Goal: Task Accomplishment & Management: Complete application form

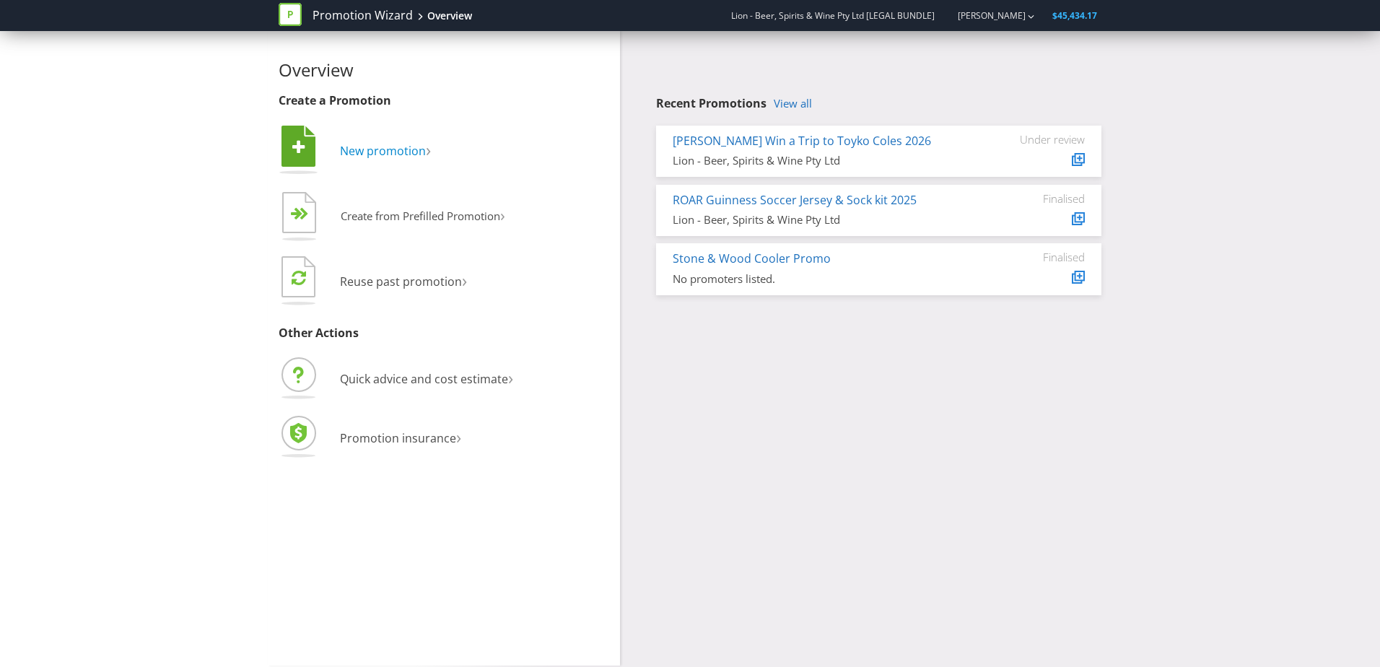
click at [360, 153] on span "New promotion" at bounding box center [383, 151] width 86 height 16
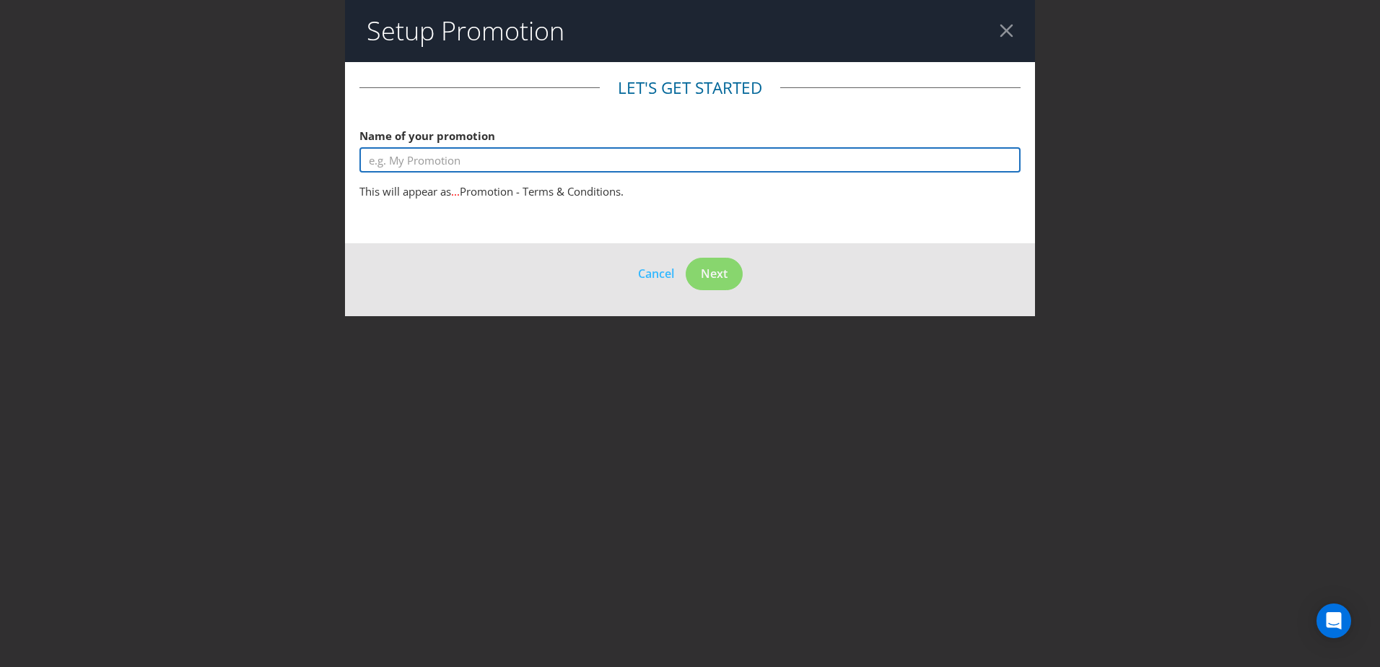
click at [673, 166] on input "text" at bounding box center [689, 159] width 661 height 25
type input "test"
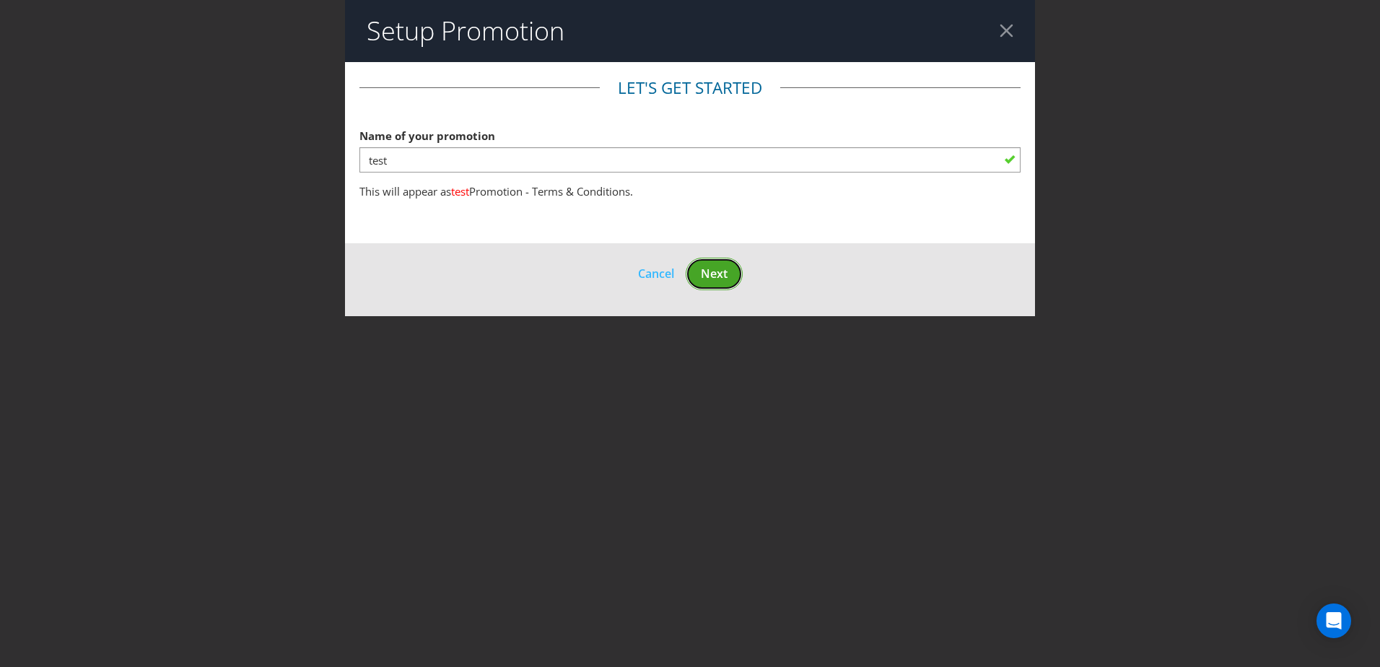
click at [724, 280] on button "Next" at bounding box center [714, 274] width 57 height 32
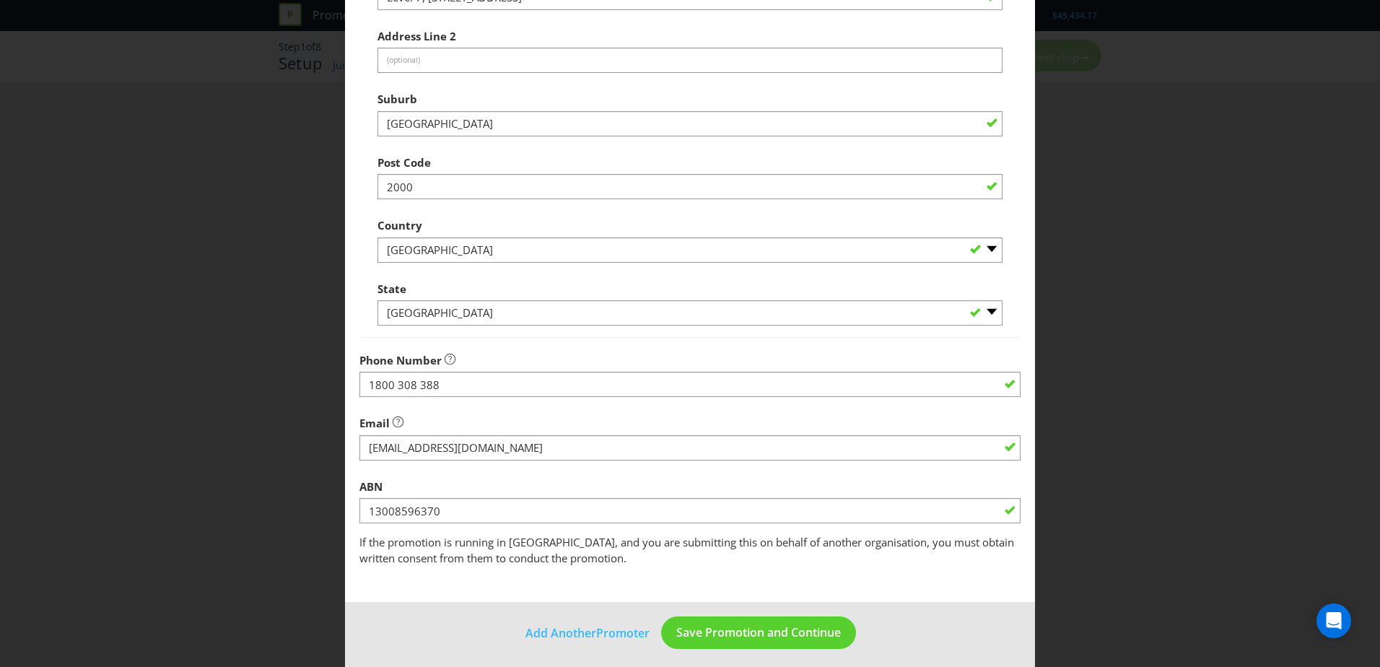
scroll to position [275, 0]
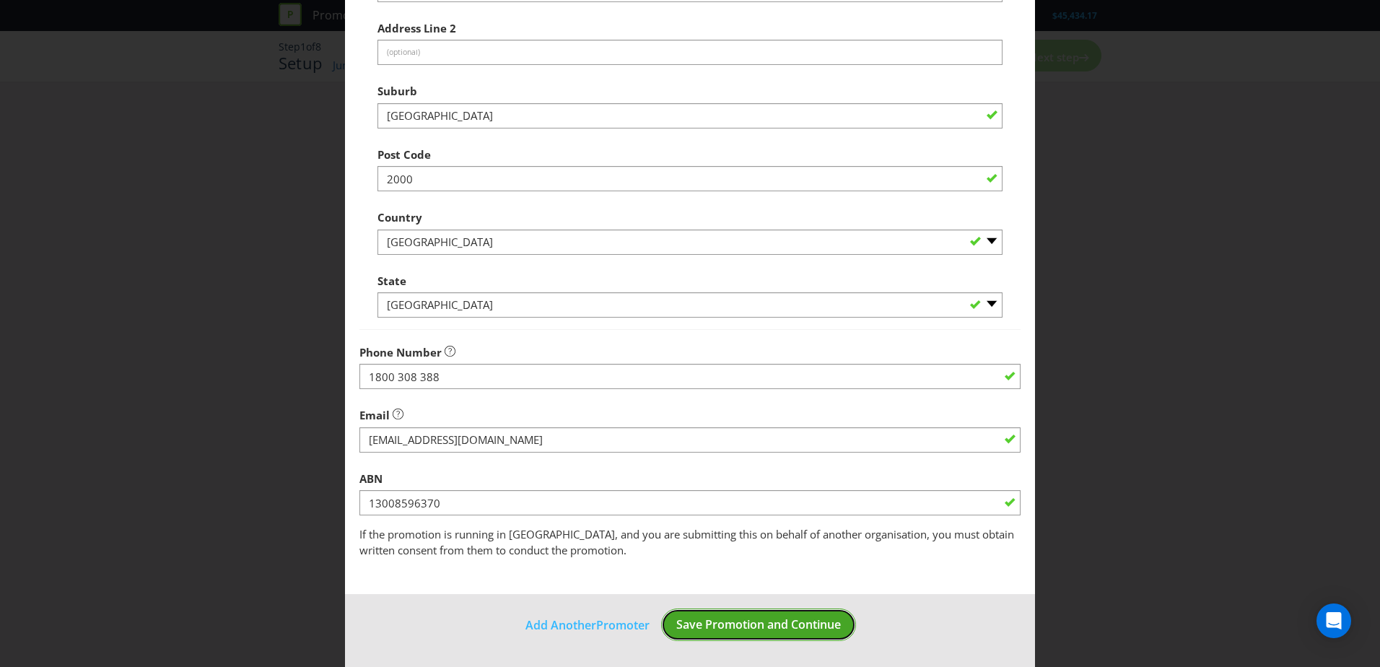
click at [695, 620] on span "Save Promotion and Continue" at bounding box center [758, 624] width 165 height 16
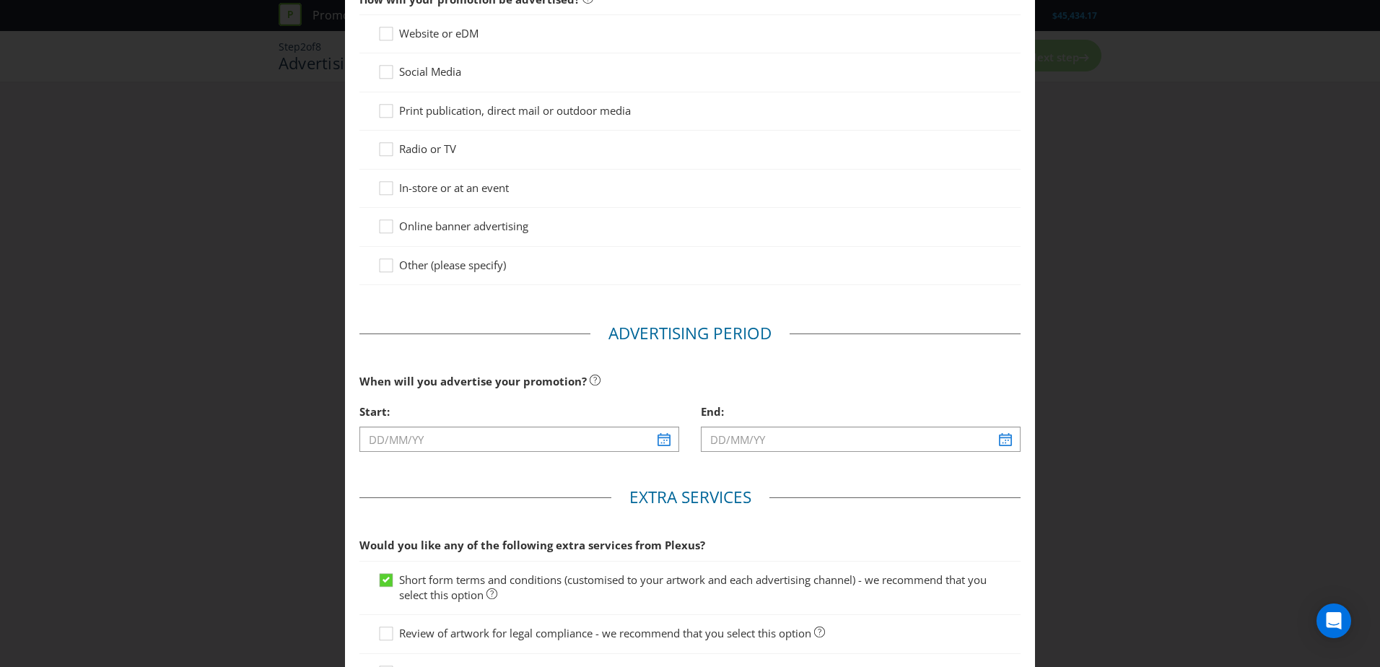
scroll to position [279, 0]
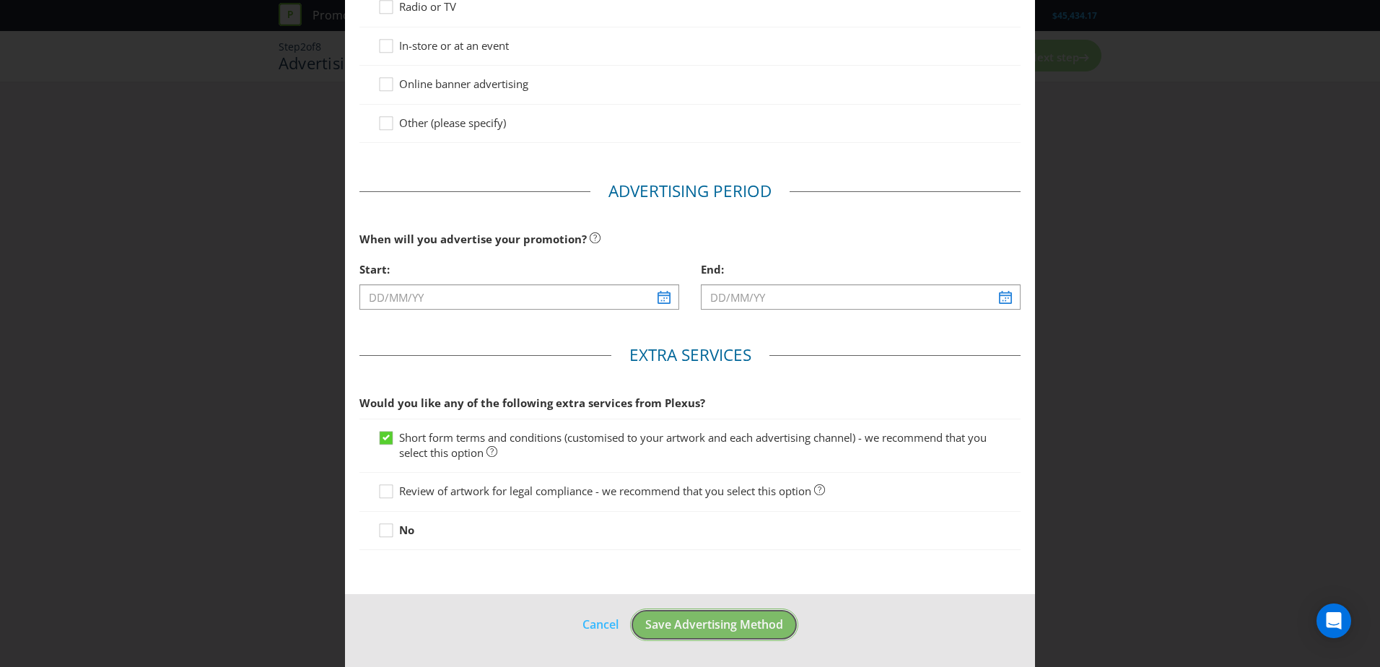
click at [712, 627] on span "Save Advertising Method" at bounding box center [714, 624] width 138 height 16
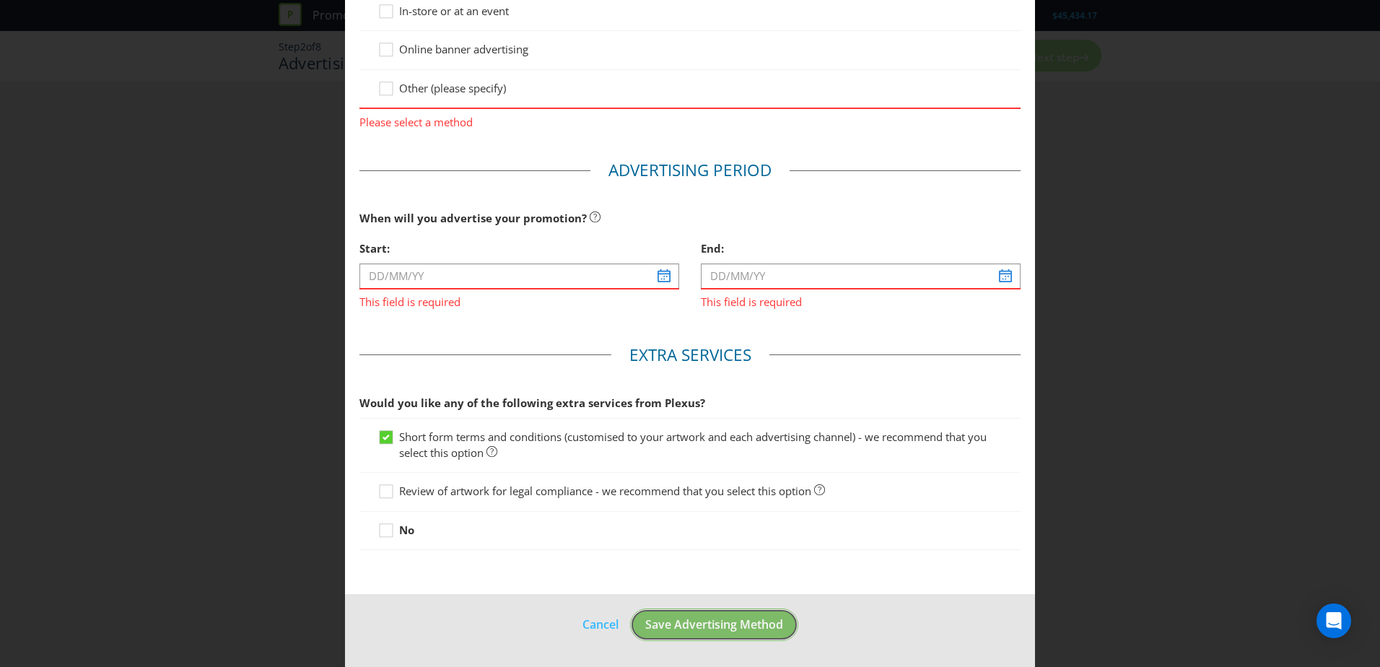
click at [693, 637] on button "Save Advertising Method" at bounding box center [714, 625] width 168 height 32
click at [687, 632] on span "Save Advertising Method" at bounding box center [714, 624] width 138 height 16
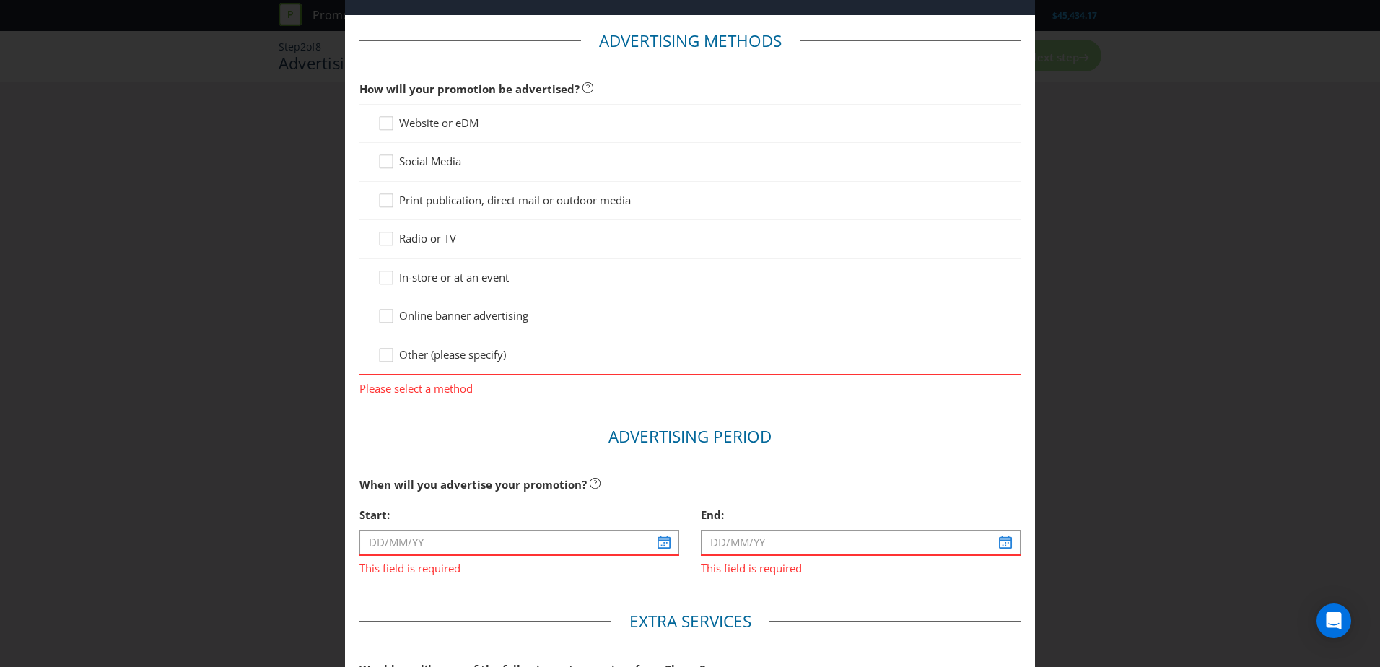
scroll to position [72, 0]
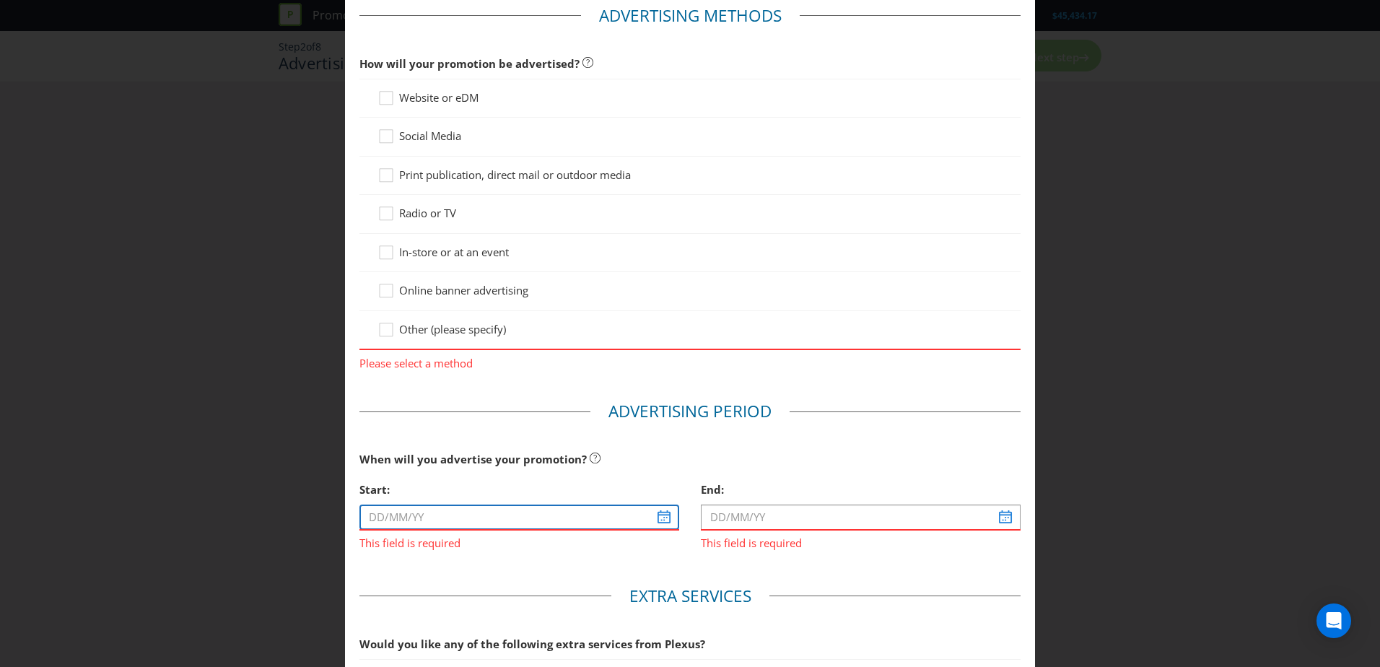
click at [658, 509] on input "text" at bounding box center [519, 517] width 320 height 25
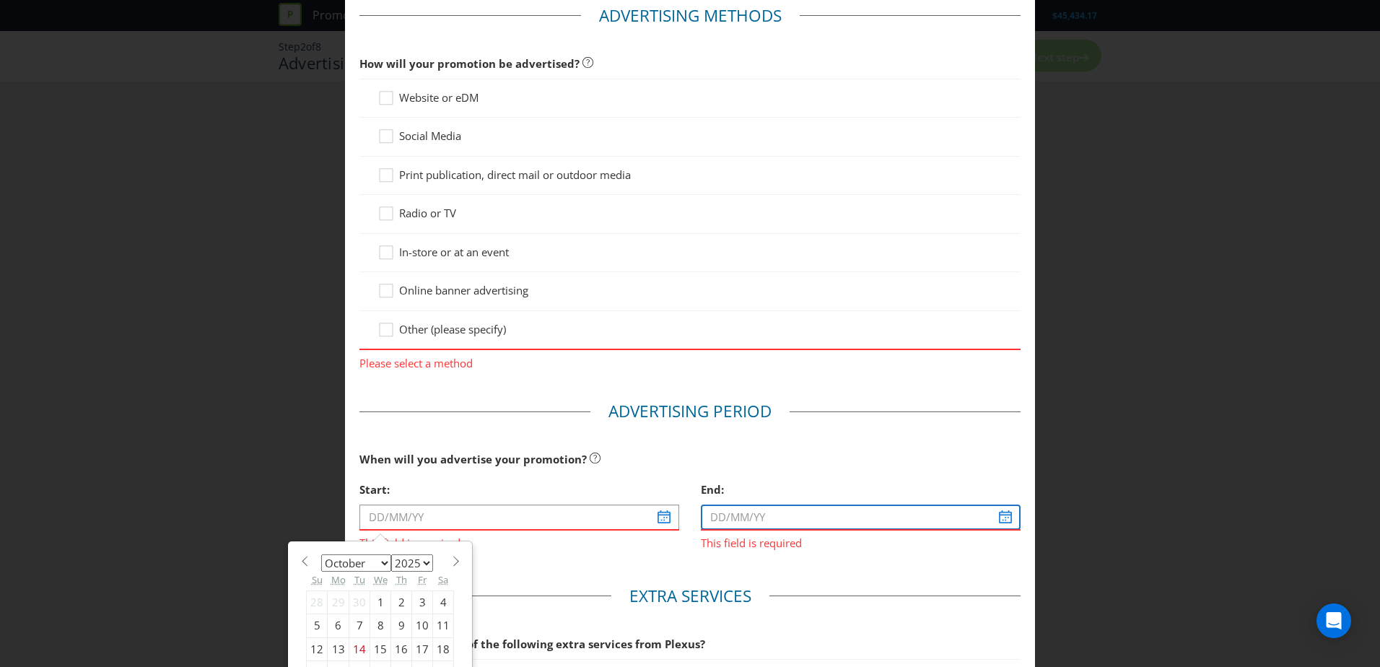
click at [728, 524] on input "text" at bounding box center [861, 517] width 320 height 25
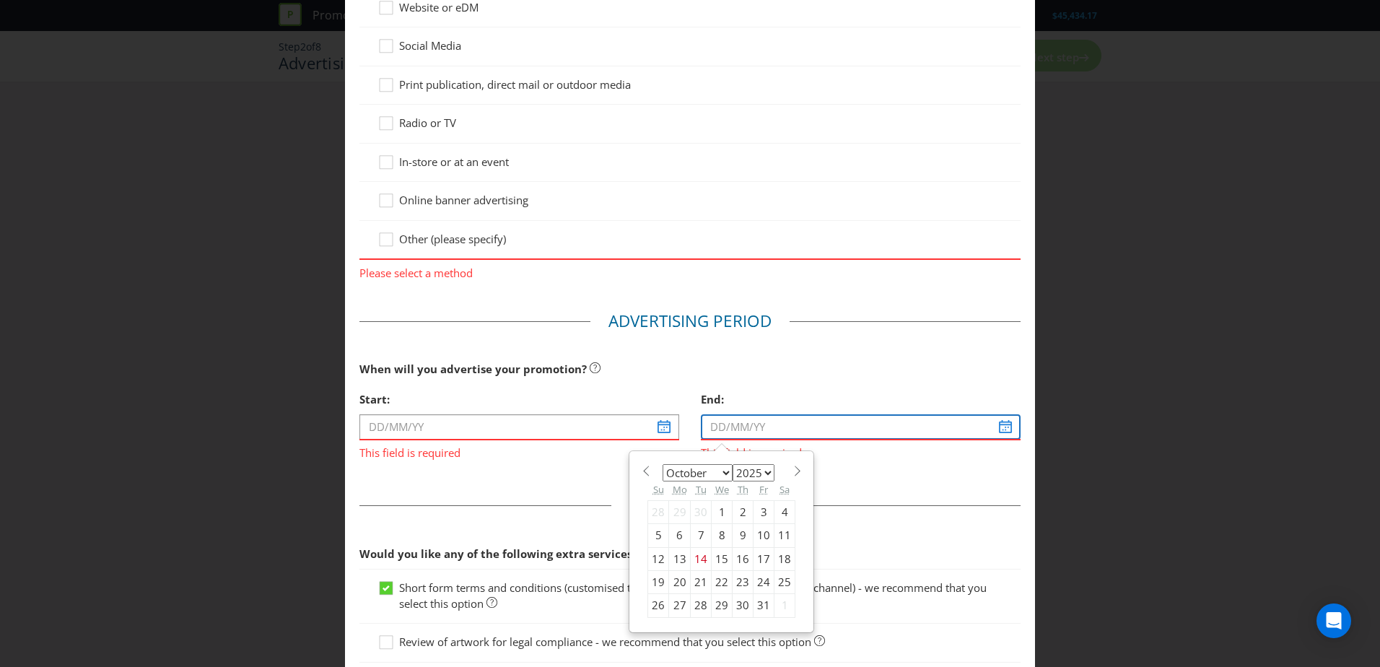
scroll to position [289, 0]
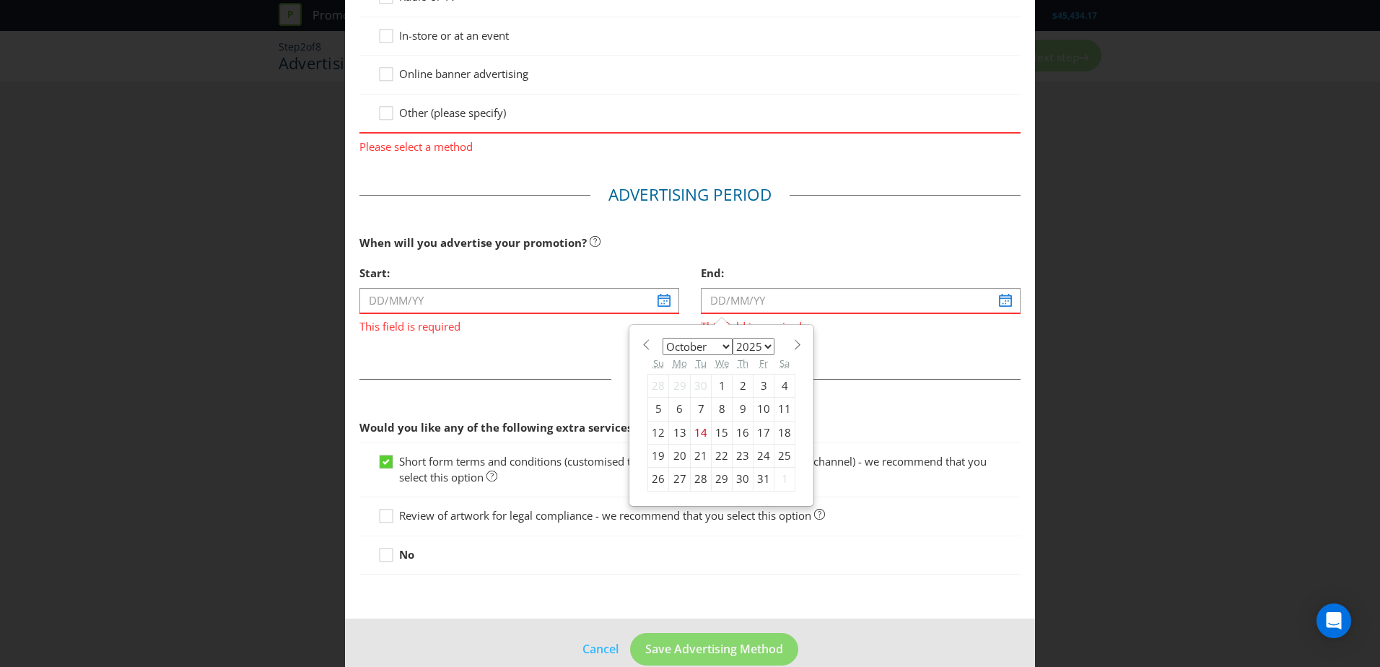
click at [508, 525] on div "Review of artwork for legal compliance - we recommend that you select this opti…" at bounding box center [689, 516] width 661 height 38
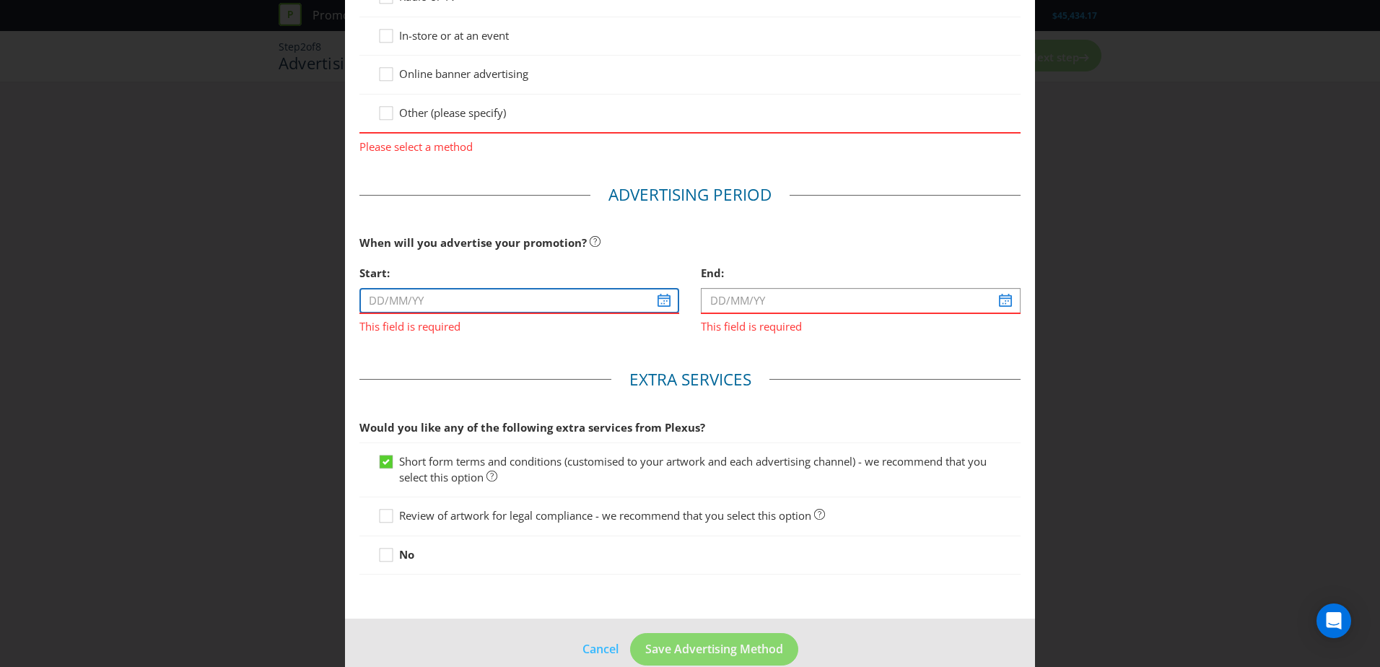
click at [572, 305] on input "text" at bounding box center [519, 300] width 320 height 25
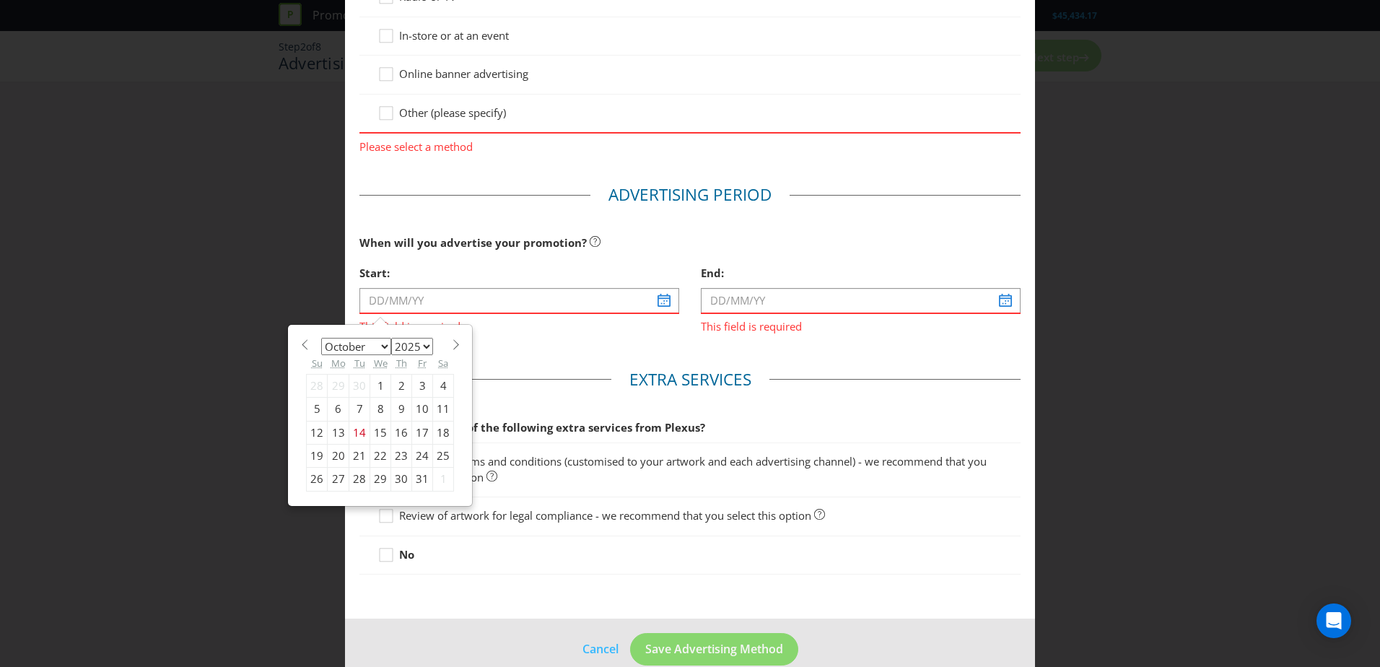
drag, startPoint x: 360, startPoint y: 418, endPoint x: 378, endPoint y: 413, distance: 18.7
click at [360, 418] on div "7" at bounding box center [359, 409] width 21 height 23
type input "[DATE]"
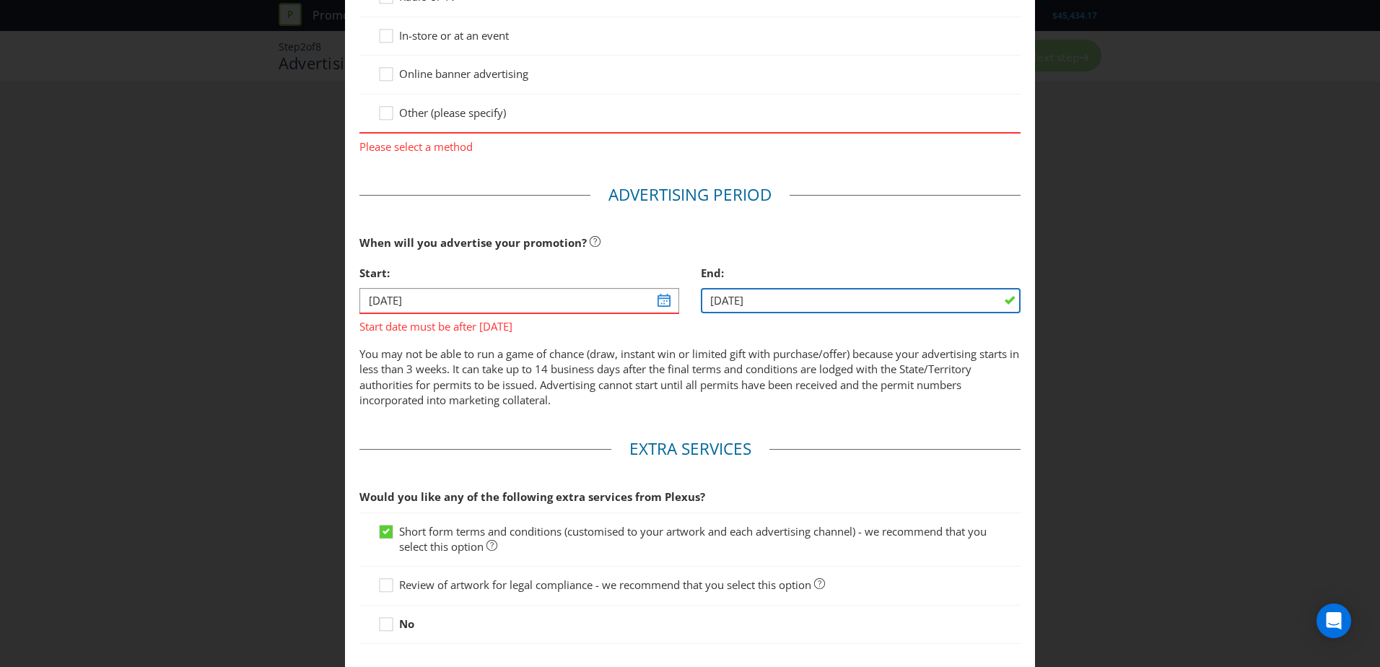
click at [857, 293] on input "[DATE]" at bounding box center [861, 300] width 320 height 25
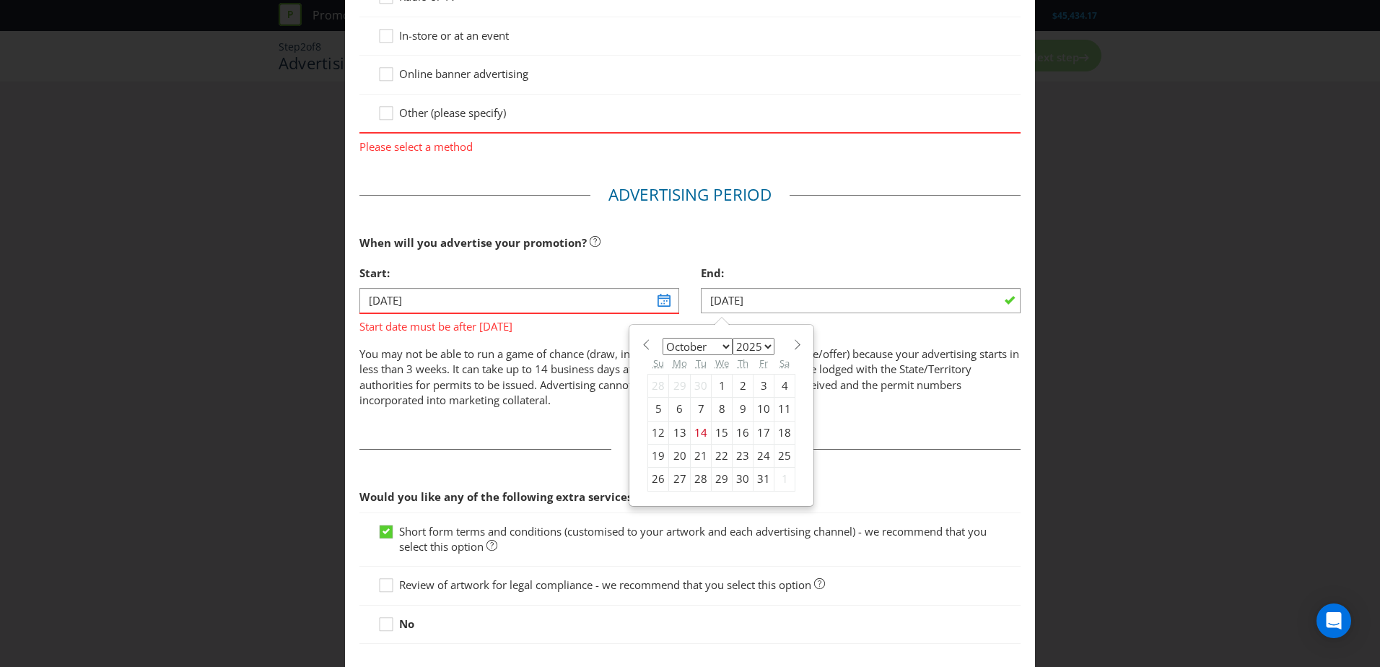
click at [696, 416] on div "7" at bounding box center [701, 409] width 21 height 23
click at [819, 295] on input "[DATE]" at bounding box center [861, 300] width 320 height 25
click at [759, 436] on div "17" at bounding box center [764, 432] width 21 height 23
type input "[DATE]"
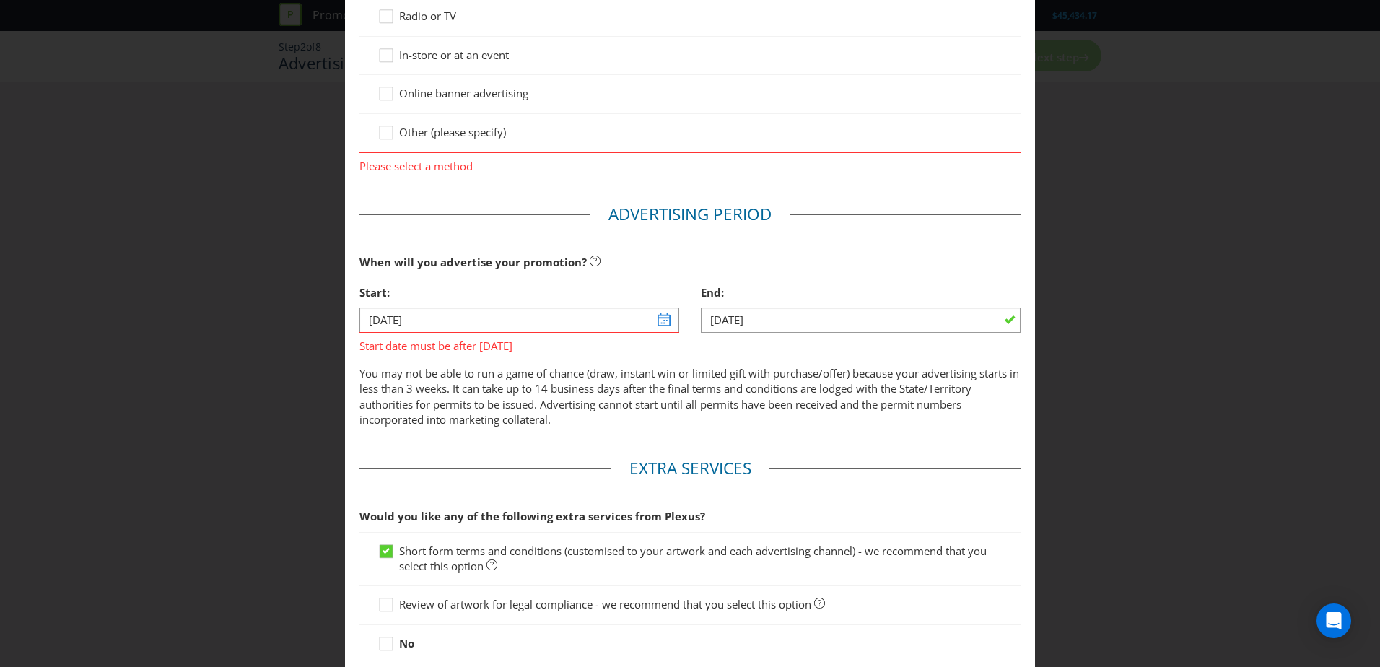
scroll to position [217, 0]
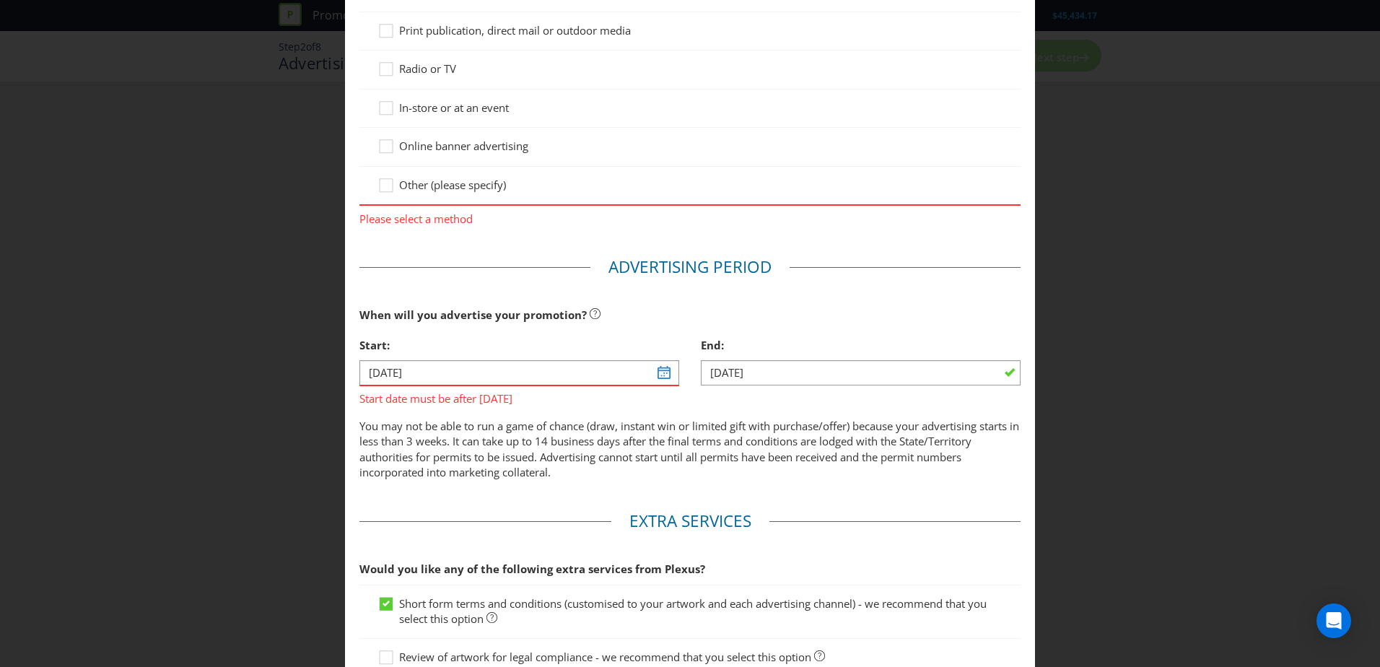
click at [413, 170] on div "Other (please specify)" at bounding box center [689, 186] width 661 height 38
click at [384, 185] on icon at bounding box center [389, 189] width 22 height 22
click at [0, 0] on input "Other (please specify)" at bounding box center [0, 0] width 0 height 0
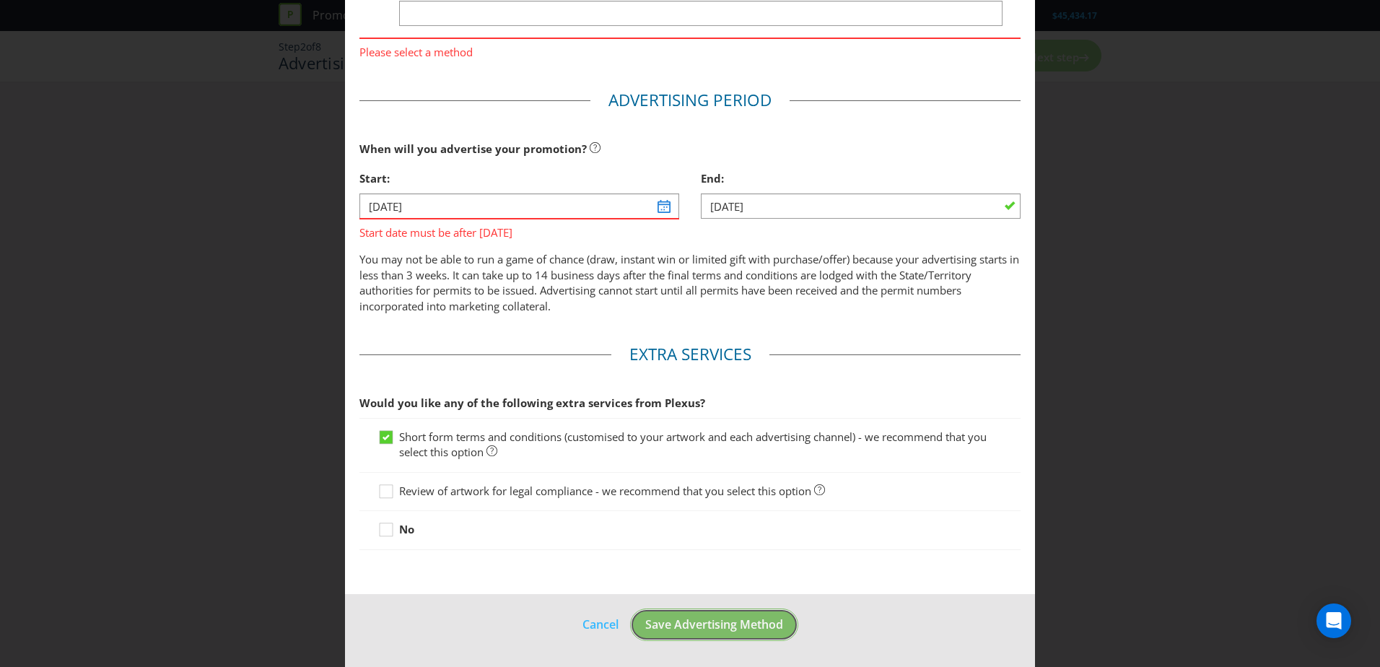
click at [725, 616] on span "Save Advertising Method" at bounding box center [714, 624] width 138 height 16
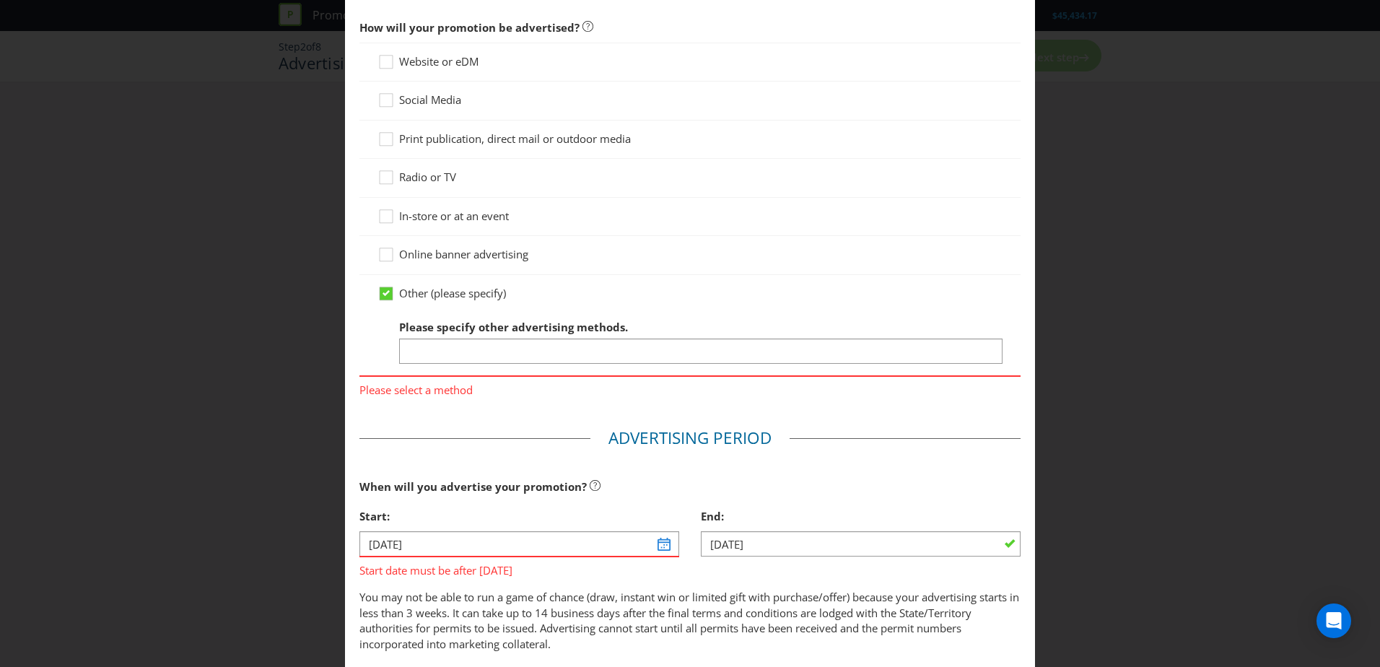
scroll to position [134, 0]
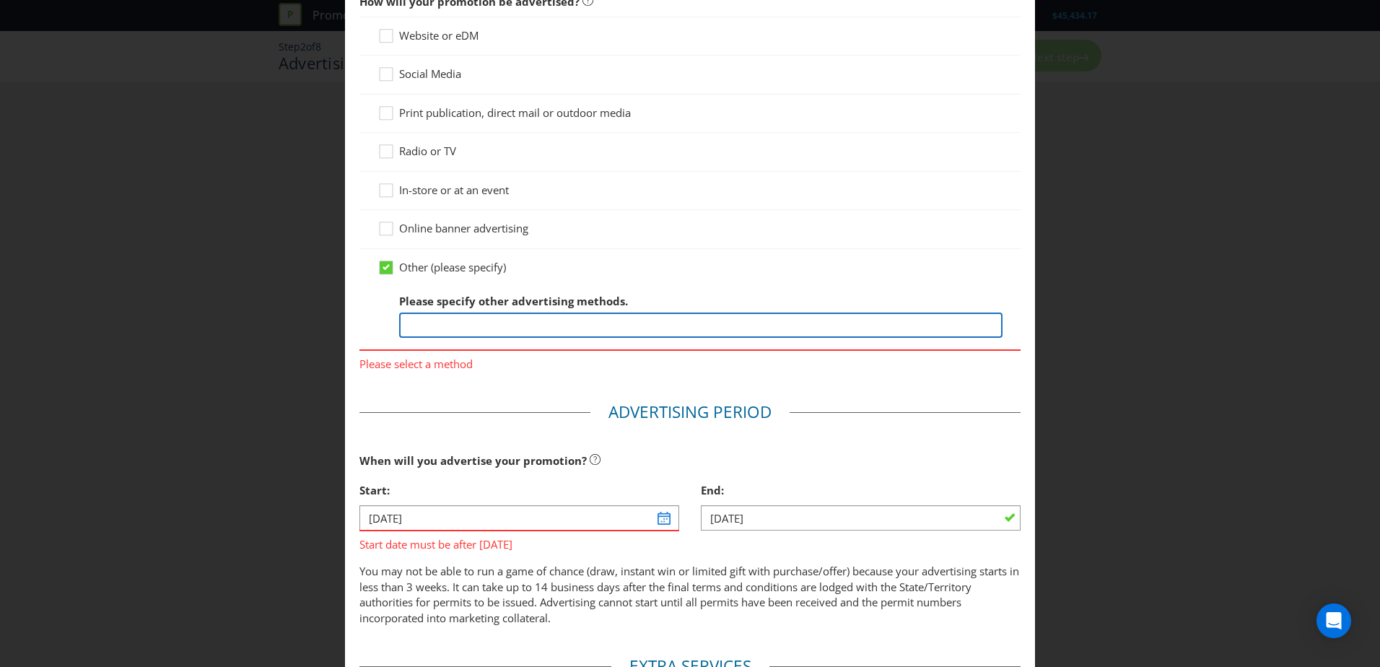
click at [596, 316] on input "text" at bounding box center [700, 325] width 603 height 25
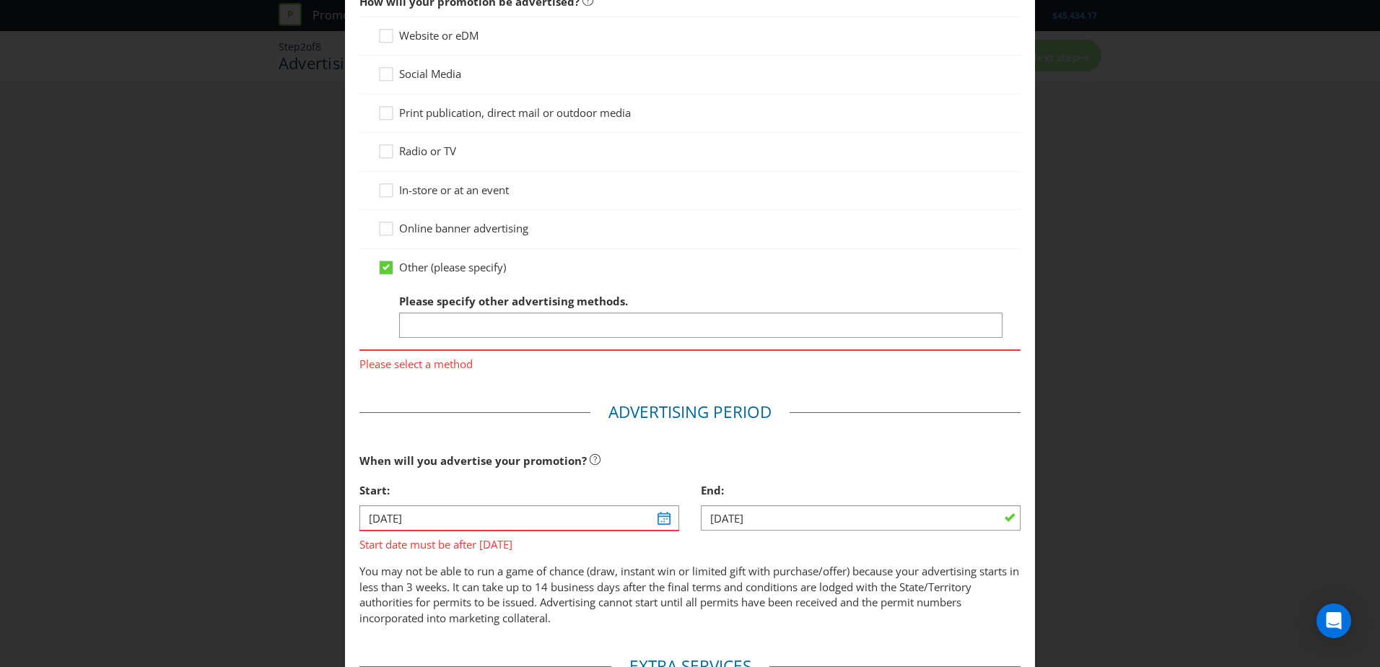
click at [437, 229] on span "Online banner advertising" at bounding box center [463, 228] width 129 height 14
click at [0, 0] on input "Online banner advertising" at bounding box center [0, 0] width 0 height 0
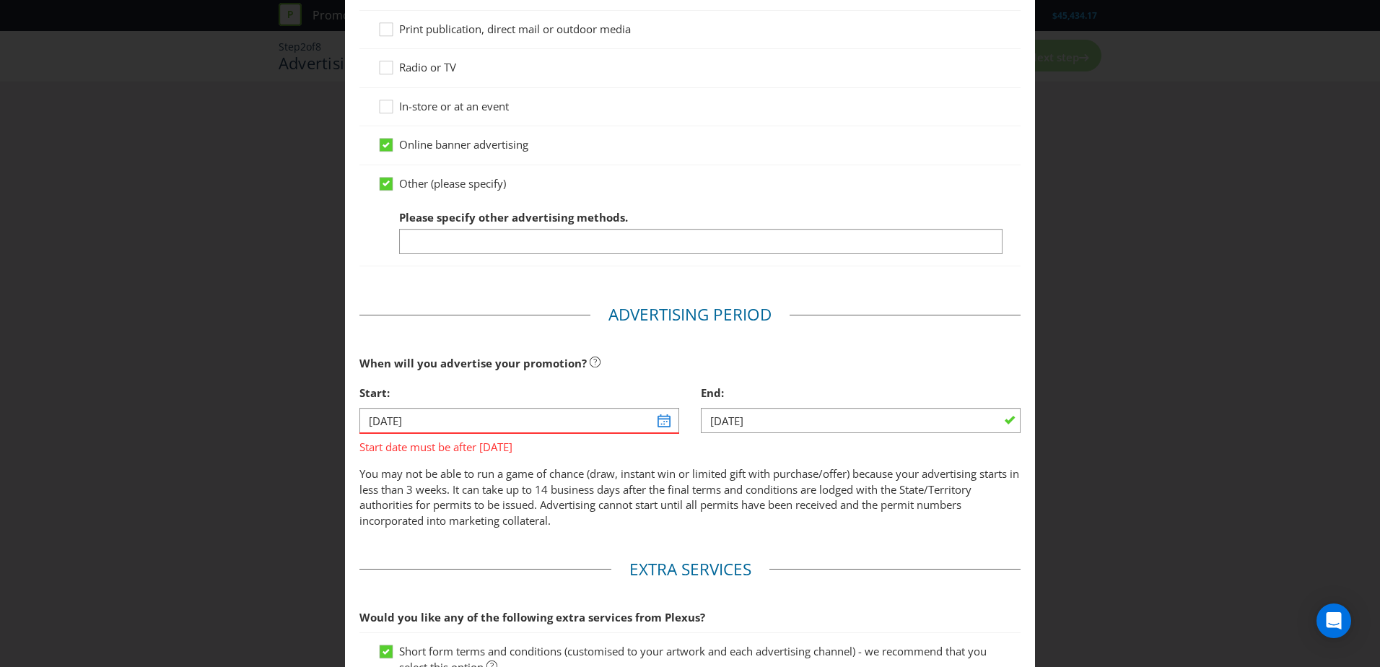
scroll to position [351, 0]
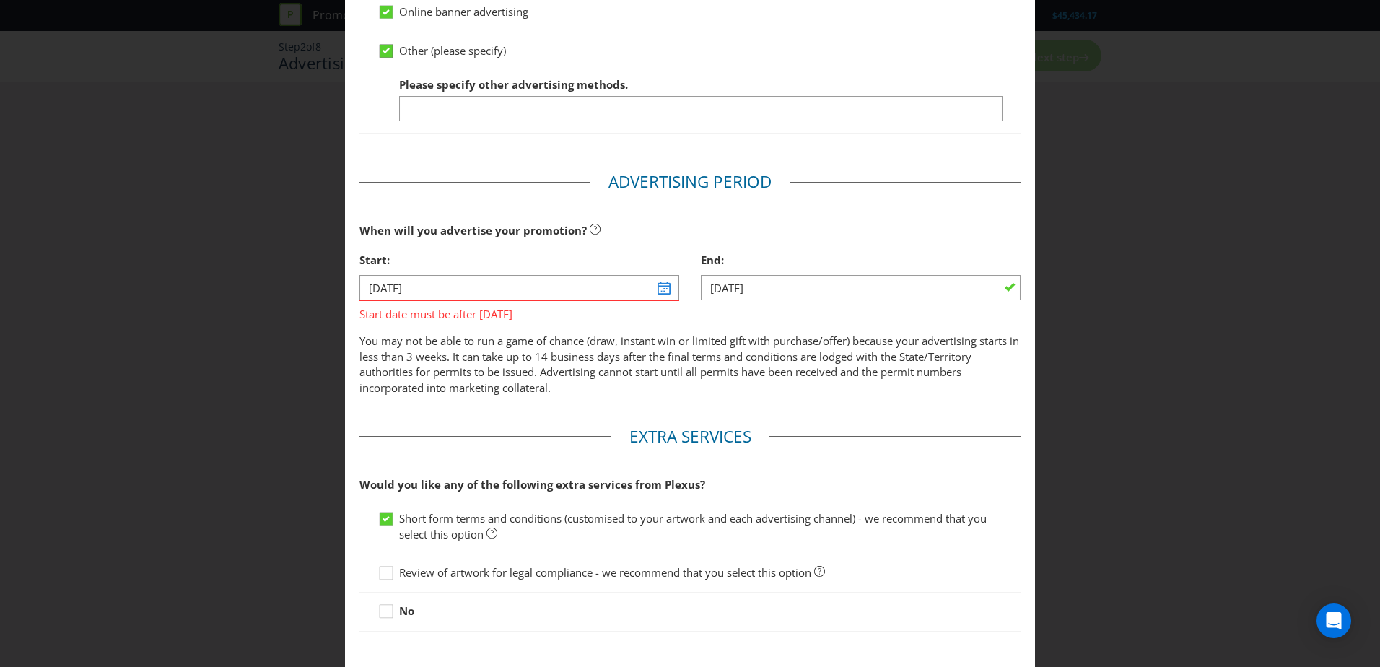
click at [383, 48] on icon at bounding box center [386, 51] width 7 height 6
click at [0, 0] on input "Other (please specify)" at bounding box center [0, 0] width 0 height 0
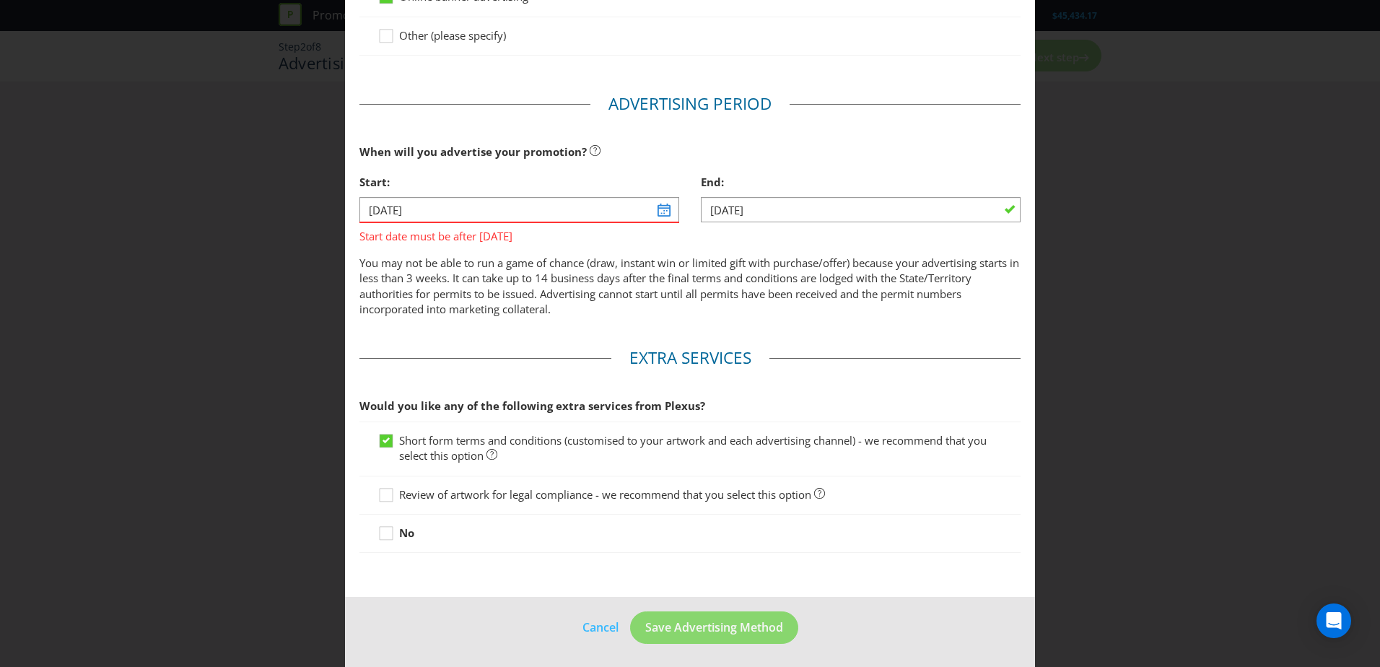
scroll to position [369, 0]
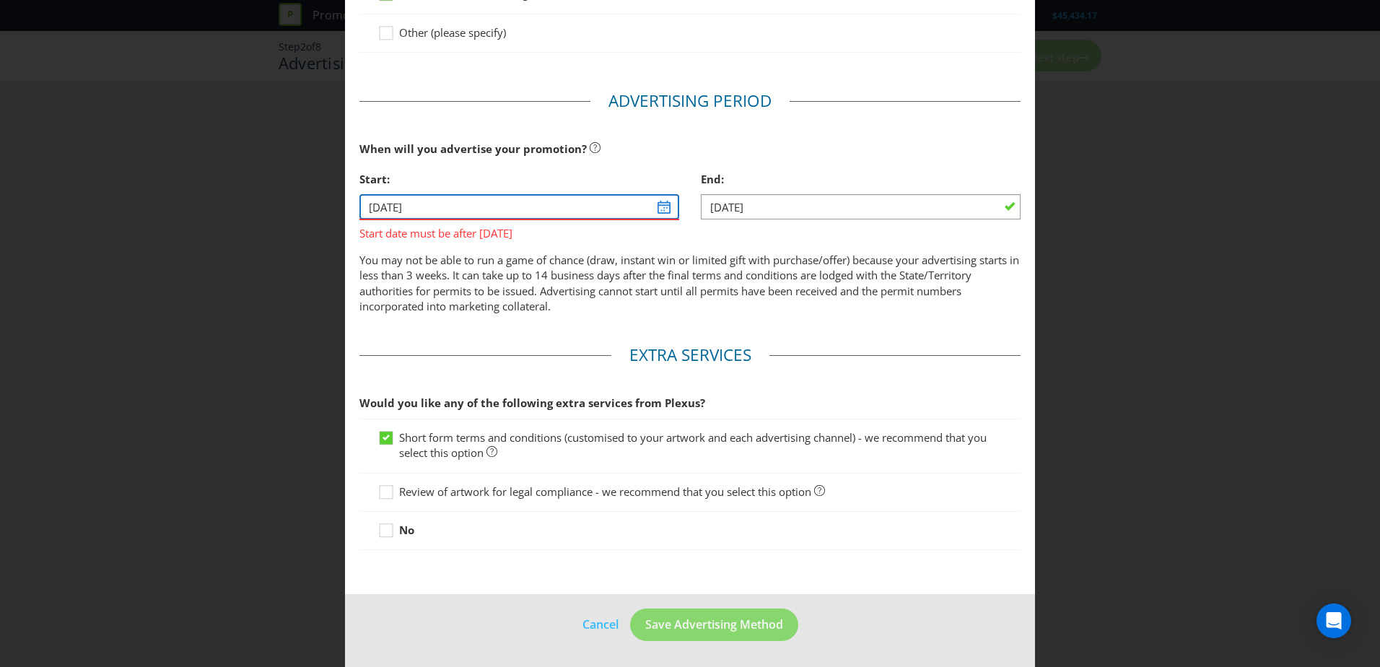
click at [661, 207] on input "[DATE]" at bounding box center [519, 206] width 320 height 25
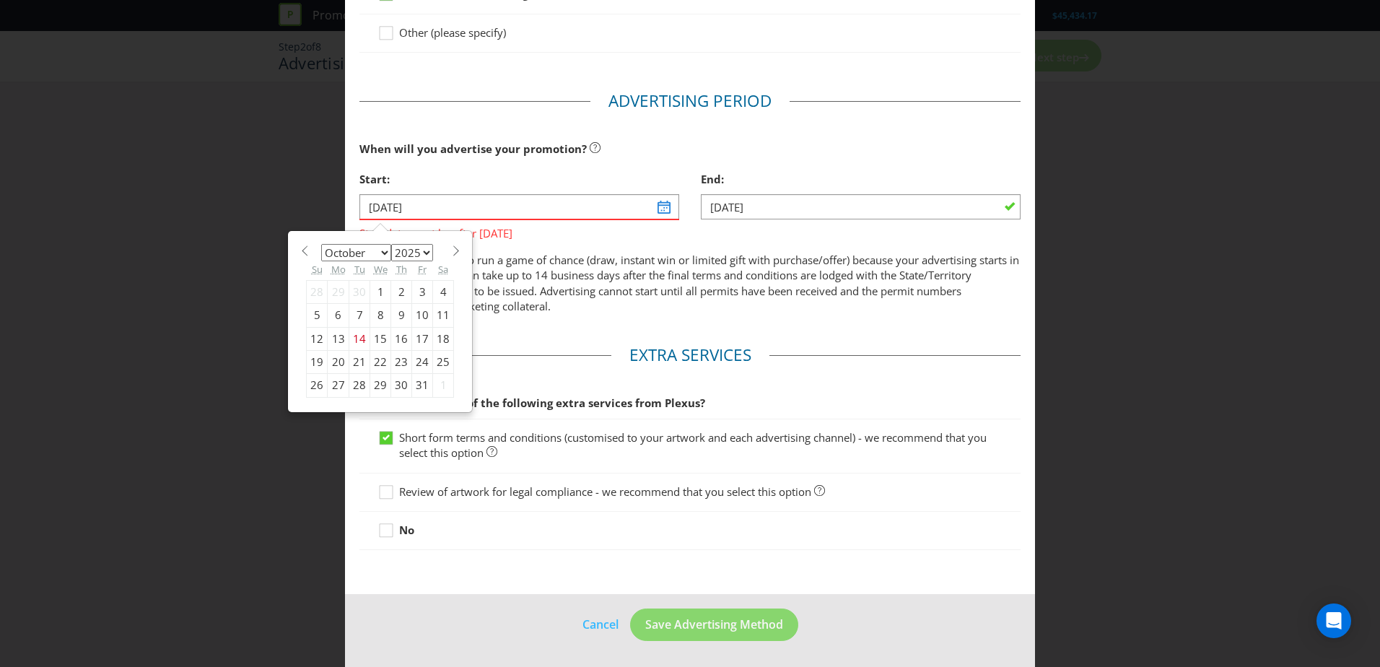
click at [396, 337] on div "16" at bounding box center [401, 338] width 21 height 23
type input "[DATE]"
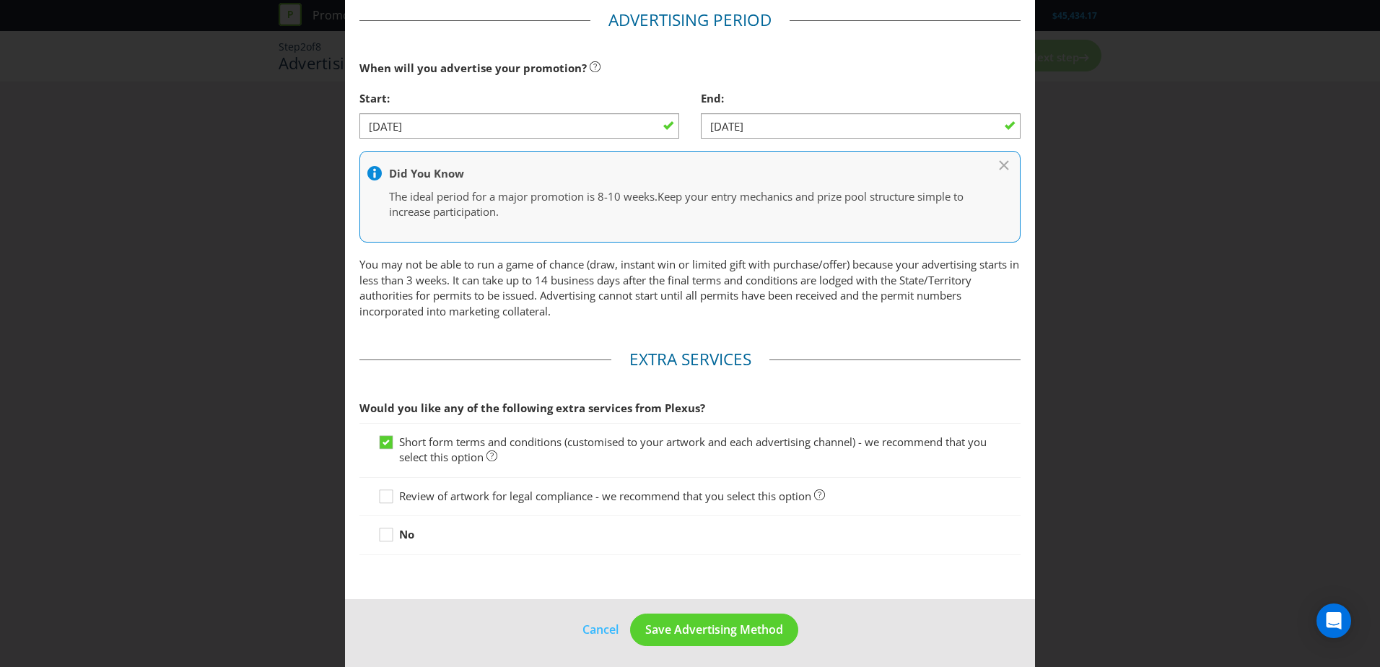
scroll to position [455, 0]
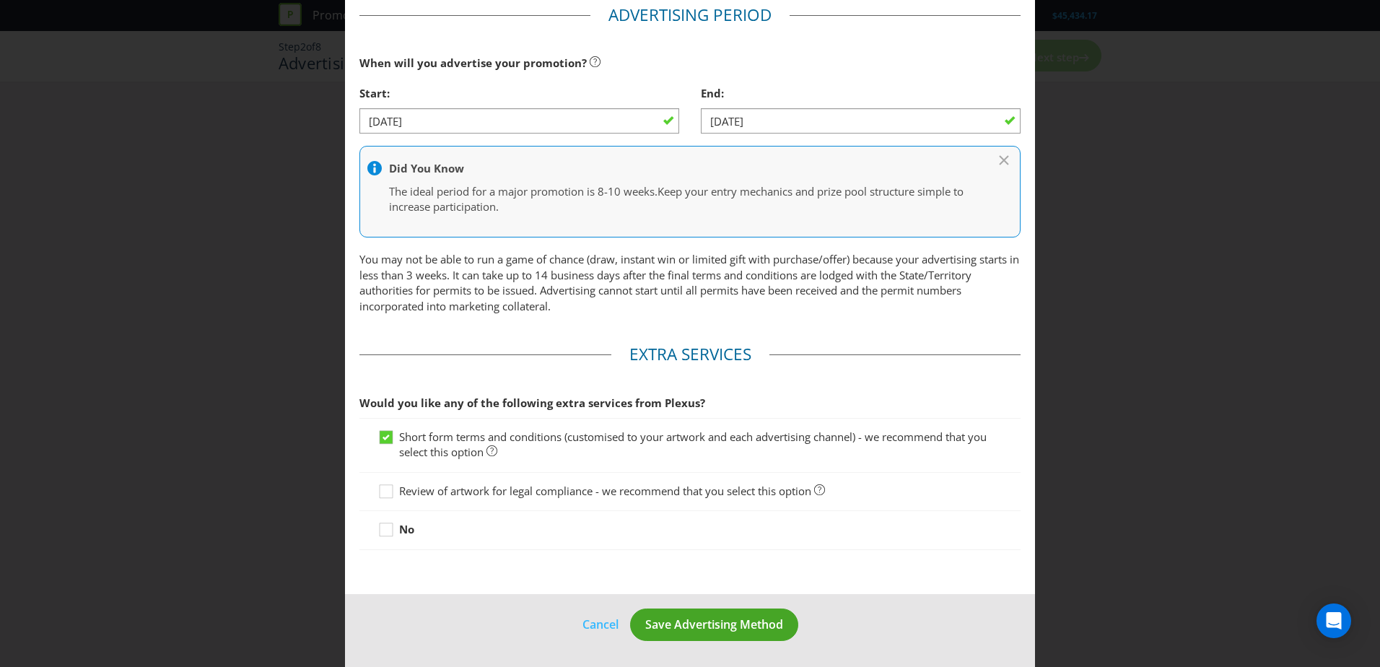
click at [741, 606] on footer "Cancel Save Advertising Method" at bounding box center [690, 630] width 690 height 73
click at [740, 622] on span "Save Advertising Method" at bounding box center [714, 624] width 138 height 16
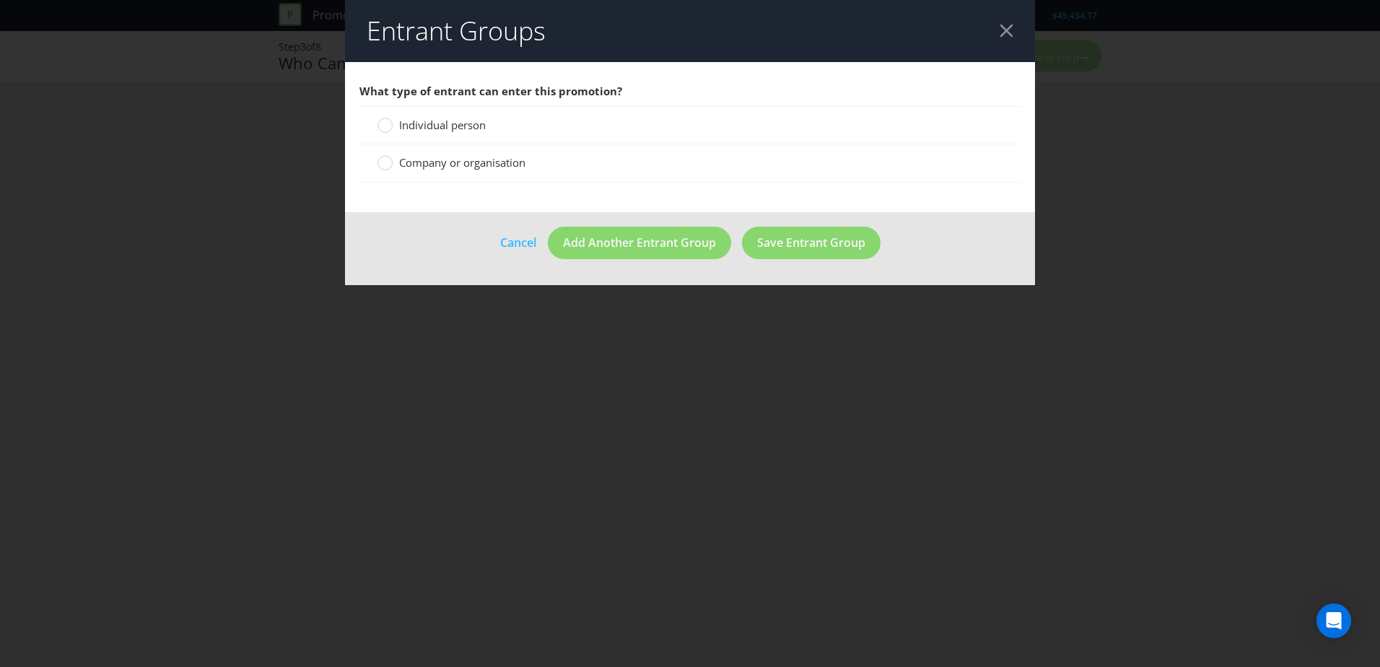
click at [484, 129] on span "Individual person" at bounding box center [442, 125] width 87 height 14
click at [0, 0] on input "Individual person" at bounding box center [0, 0] width 0 height 0
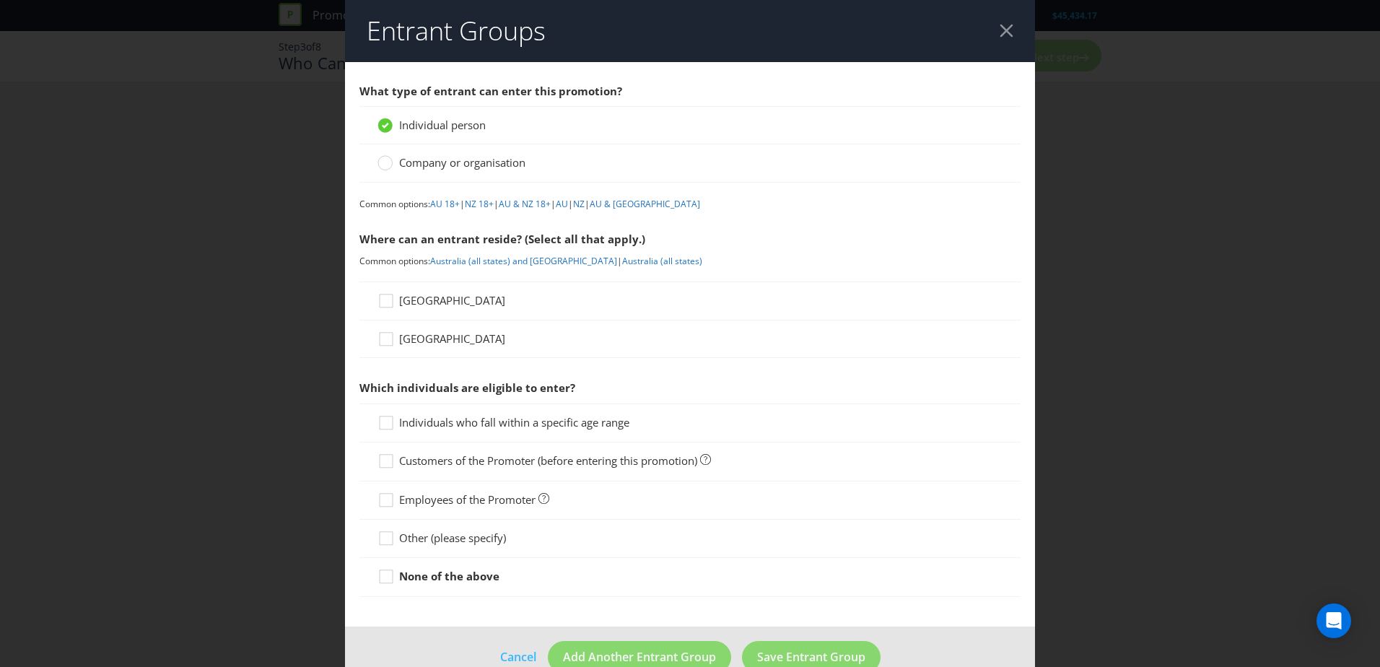
scroll to position [32, 0]
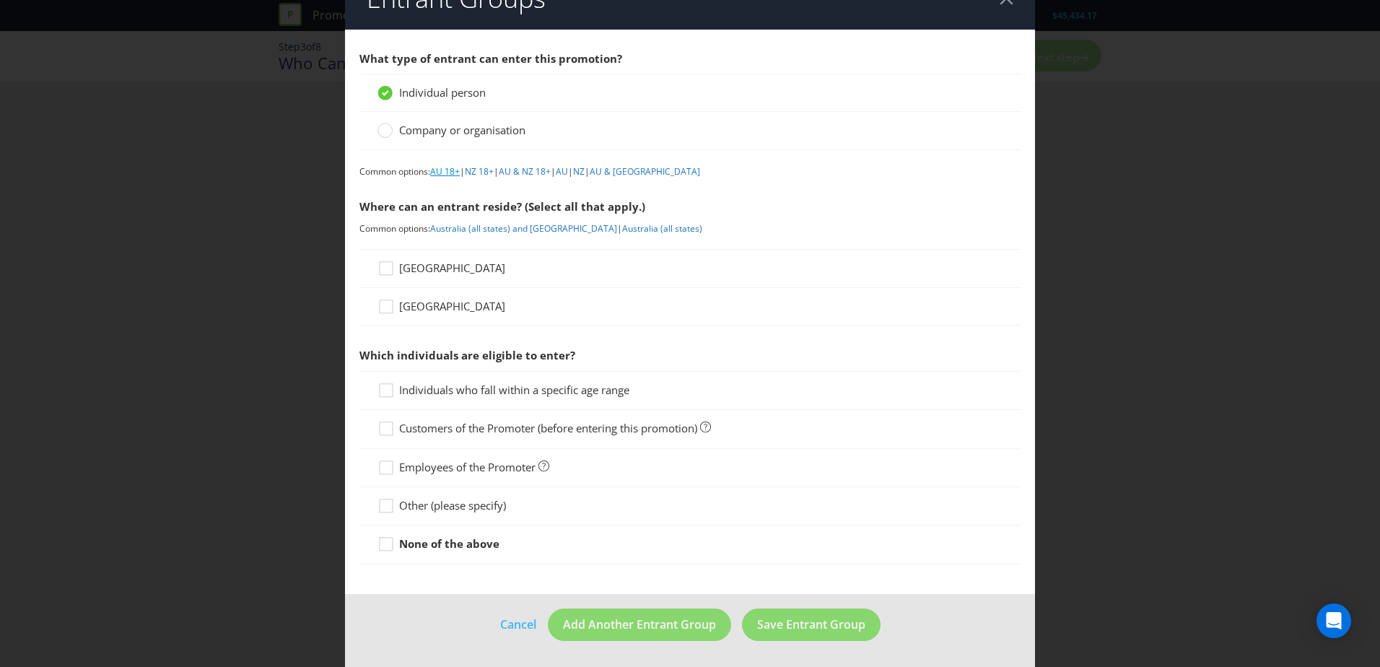
click at [457, 168] on link "AU 18+" at bounding box center [445, 171] width 30 height 12
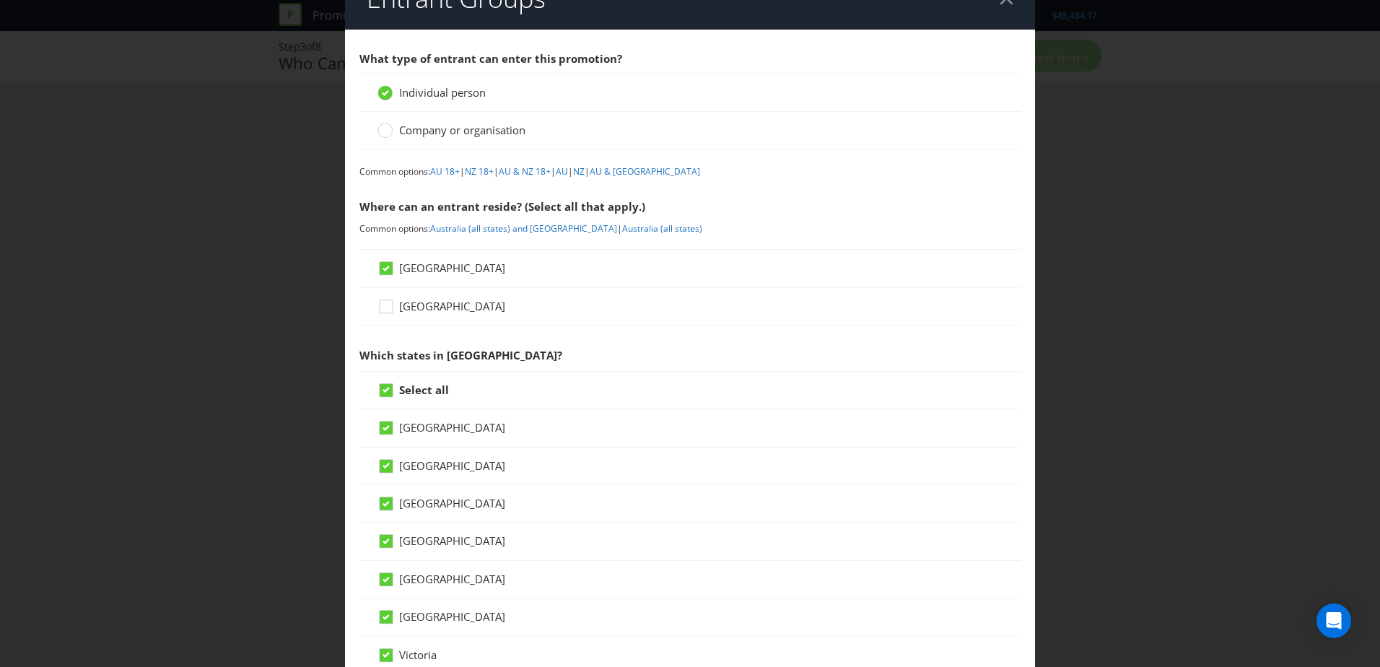
scroll to position [567, 0]
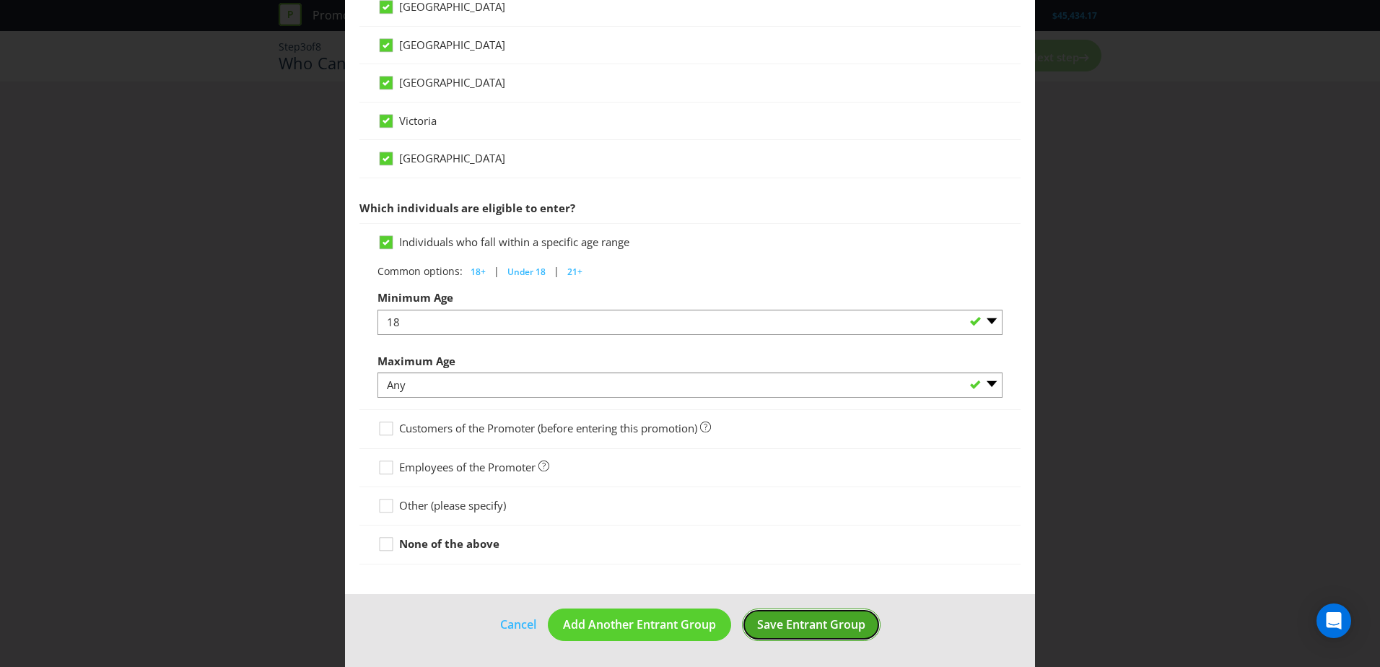
click at [801, 622] on span "Save Entrant Group" at bounding box center [811, 624] width 108 height 16
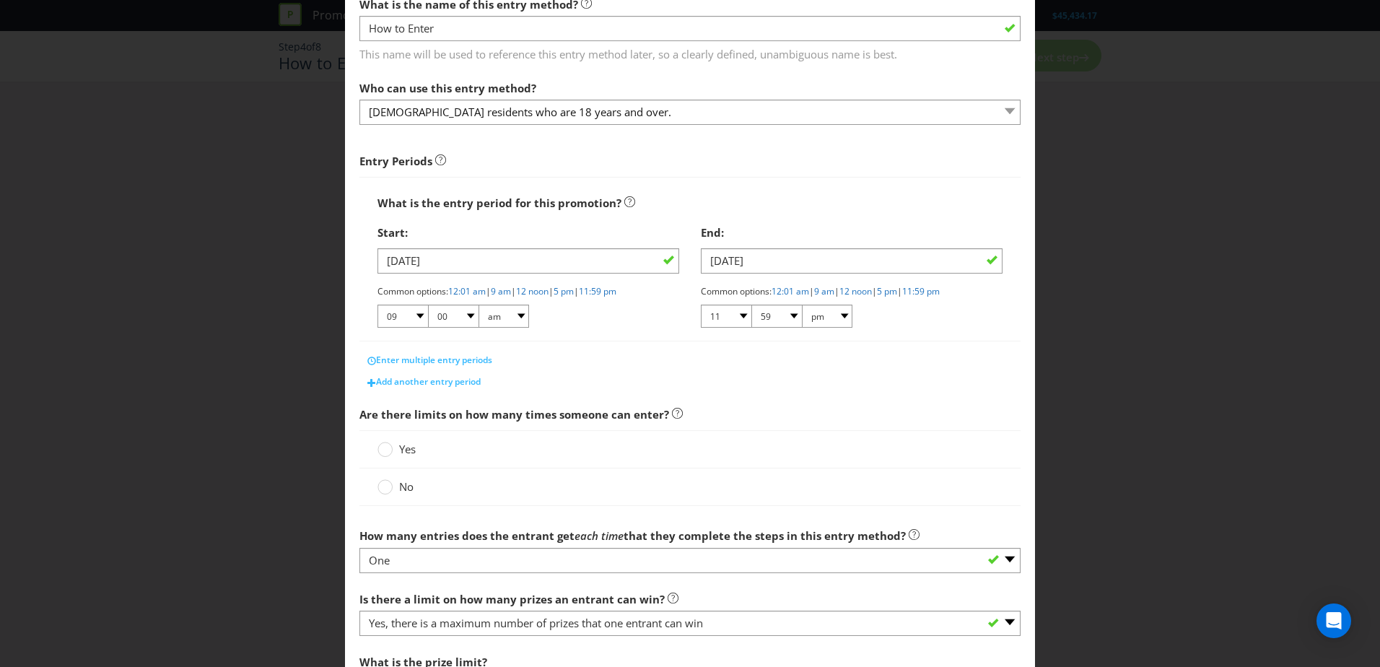
scroll to position [254, 0]
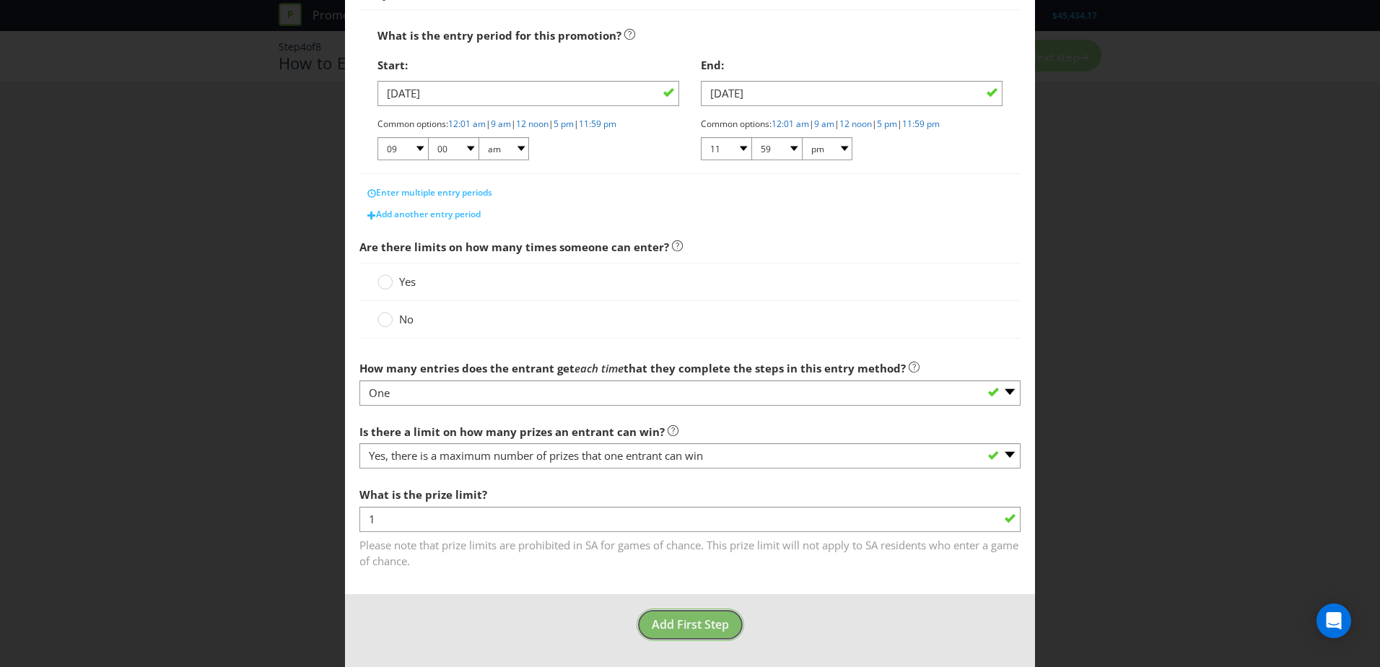
click at [687, 624] on span "Add First Step" at bounding box center [690, 624] width 77 height 16
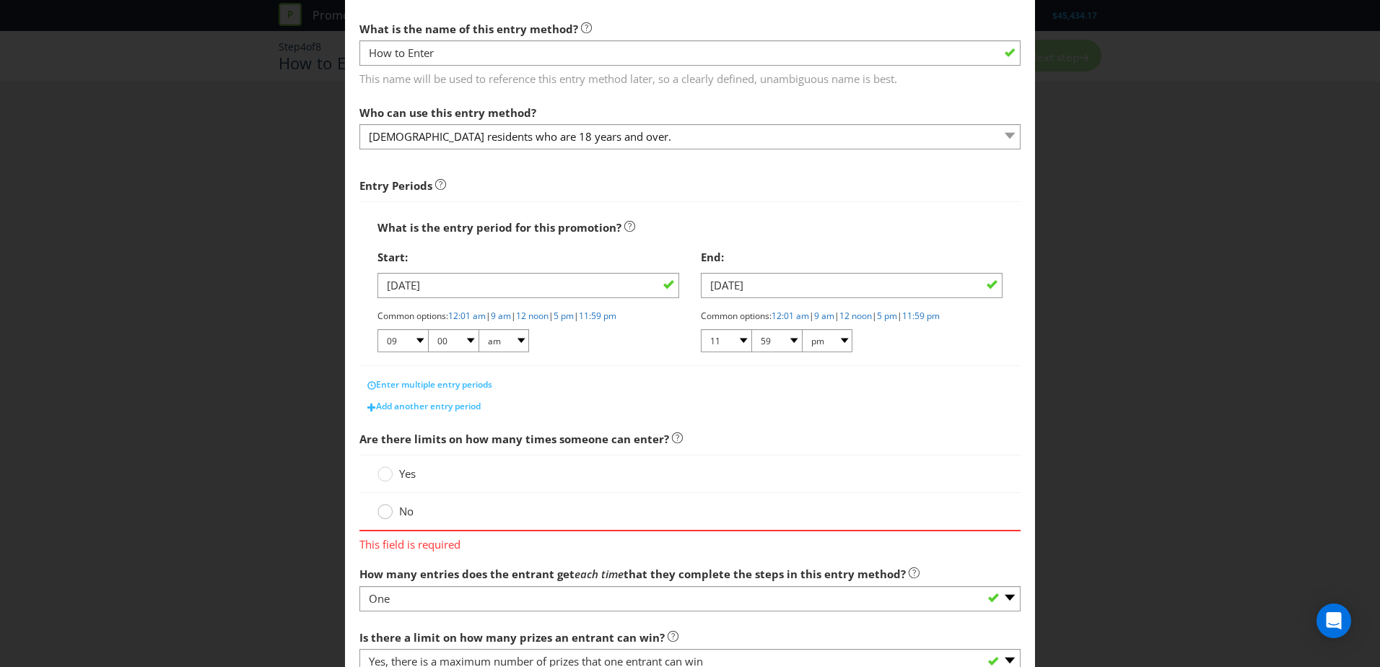
click at [378, 514] on circle at bounding box center [385, 512] width 14 height 14
click at [0, 0] on input "No" at bounding box center [0, 0] width 0 height 0
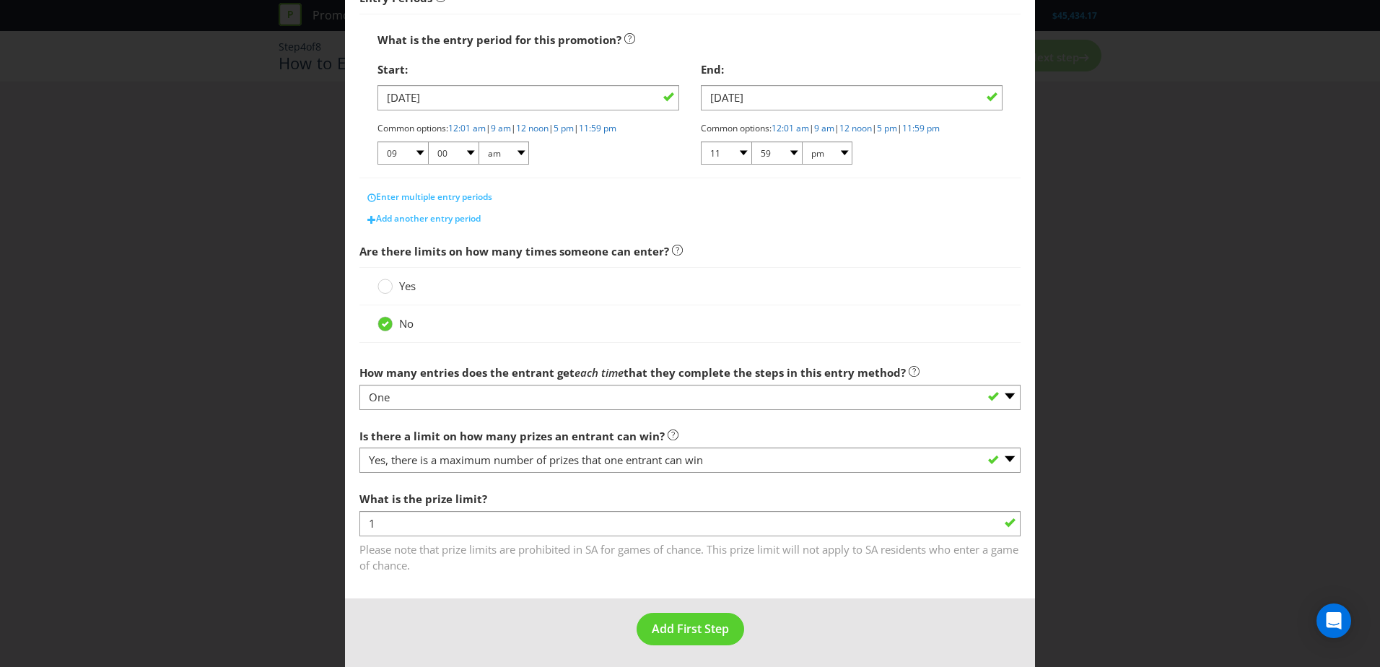
scroll to position [254, 0]
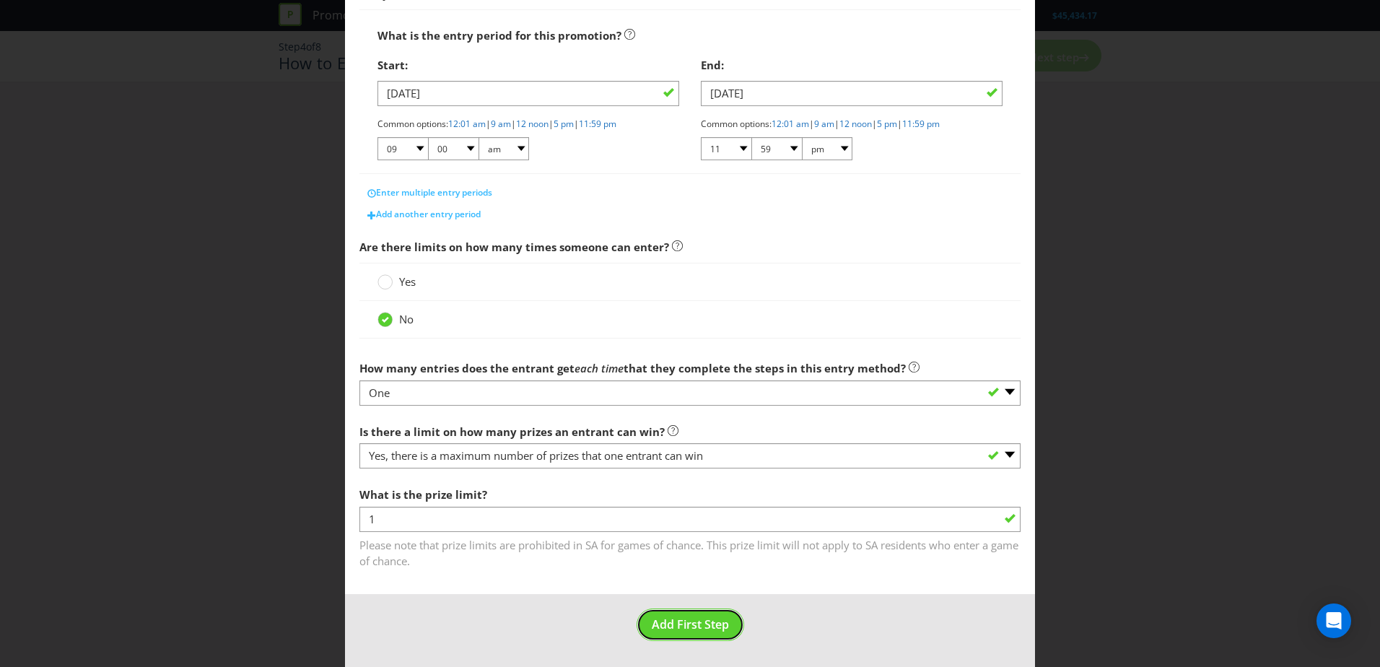
click at [721, 629] on span "Add First Step" at bounding box center [690, 624] width 77 height 16
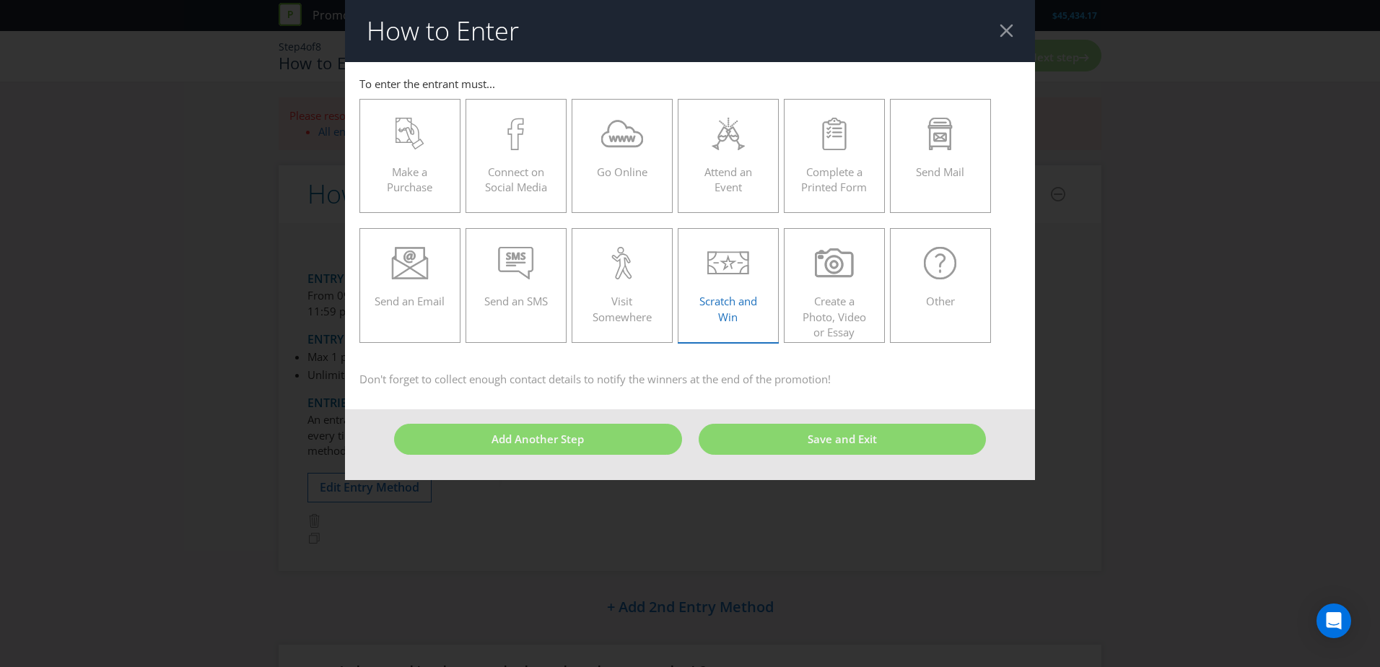
click at [738, 308] on span "Scratch and Win" at bounding box center [728, 309] width 58 height 30
click at [0, 0] on input "Scratch and Win" at bounding box center [0, 0] width 0 height 0
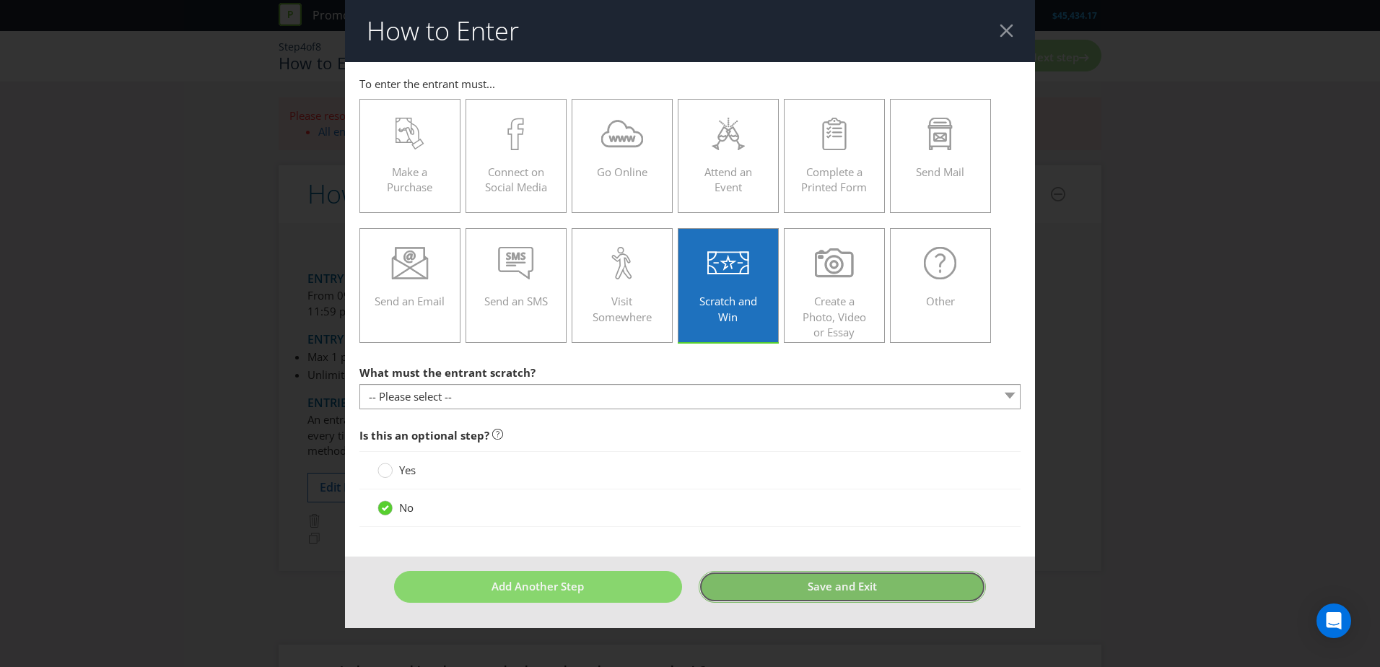
click at [799, 585] on button "Save and Exit" at bounding box center [843, 586] width 288 height 31
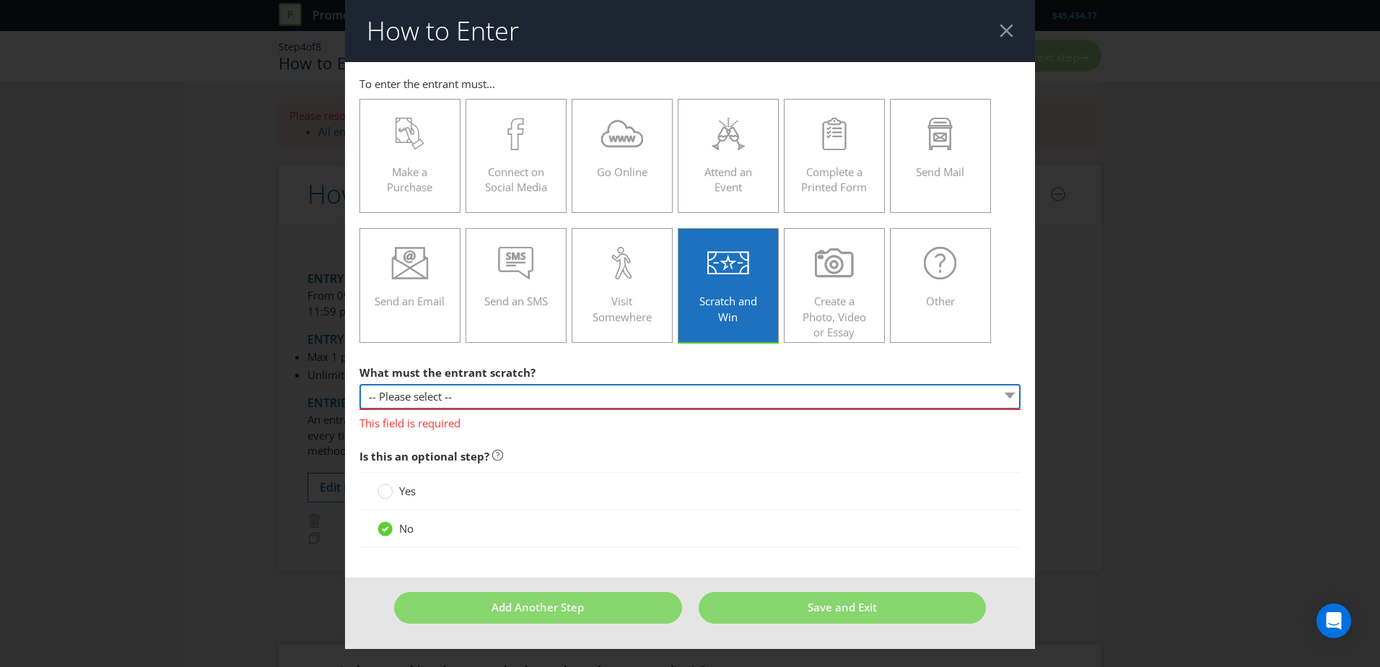
click at [429, 393] on select "-- Please select -- Game card Panel on packaging Other (please specify)" at bounding box center [689, 396] width 661 height 25
select select "PANEL"
click at [359, 384] on select "-- Please select -- Game card Panel on packaging Other (please specify)" at bounding box center [689, 396] width 661 height 25
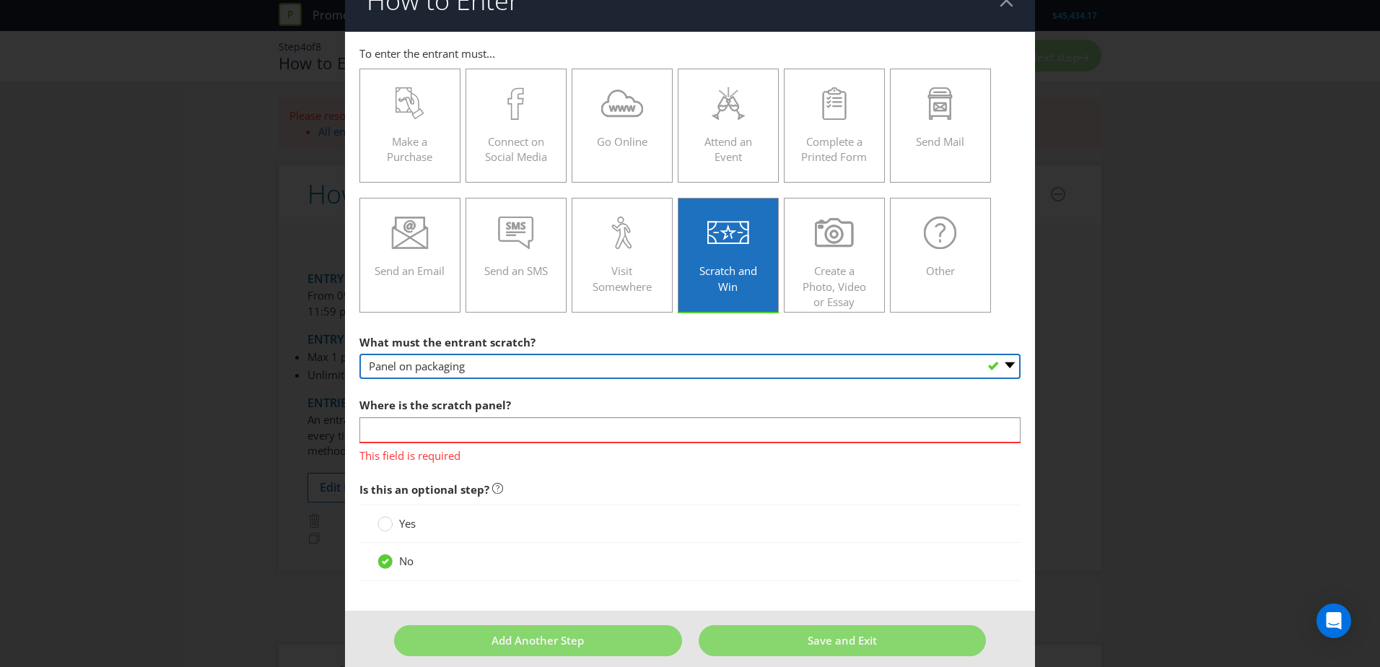
scroll to position [45, 0]
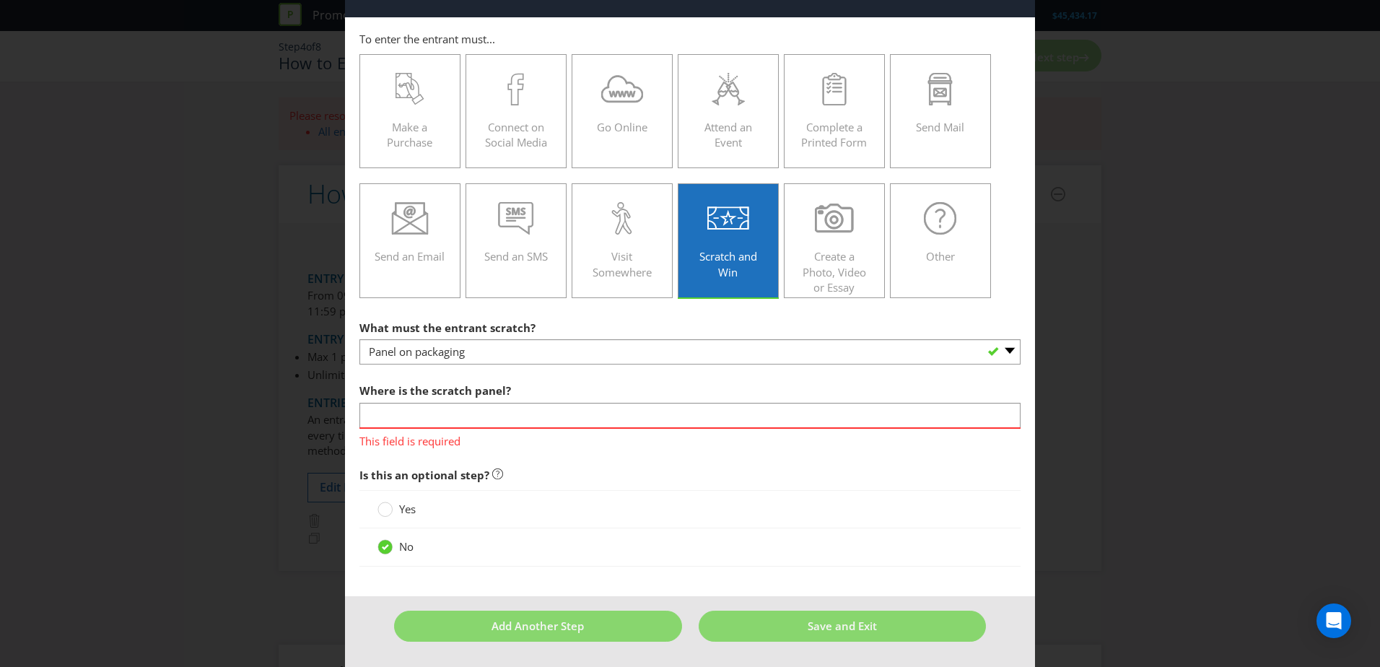
drag, startPoint x: 549, startPoint y: 427, endPoint x: 551, endPoint y: 417, distance: 9.5
click at [549, 427] on div "This field is required" at bounding box center [689, 438] width 661 height 22
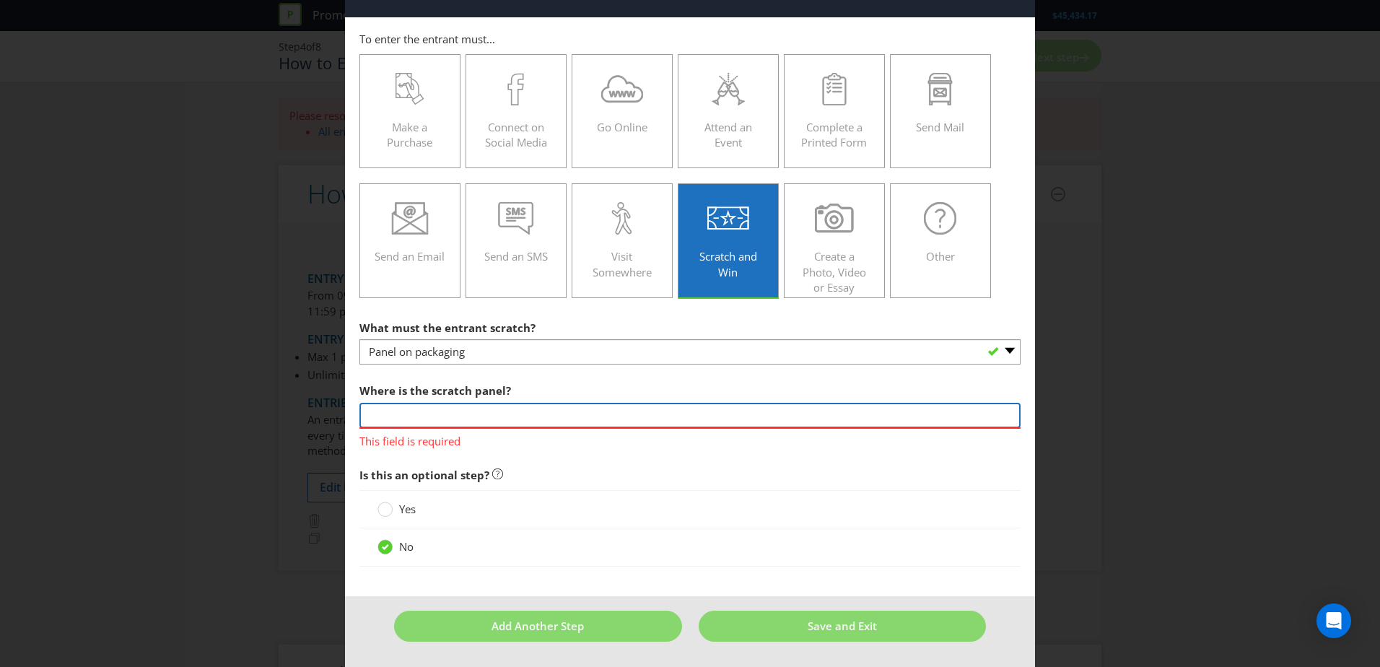
click at [552, 417] on input "text" at bounding box center [689, 415] width 661 height 25
type input "da"
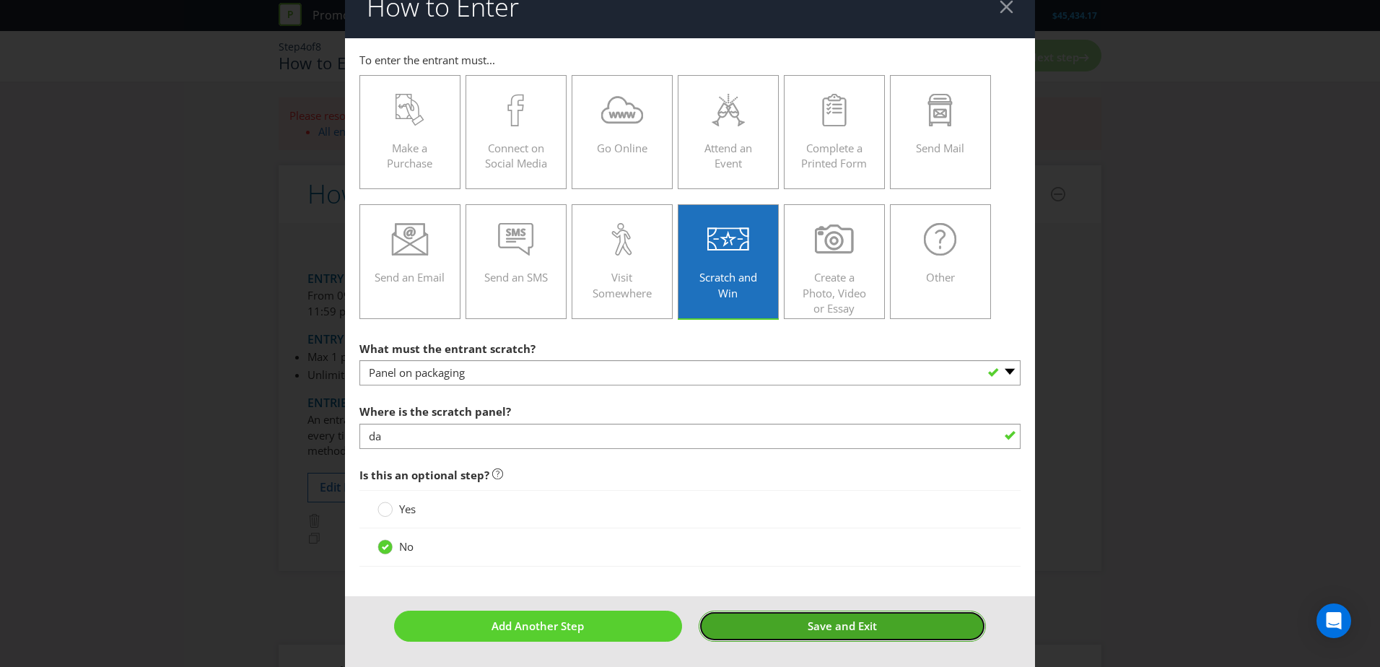
click at [799, 637] on button "Save and Exit" at bounding box center [843, 626] width 288 height 31
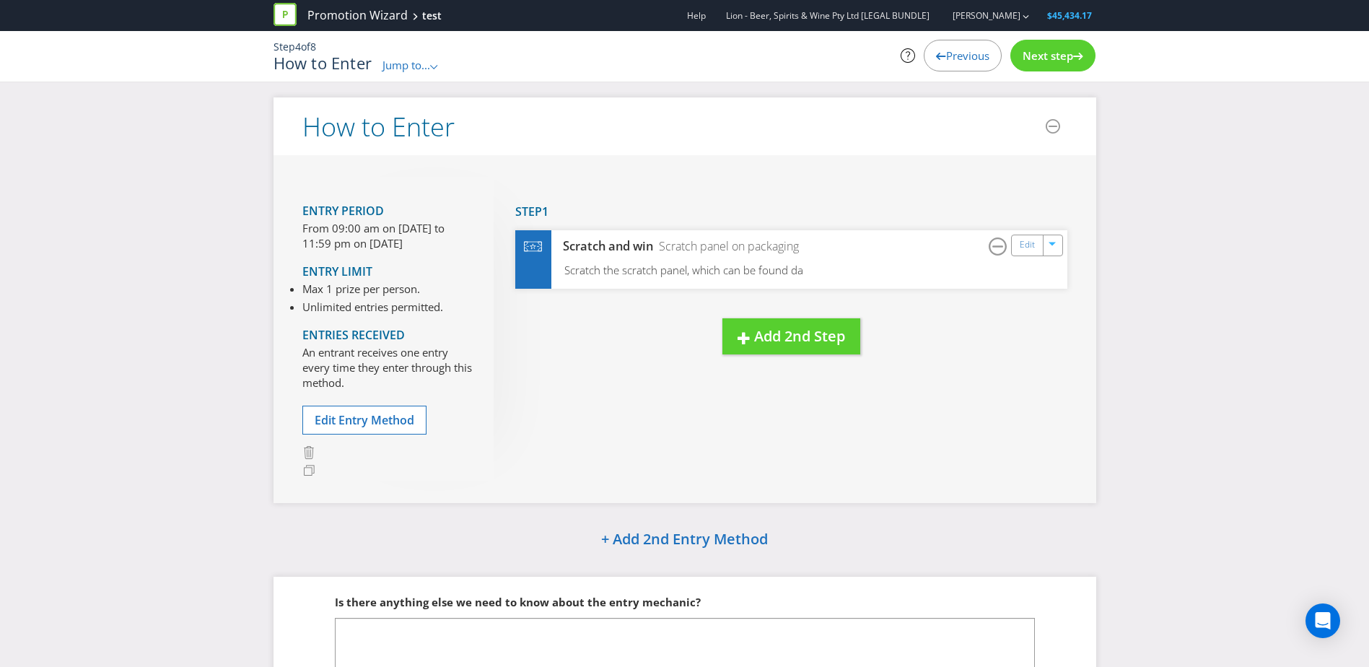
click at [1055, 64] on div "Next step" at bounding box center [1053, 56] width 85 height 32
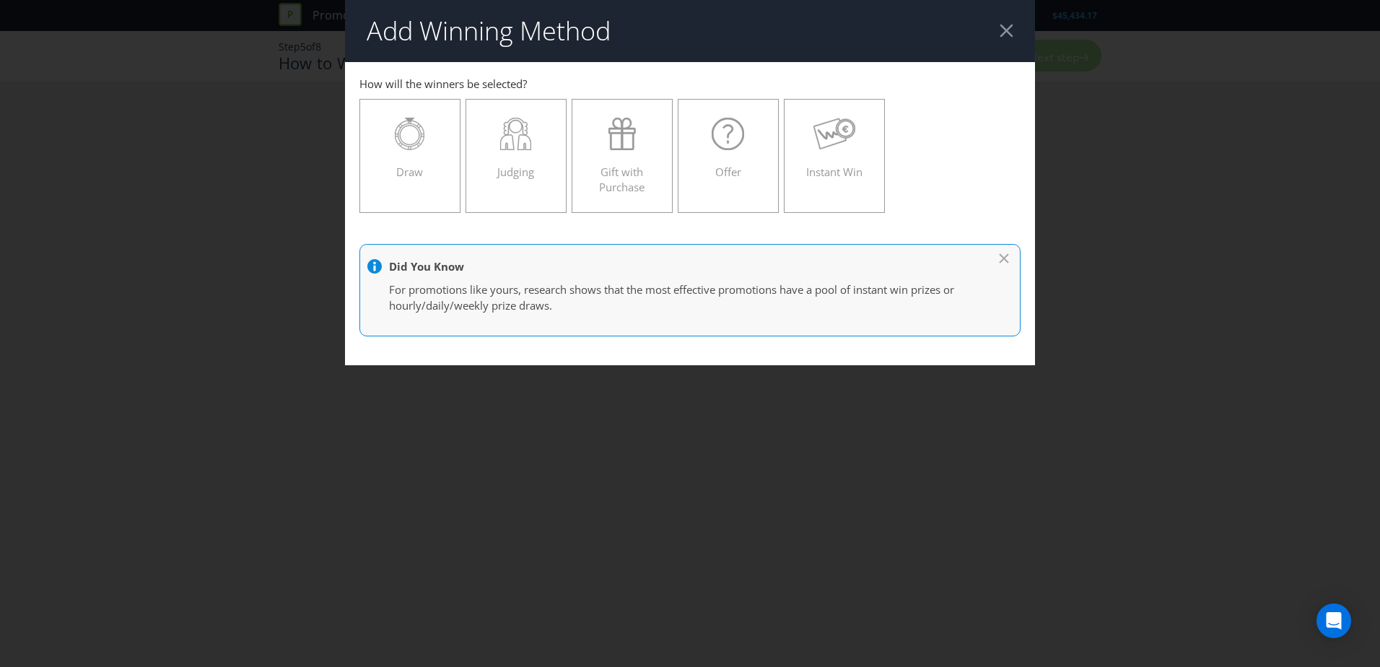
click at [1011, 31] on div at bounding box center [1007, 31] width 14 height 14
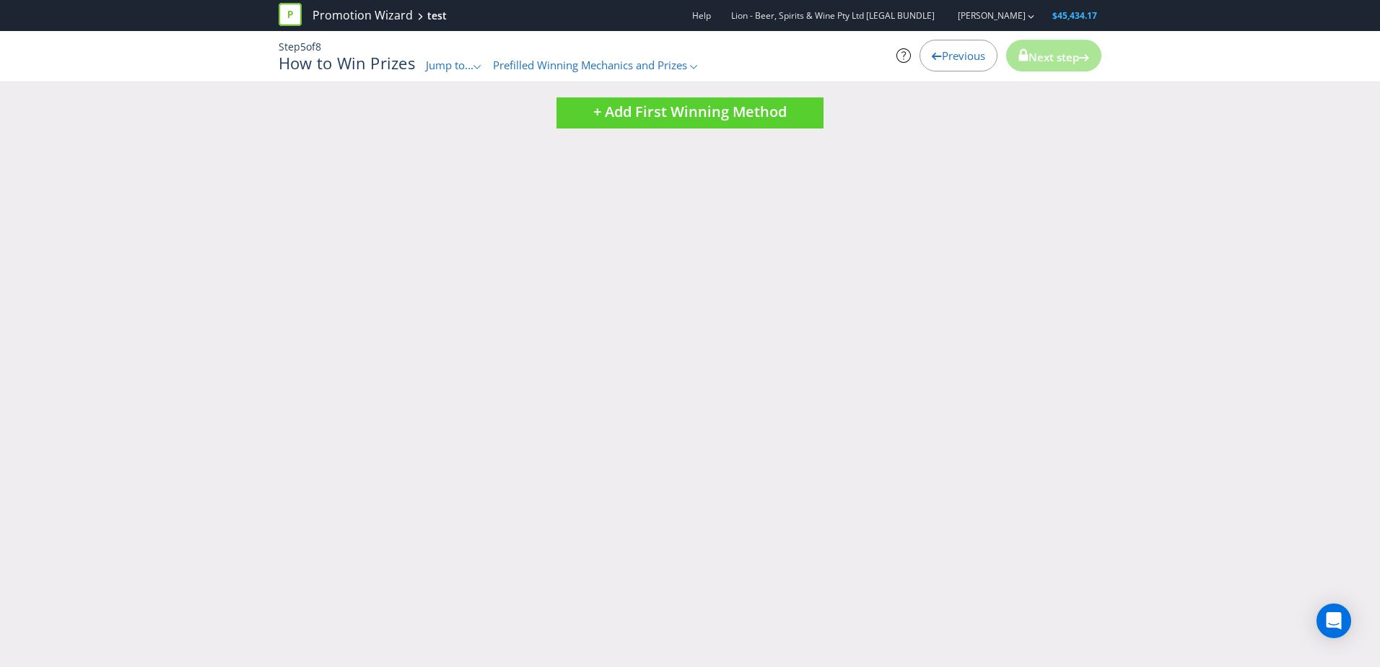
click at [1041, 41] on div "Next step" at bounding box center [1053, 56] width 95 height 32
click at [725, 107] on span "+ Add First Winning Method" at bounding box center [689, 111] width 193 height 19
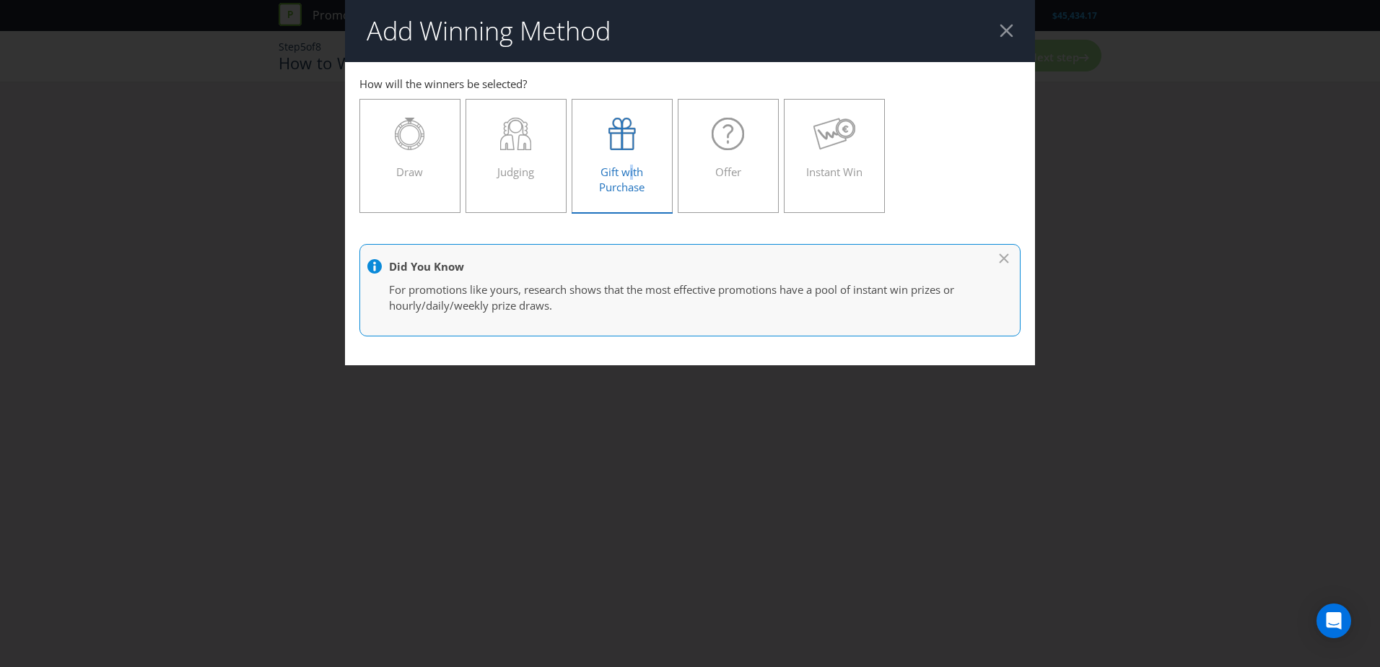
click at [632, 165] on span "Gift with Purchase" at bounding box center [621, 180] width 45 height 30
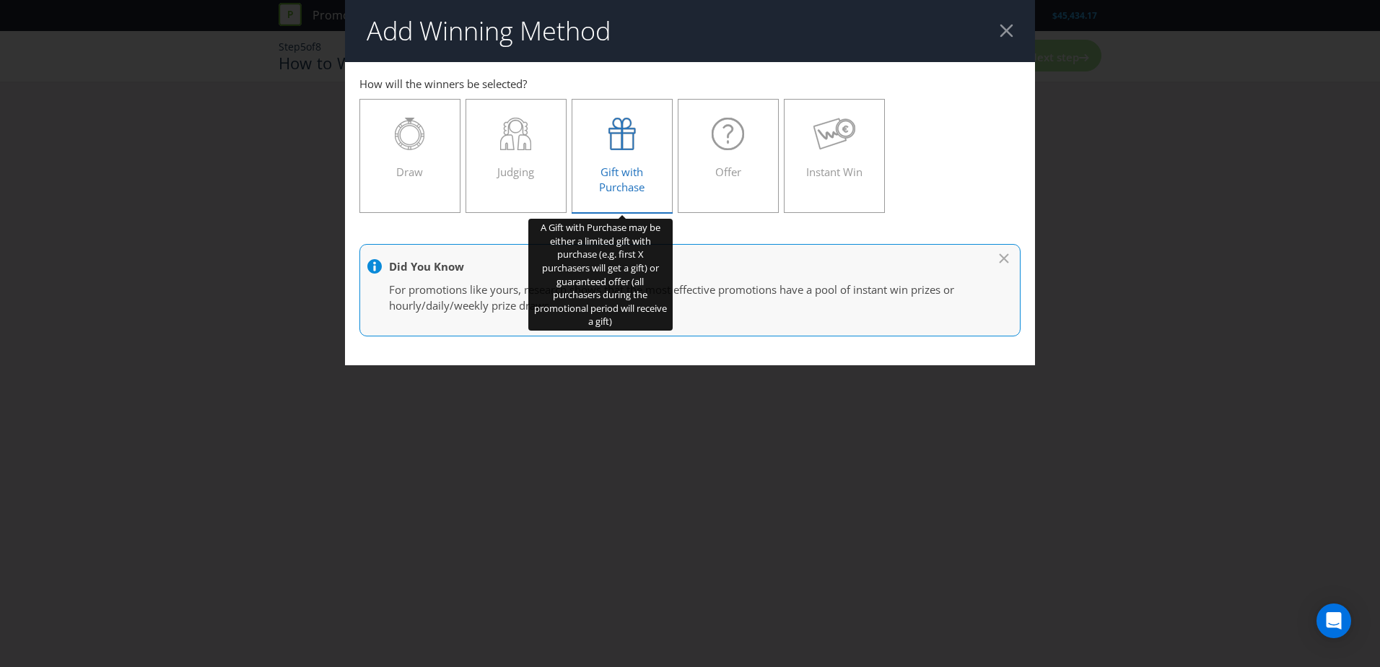
drag, startPoint x: 613, startPoint y: 117, endPoint x: 614, endPoint y: 134, distance: 17.3
click at [614, 118] on icon at bounding box center [622, 134] width 27 height 32
click at [0, 0] on input "Gift with Purchase" at bounding box center [0, 0] width 0 height 0
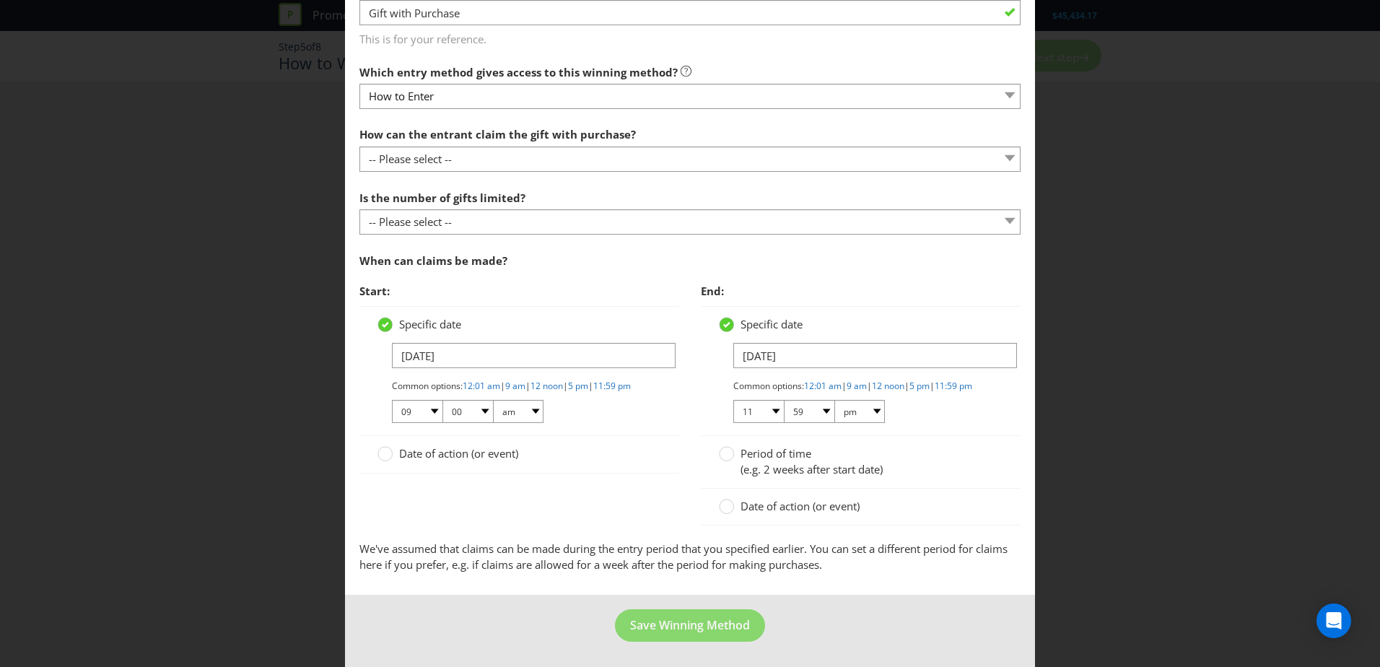
scroll to position [374, 0]
click at [653, 635] on button "Save Winning Method" at bounding box center [690, 625] width 150 height 32
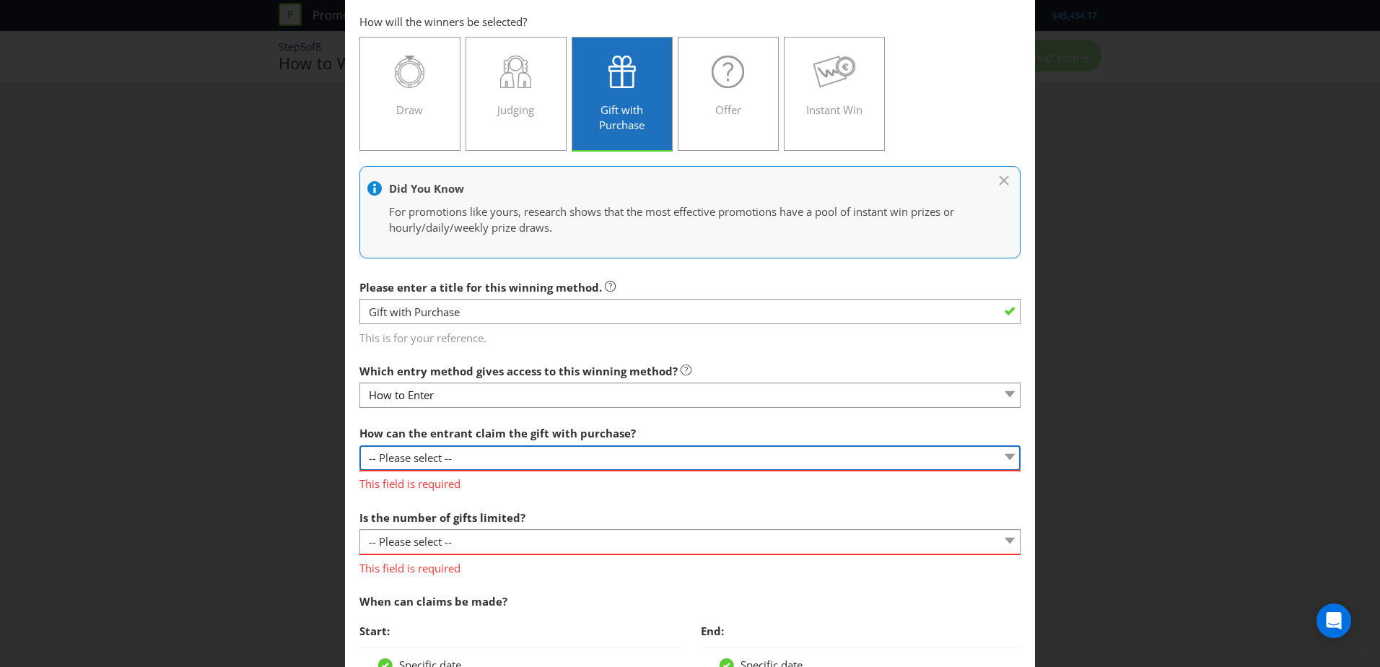
click at [512, 450] on select "-- Please select -- Already covered by entry mechanic Automatically sent to cla…" at bounding box center [689, 457] width 661 height 25
select select "AUTOMATICALLY_SENT"
click at [359, 445] on select "-- Please select -- Already covered by entry mechanic Automatically sent to cla…" at bounding box center [689, 457] width 661 height 25
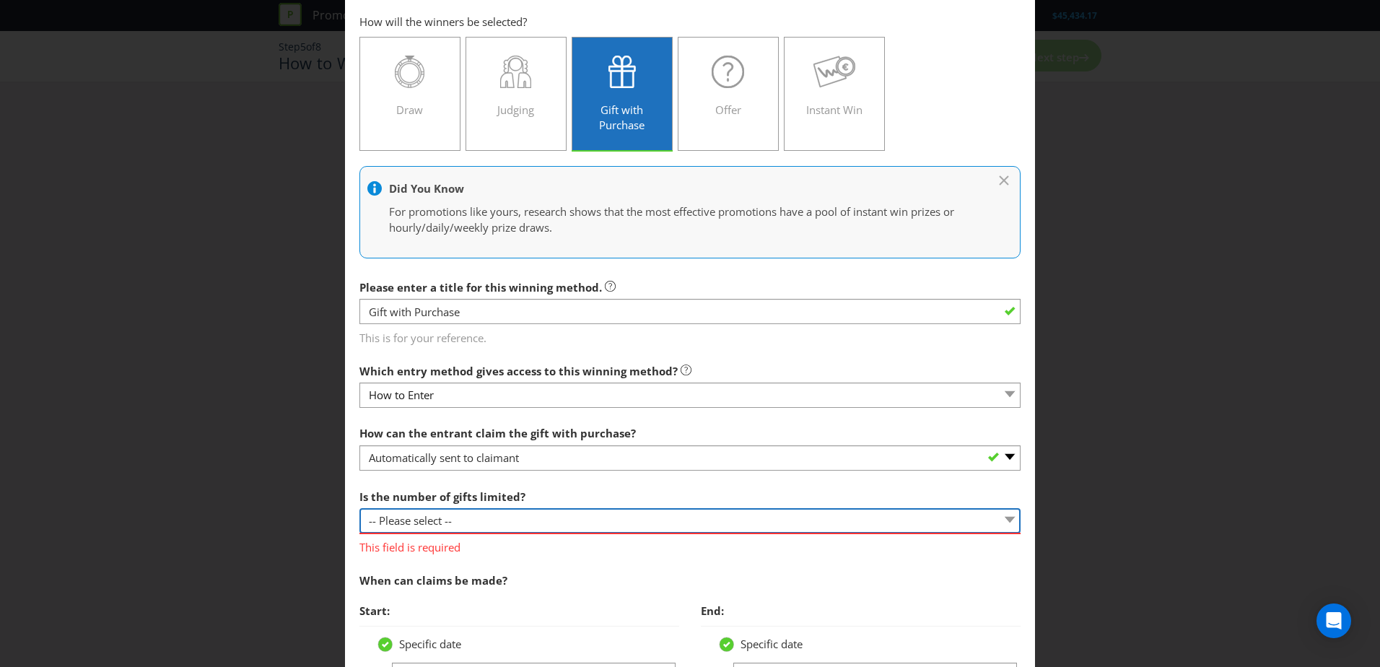
drag, startPoint x: 481, startPoint y: 530, endPoint x: 474, endPoint y: 527, distance: 7.8
click at [481, 530] on select "-- Please select -- Unlimited gifts available during promotional period Number …" at bounding box center [689, 520] width 661 height 25
select select "LIMITED"
click at [359, 508] on select "-- Please select -- Unlimited gifts available during promotional period Number …" at bounding box center [689, 520] width 661 height 25
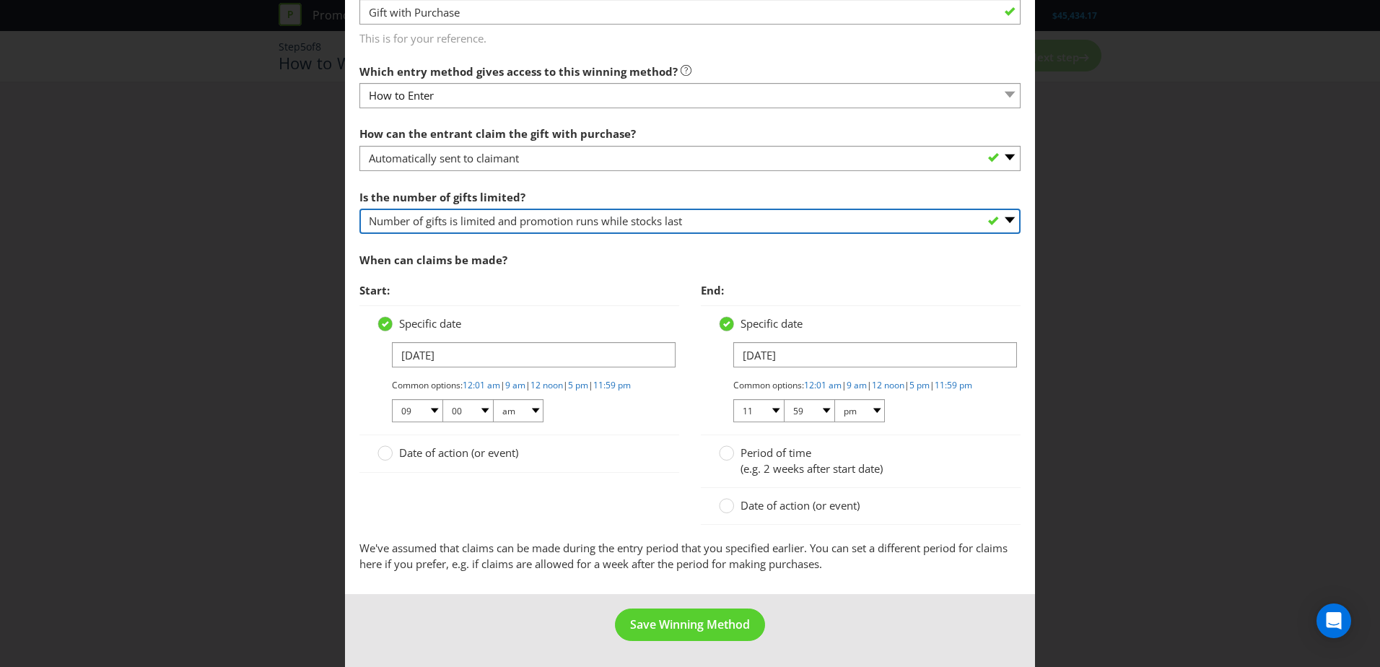
scroll to position [374, 0]
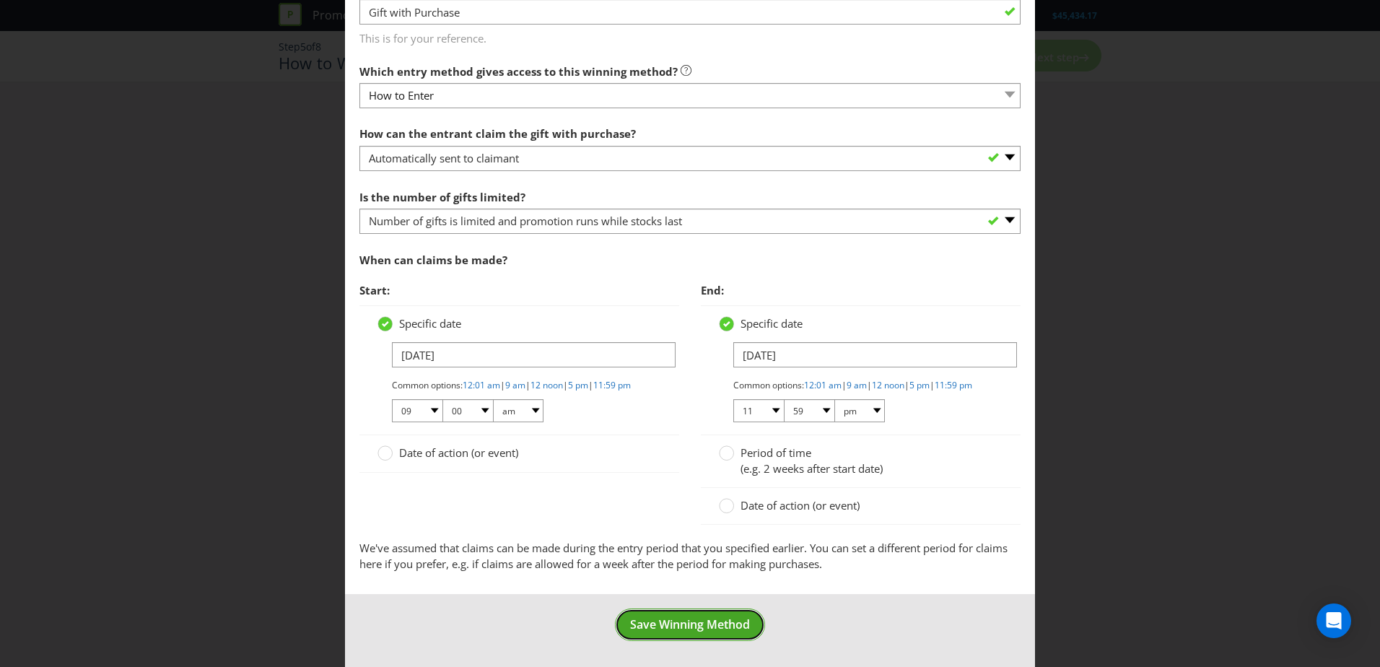
click at [668, 627] on span "Save Winning Method" at bounding box center [690, 624] width 120 height 16
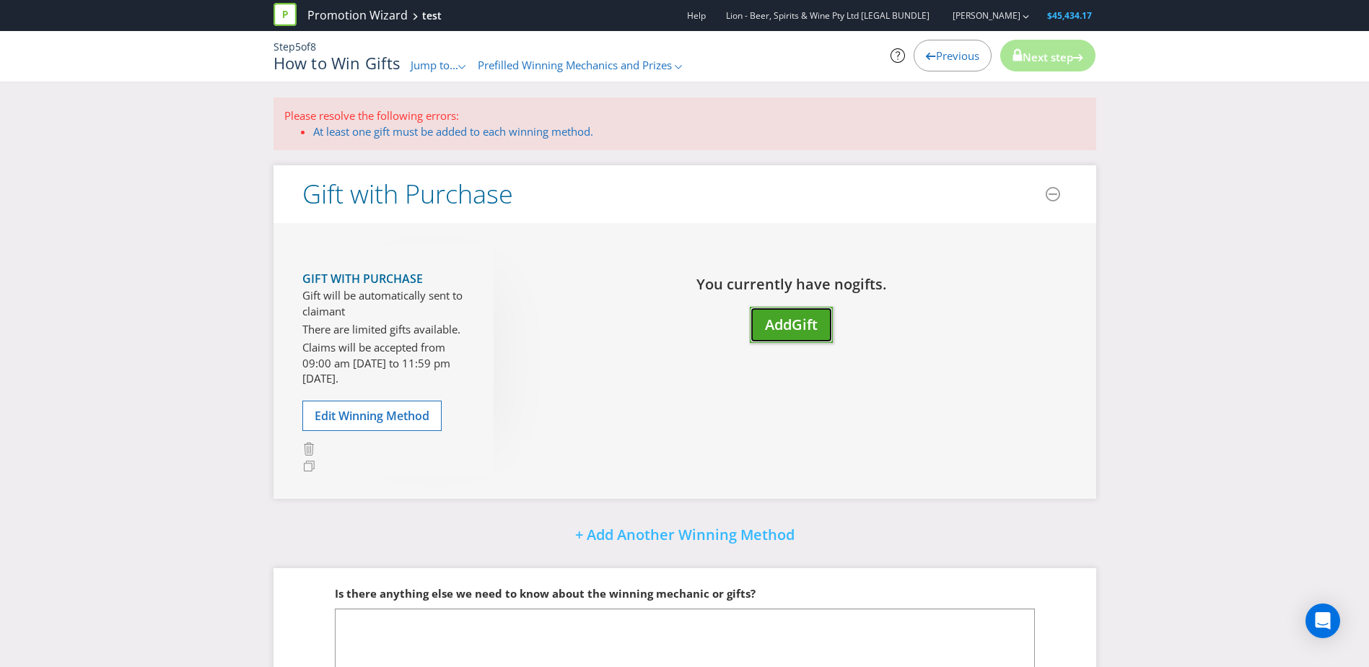
click at [767, 307] on button "Add Gift" at bounding box center [791, 325] width 83 height 37
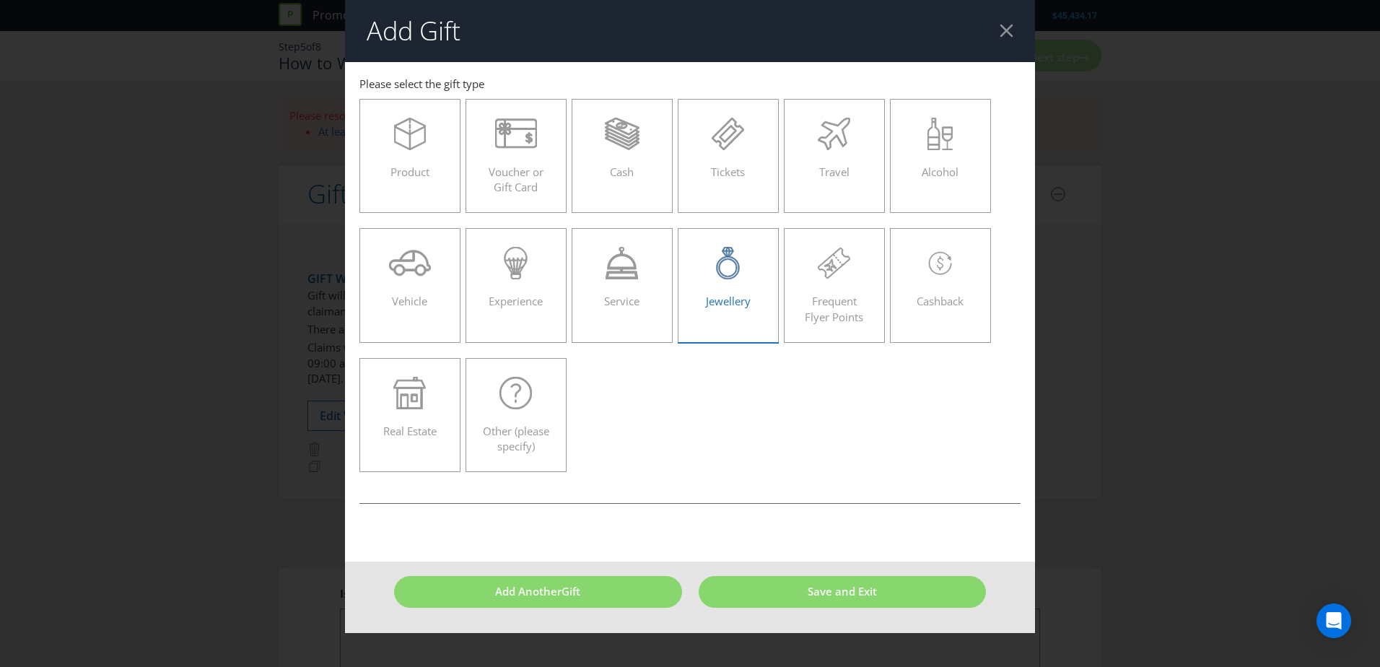
click at [736, 311] on div "Jewellery" at bounding box center [728, 279] width 71 height 65
click at [0, 0] on input "Jewellery" at bounding box center [0, 0] width 0 height 0
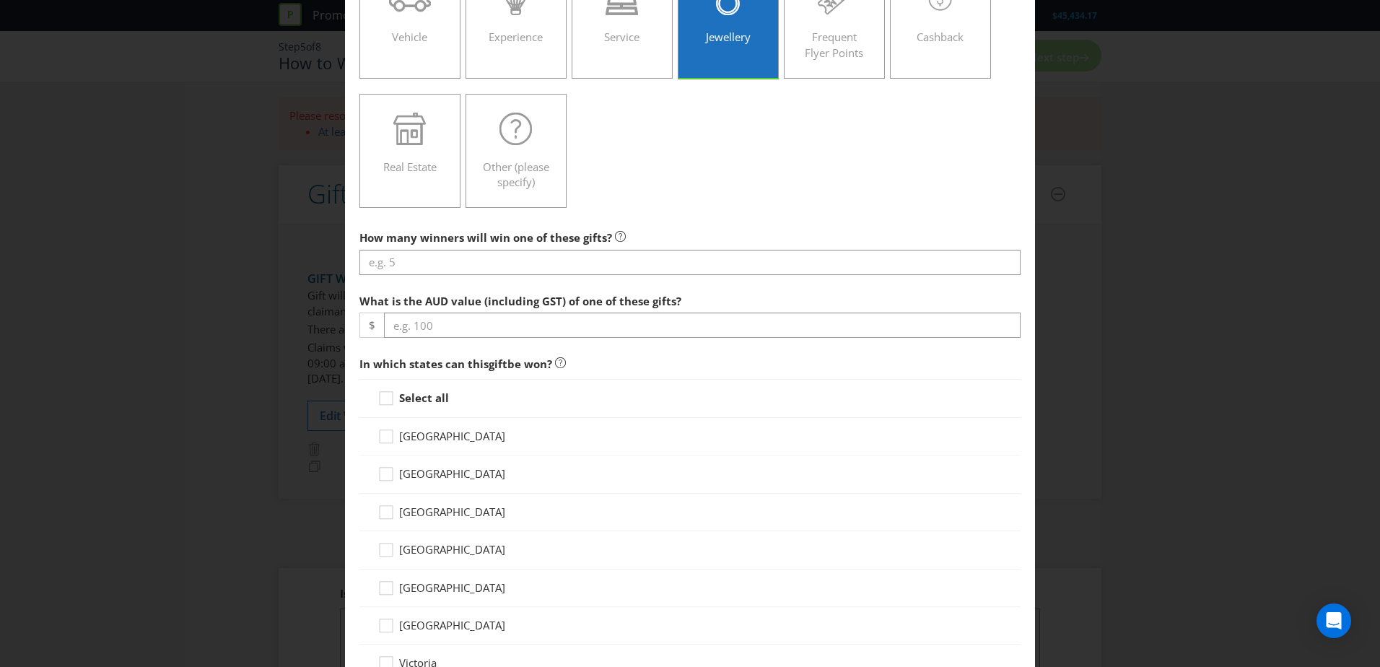
scroll to position [289, 0]
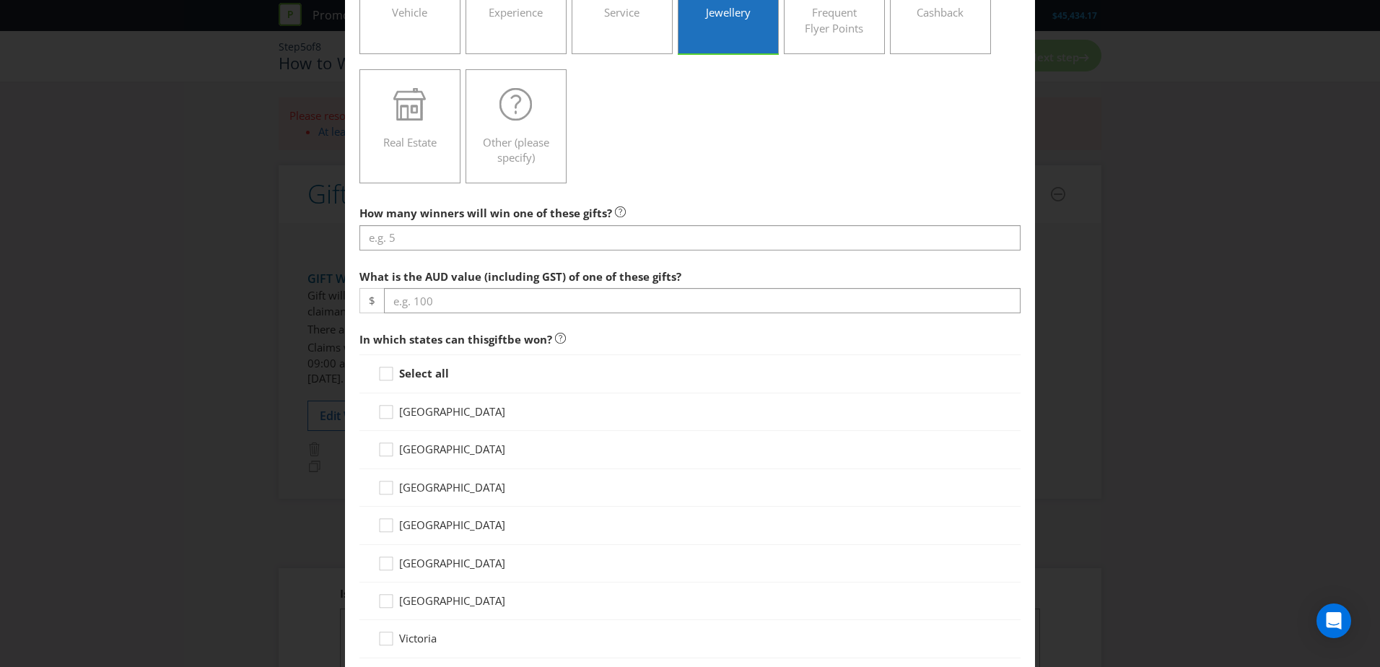
click at [432, 351] on span "In which states can this gift be won?" at bounding box center [689, 340] width 661 height 30
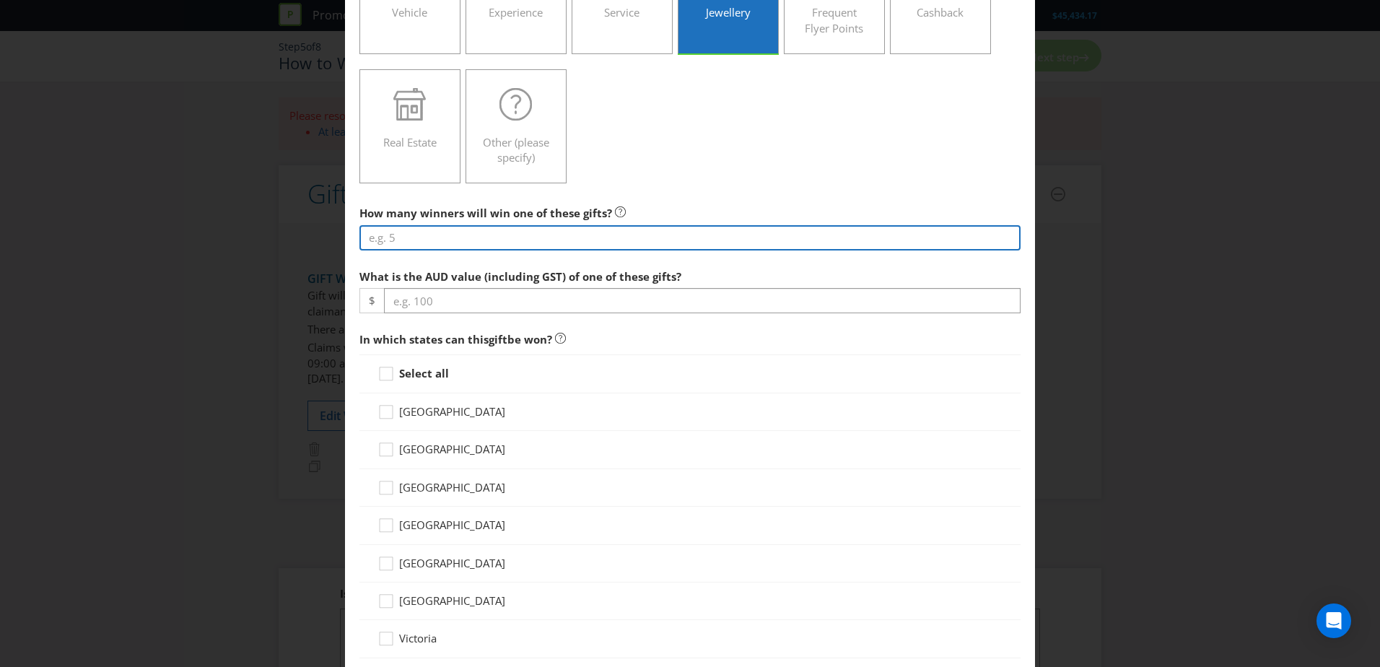
click at [457, 245] on input "number" at bounding box center [689, 237] width 661 height 25
type input "5"
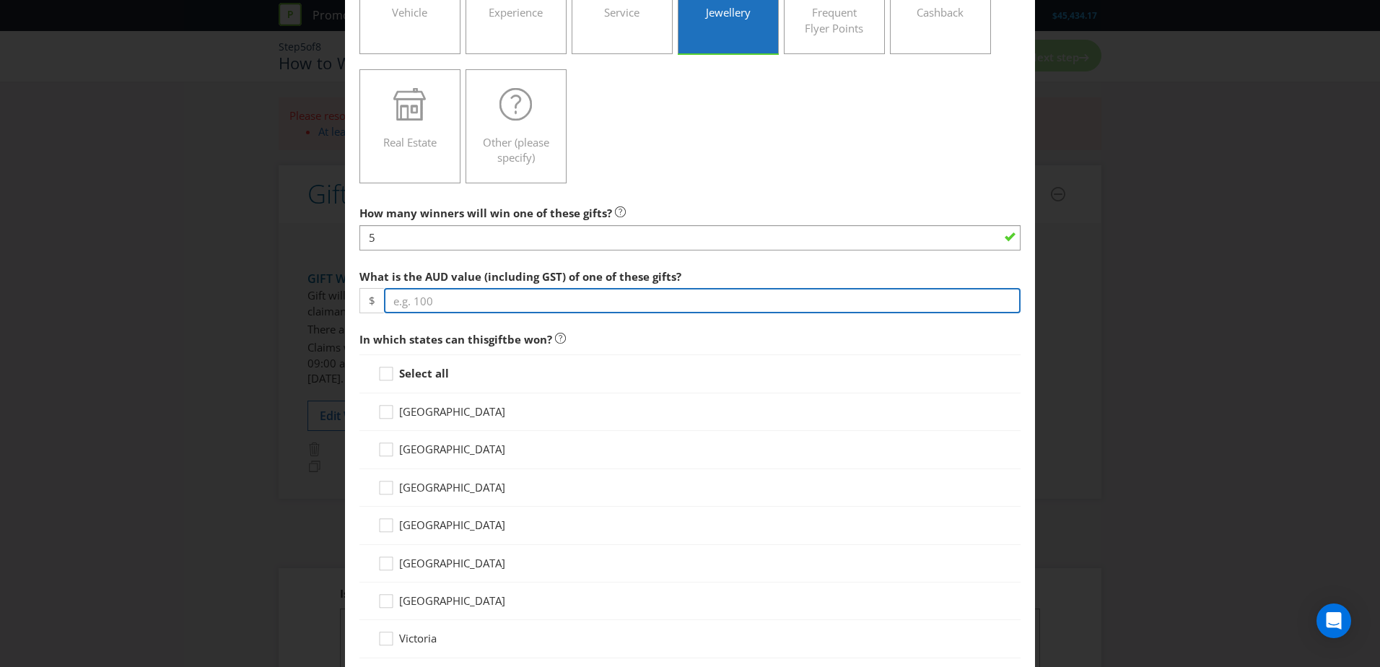
click at [447, 297] on input "number" at bounding box center [702, 300] width 637 height 25
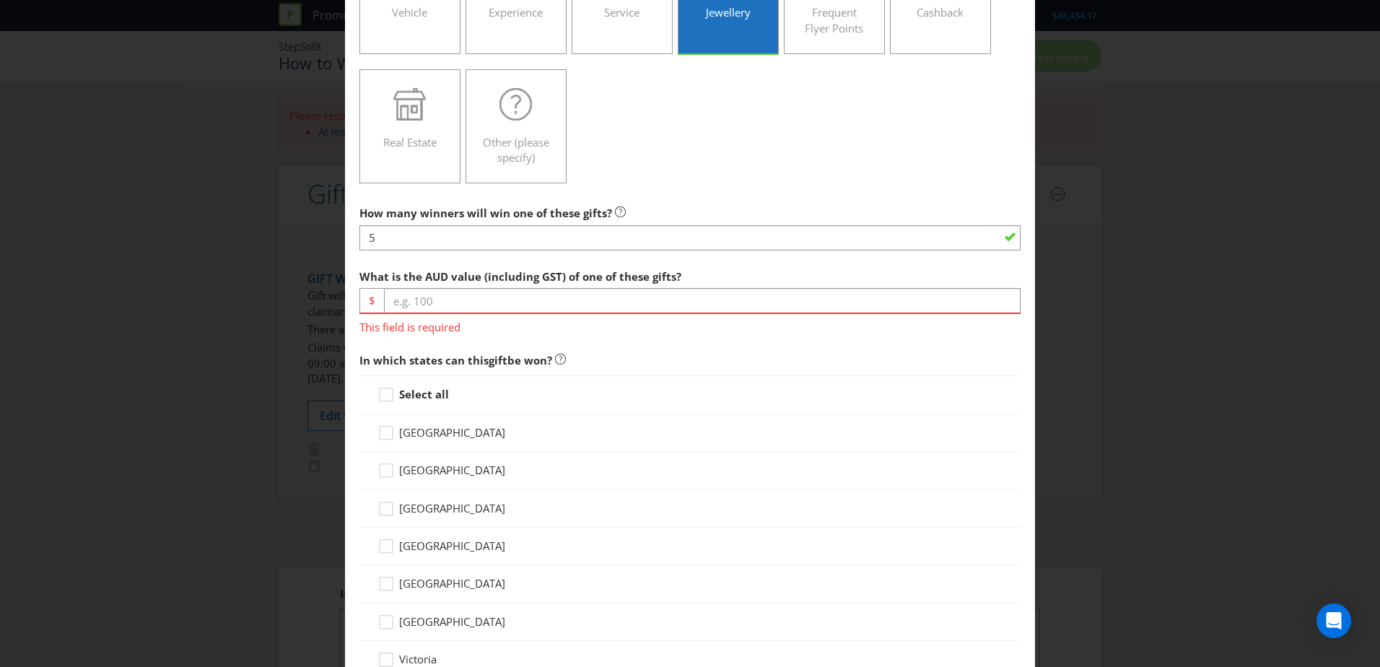
click at [473, 428] on div "[GEOGRAPHIC_DATA]" at bounding box center [689, 433] width 661 height 38
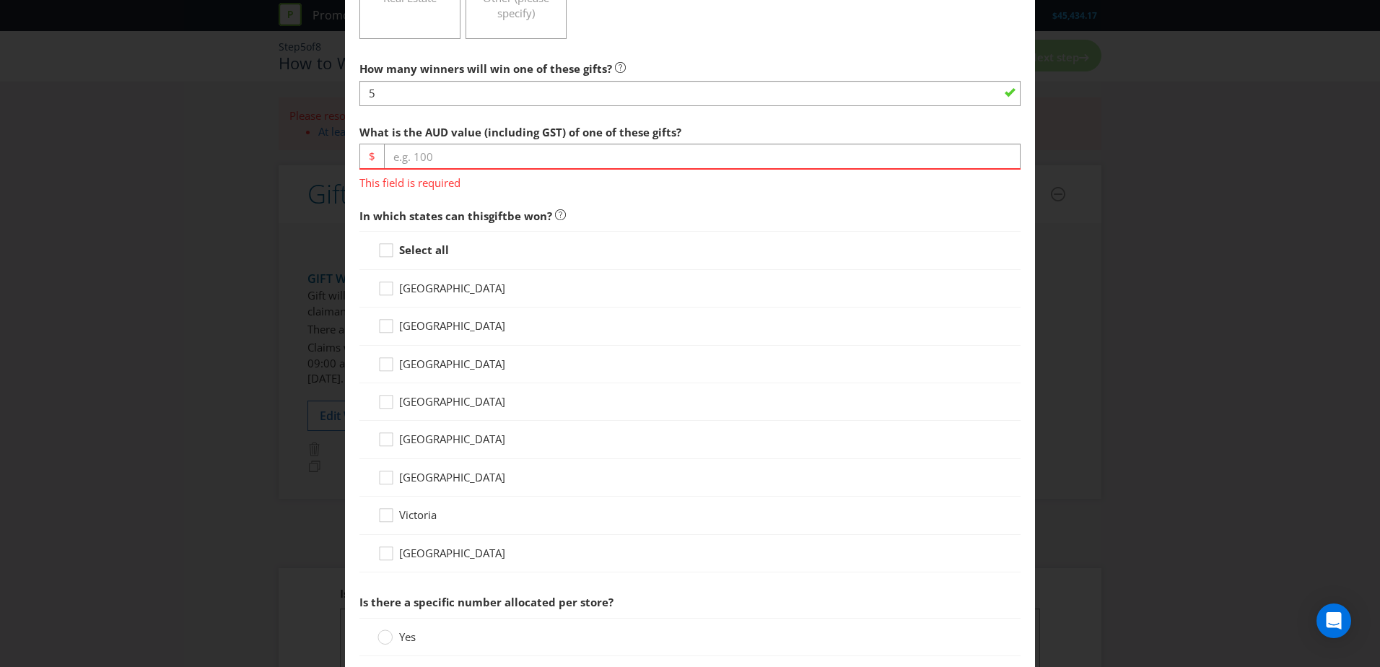
click at [448, 331] on label "[GEOGRAPHIC_DATA]" at bounding box center [443, 325] width 131 height 15
click at [0, 0] on input "[GEOGRAPHIC_DATA]" at bounding box center [0, 0] width 0 height 0
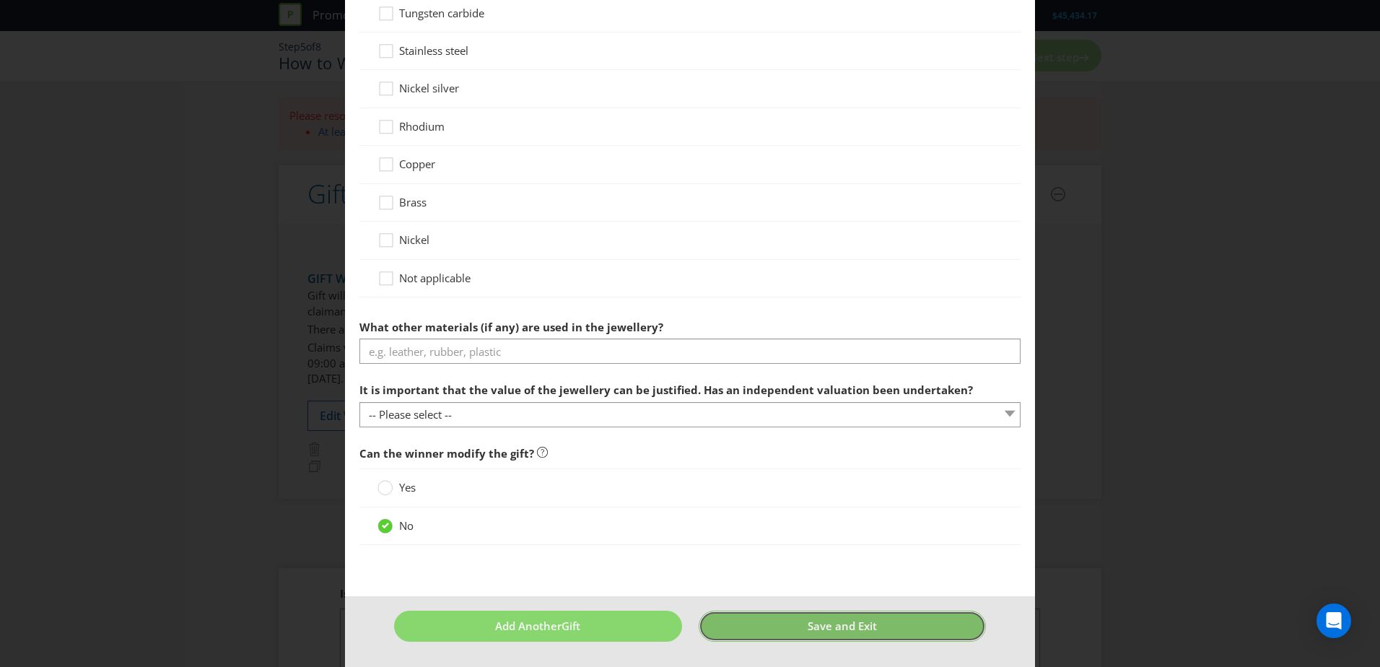
click at [821, 631] on span "Save and Exit" at bounding box center [842, 626] width 69 height 14
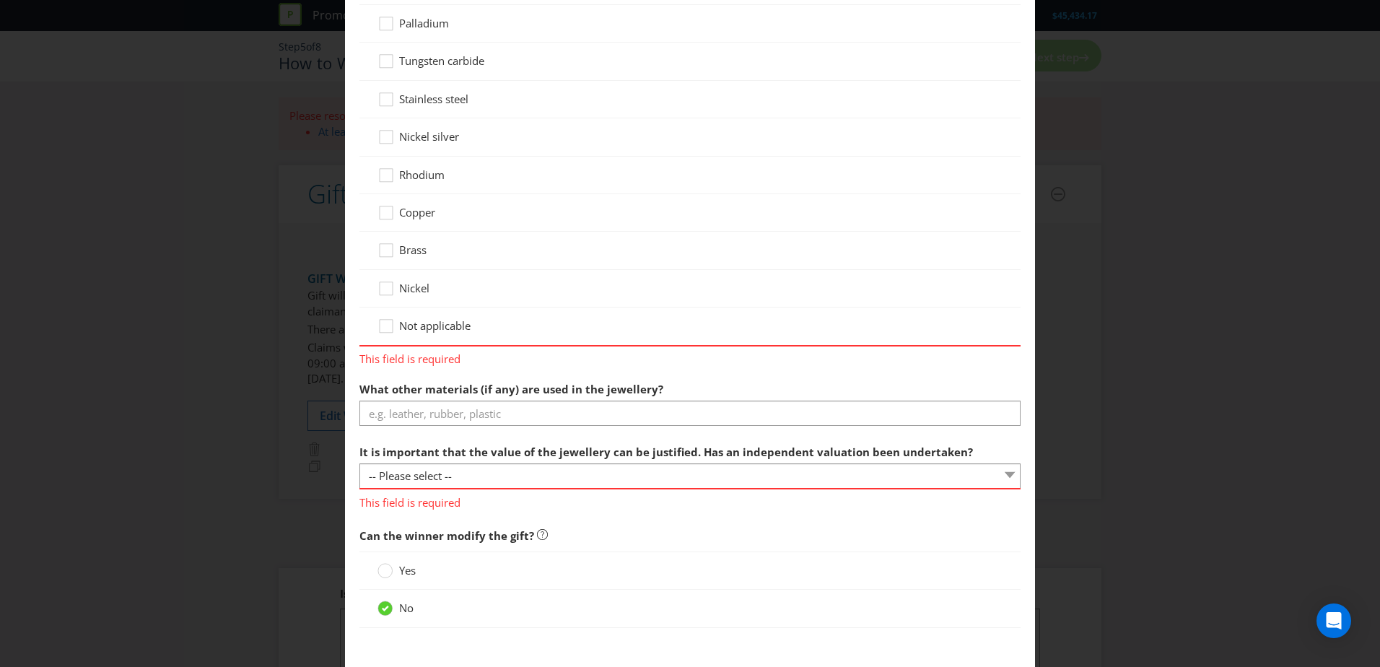
scroll to position [62, 0]
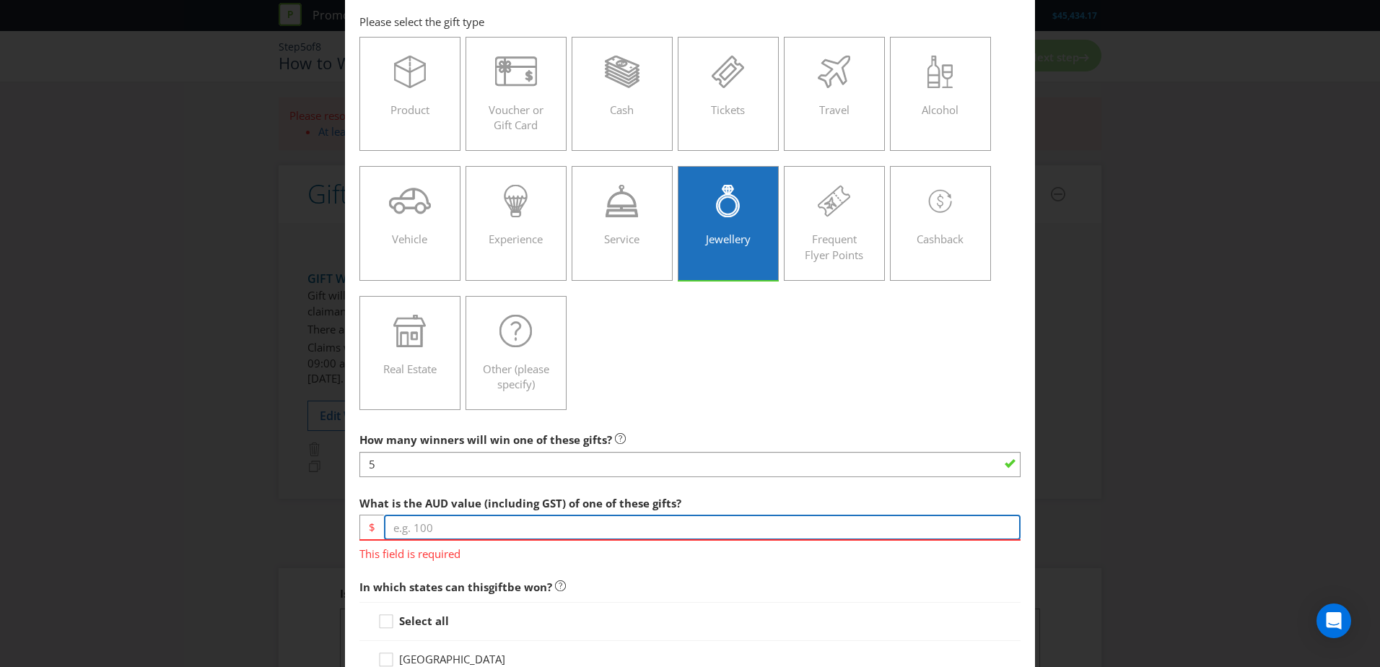
click at [472, 538] on input "number" at bounding box center [702, 527] width 637 height 25
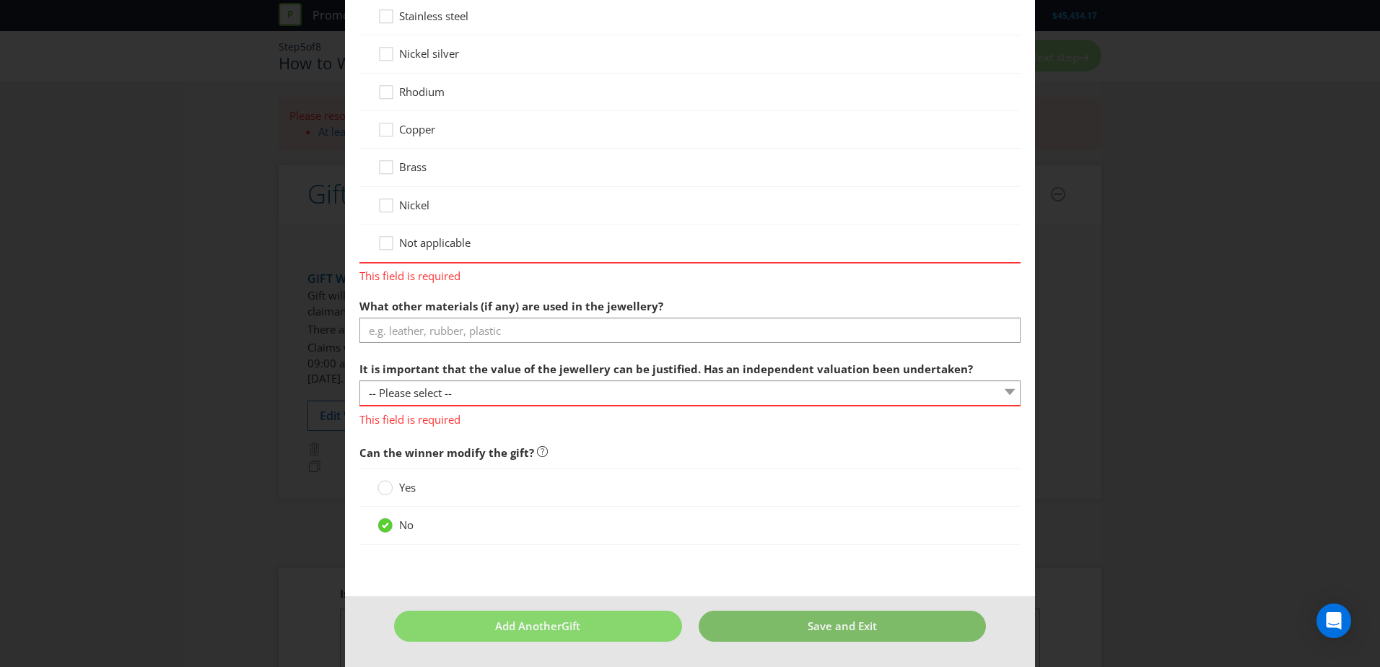
type input "100"
click at [774, 615] on button "Save and Exit" at bounding box center [843, 626] width 288 height 31
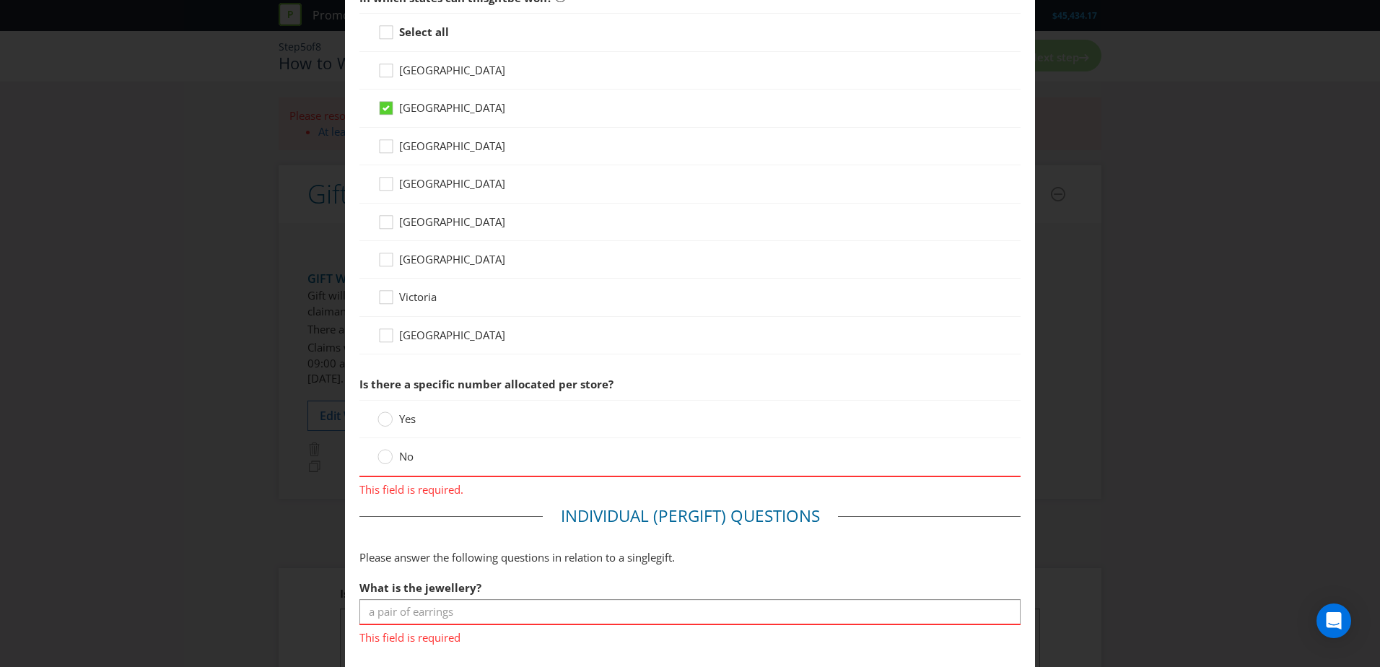
scroll to position [650, 0]
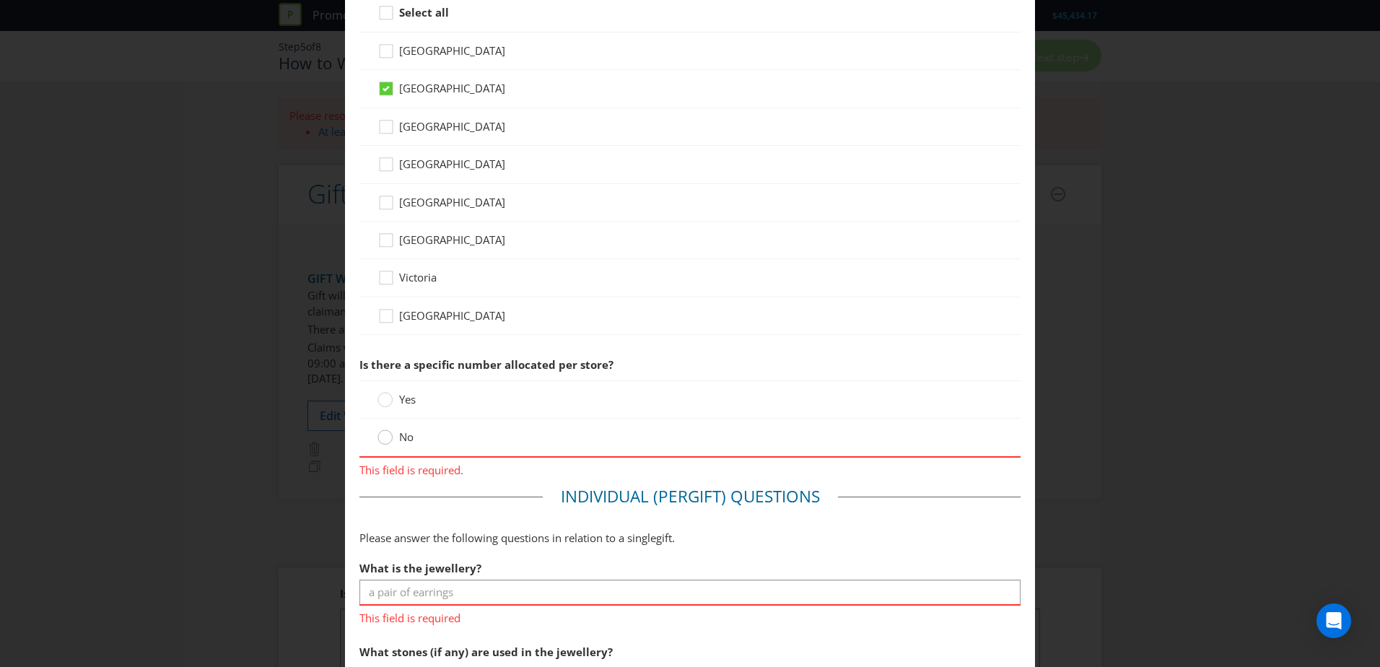
drag, startPoint x: 378, startPoint y: 422, endPoint x: 389, endPoint y: 430, distance: 14.0
click at [378, 422] on div "No" at bounding box center [689, 438] width 661 height 38
click at [383, 439] on circle at bounding box center [385, 437] width 14 height 14
click at [0, 0] on input "No" at bounding box center [0, 0] width 0 height 0
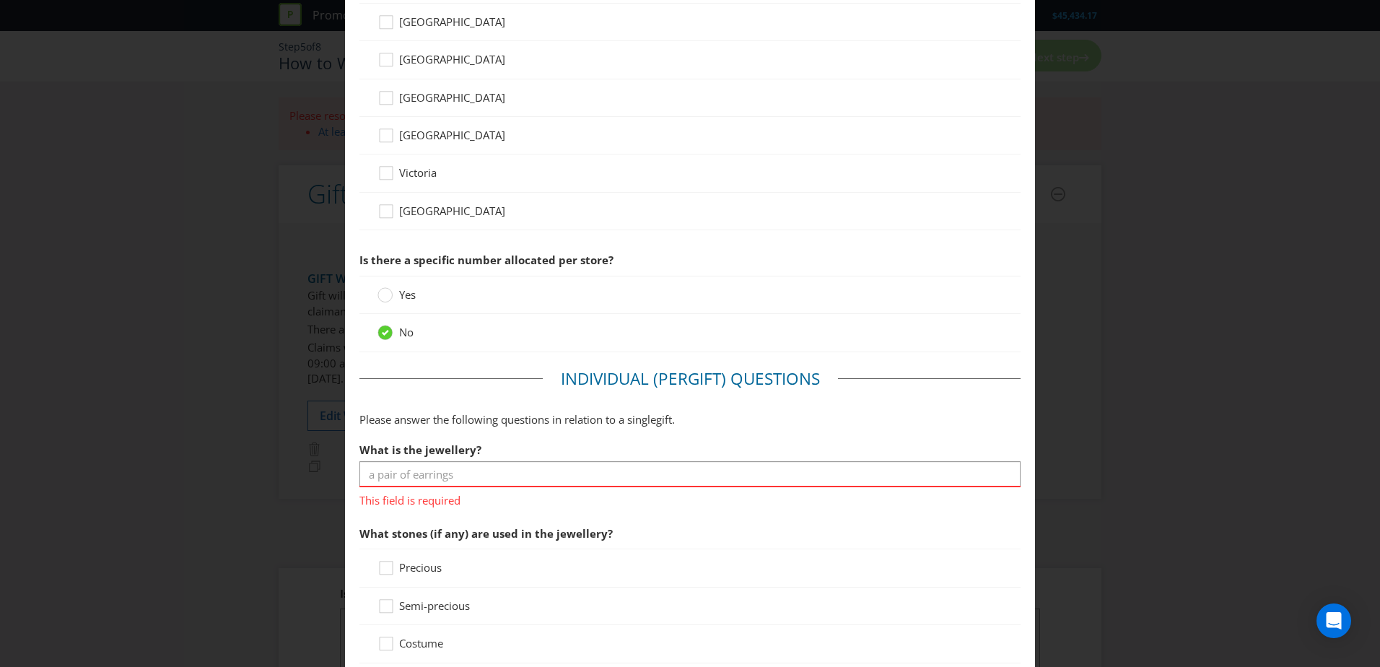
scroll to position [866, 0]
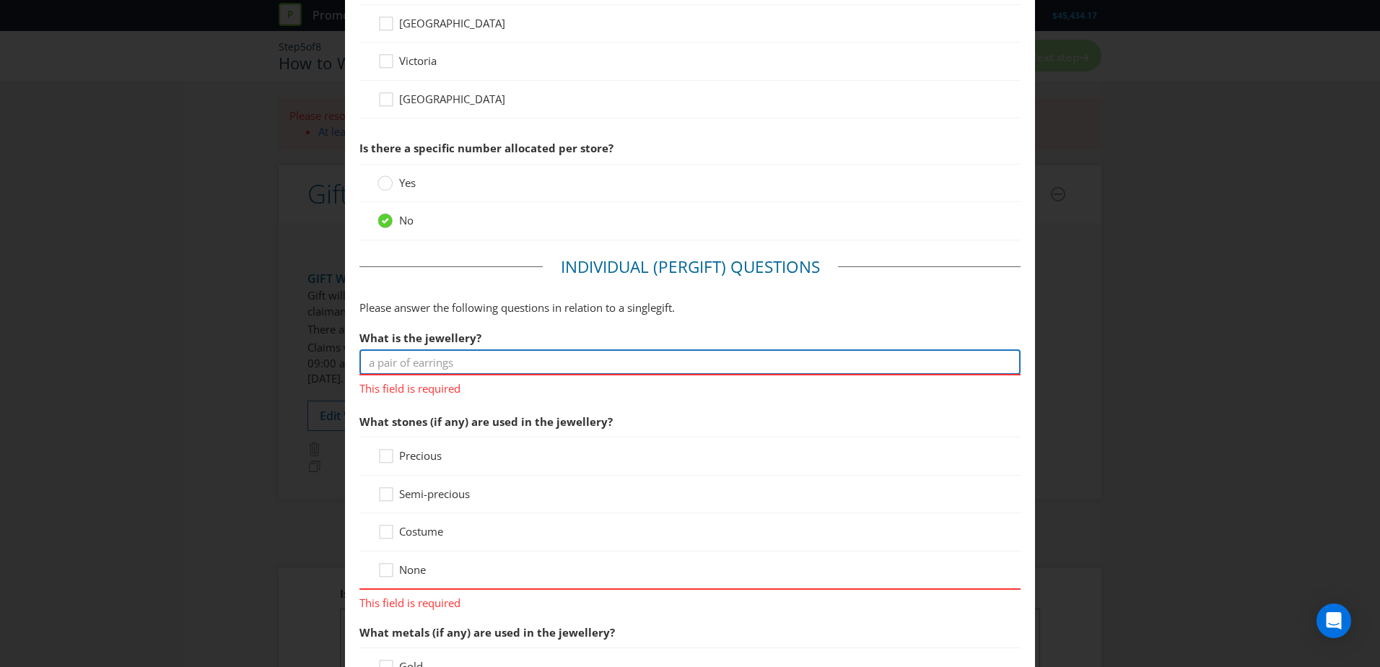
click at [405, 360] on input "text" at bounding box center [689, 361] width 661 height 25
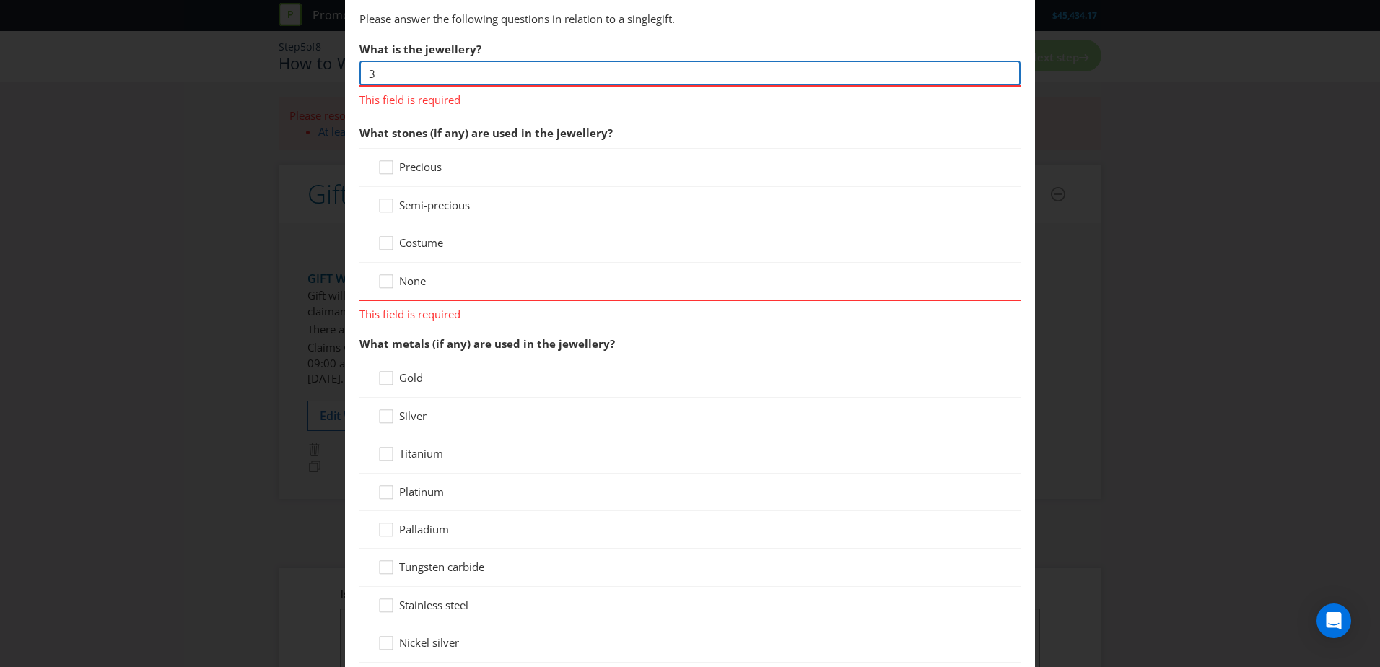
type input "3"
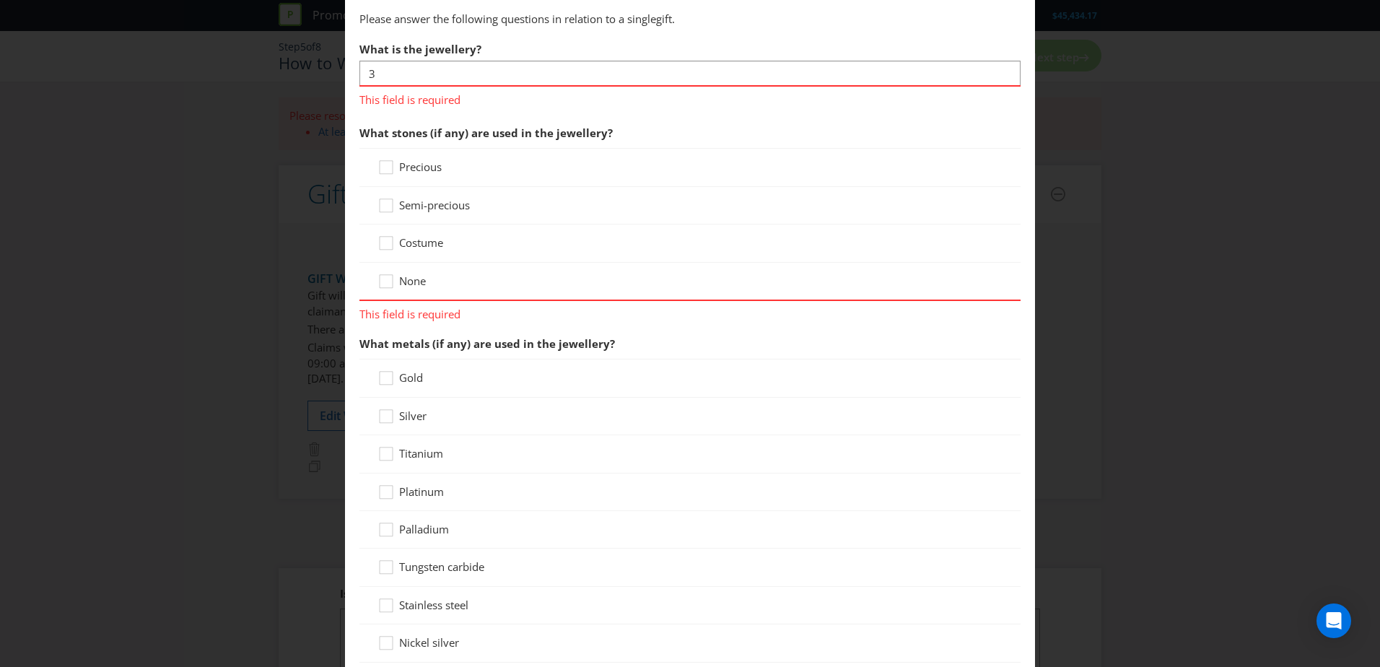
click at [402, 281] on div "What stones (if any) are used in the jewellery? Precious Semi-precious Costume …" at bounding box center [689, 220] width 661 height 204
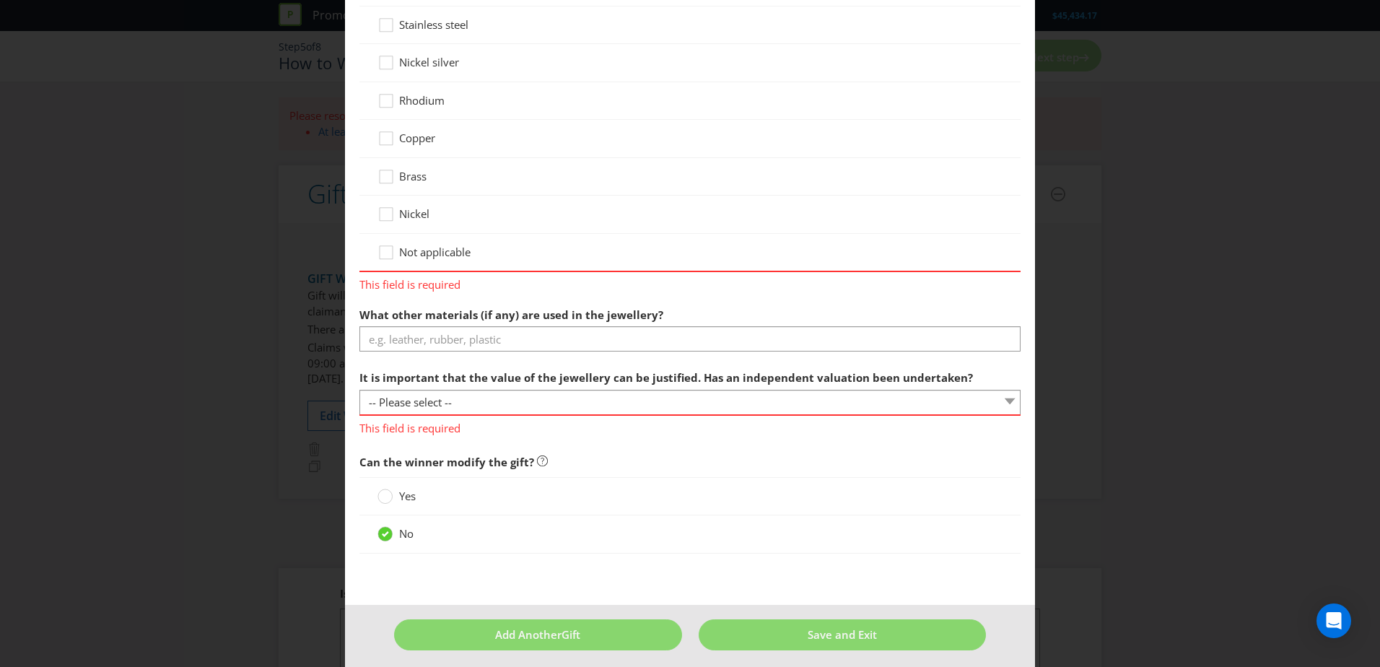
scroll to position [1723, 0]
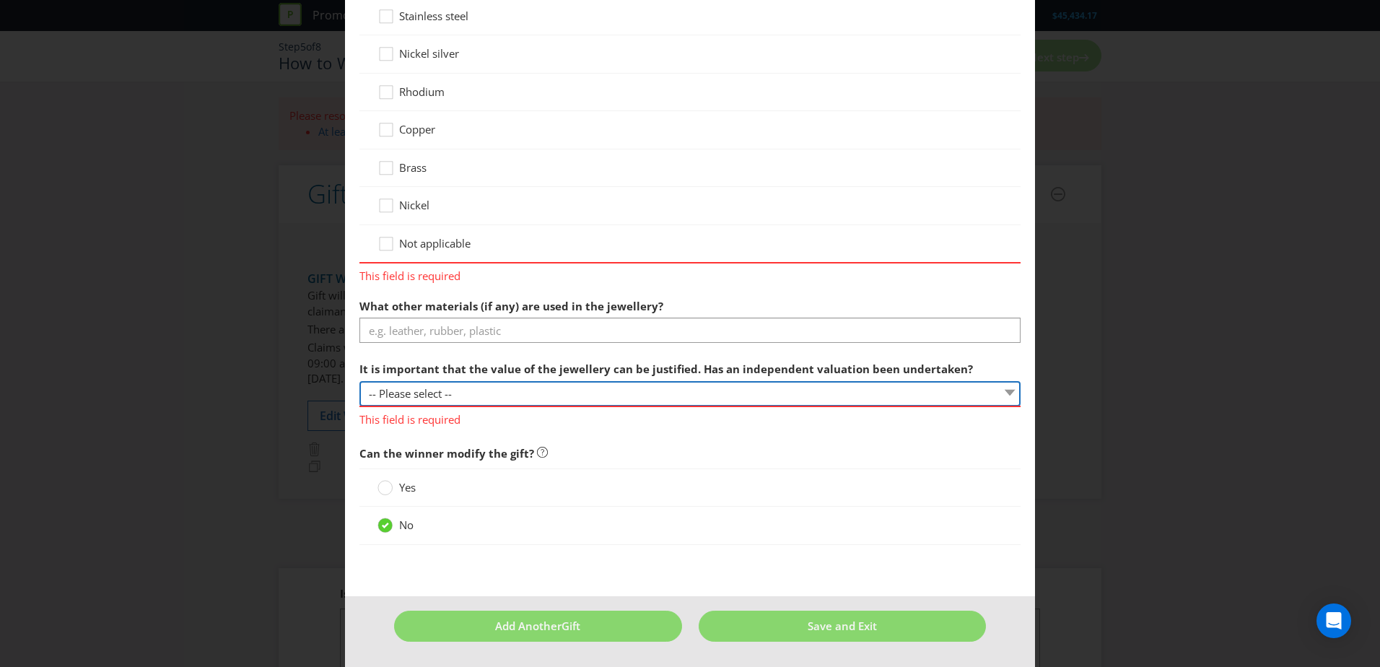
click at [443, 385] on select "-- Please select -- Yes No, there is a recommended retail price for this jewell…" at bounding box center [689, 393] width 661 height 25
select select "YES_VALUED"
click at [359, 381] on select "-- Please select -- Yes No, there is a recommended retail price for this jewell…" at bounding box center [689, 393] width 661 height 25
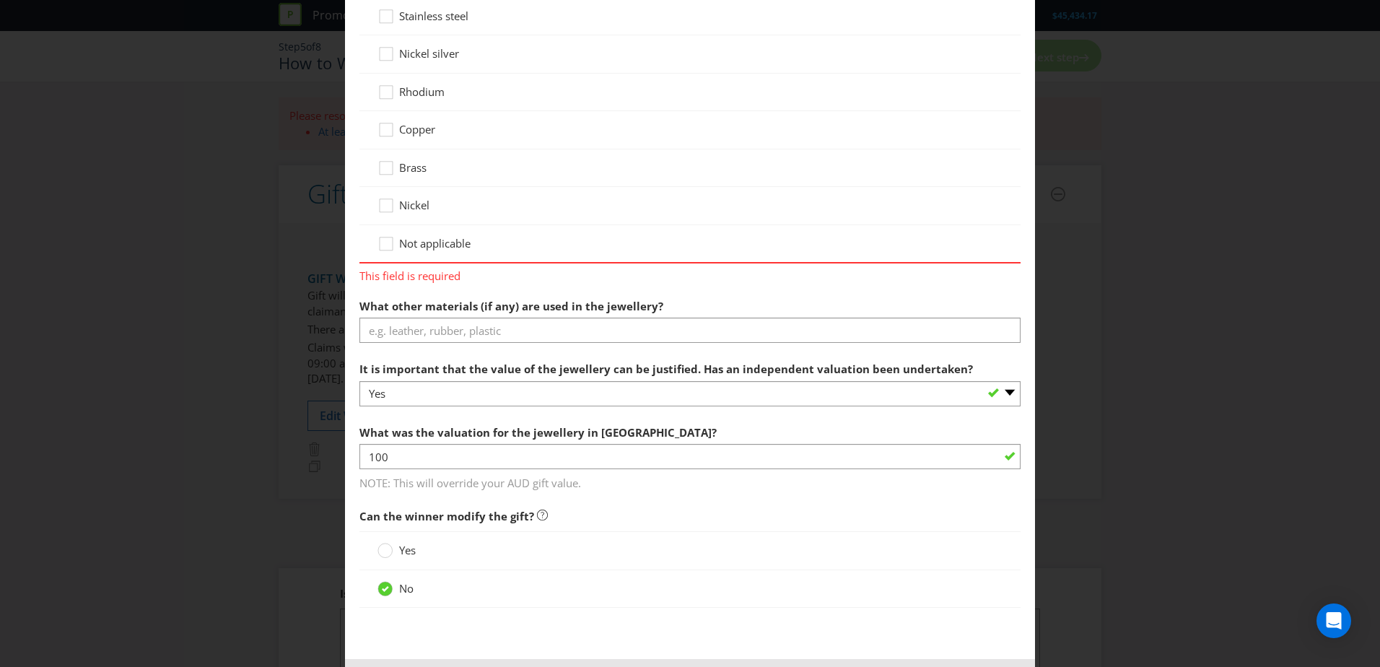
click at [433, 343] on div at bounding box center [689, 342] width 661 height 1
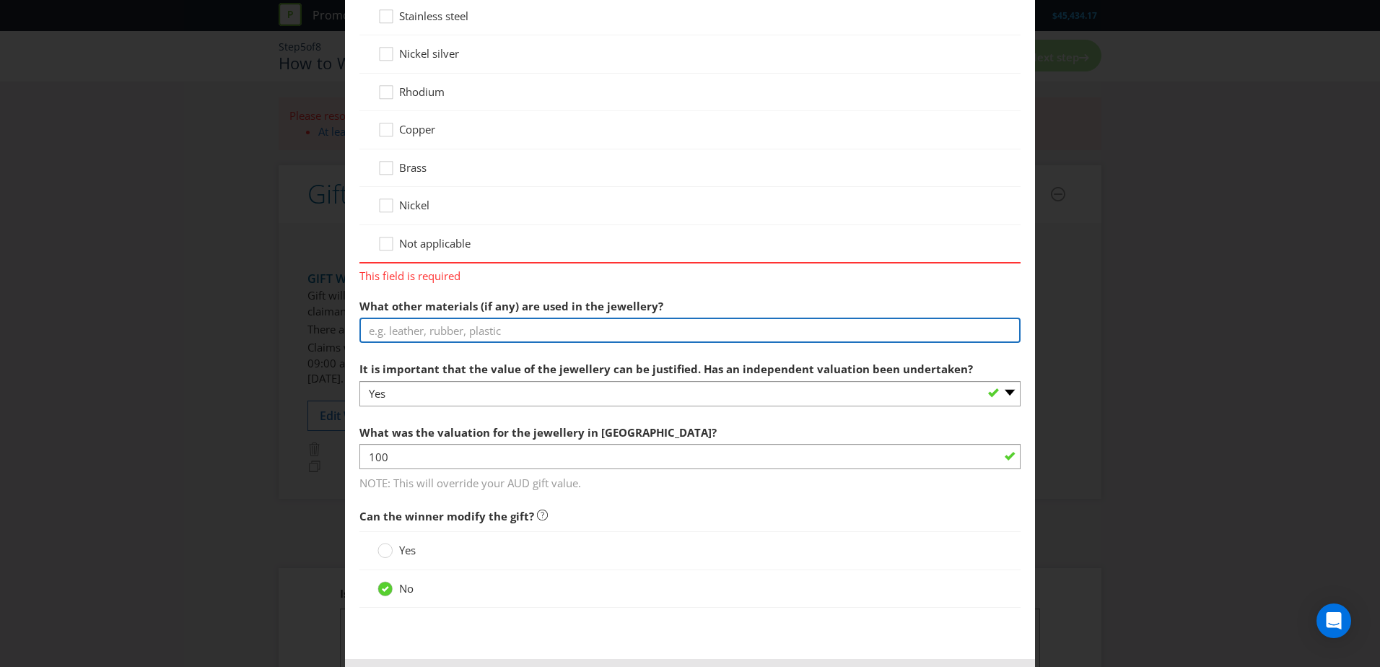
click at [433, 340] on input "text" at bounding box center [689, 330] width 661 height 25
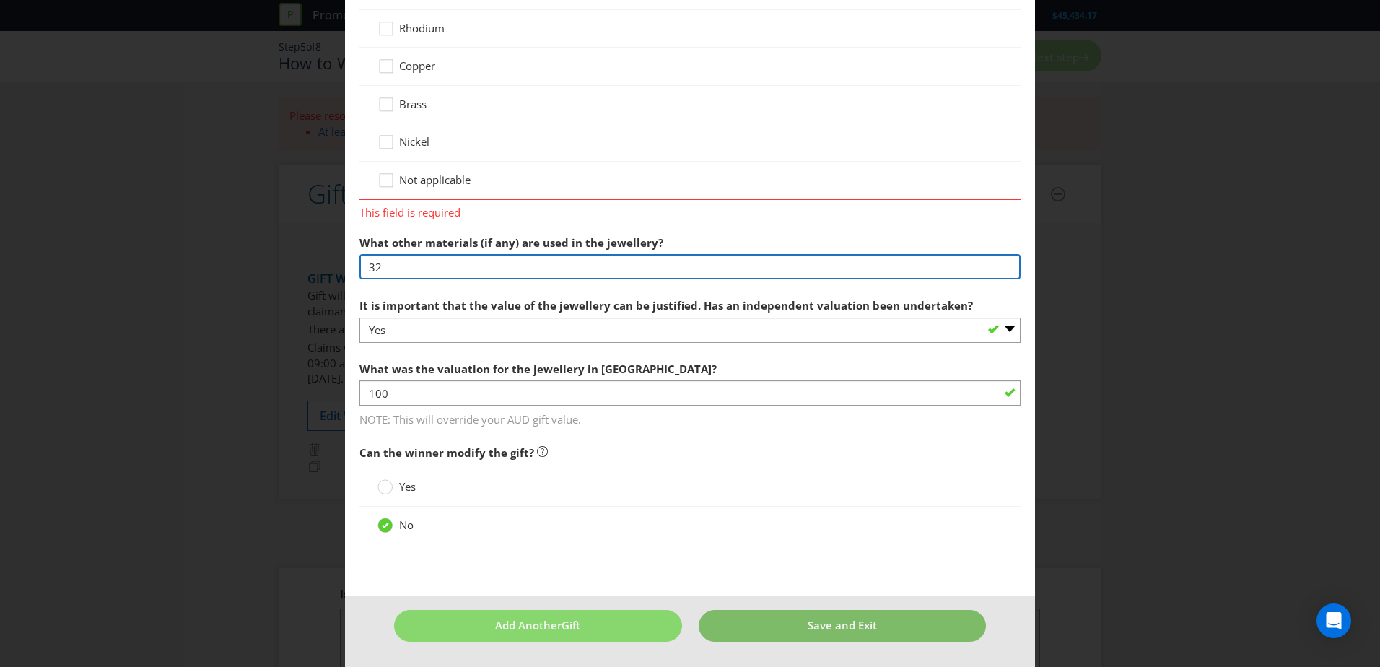
type input "32"
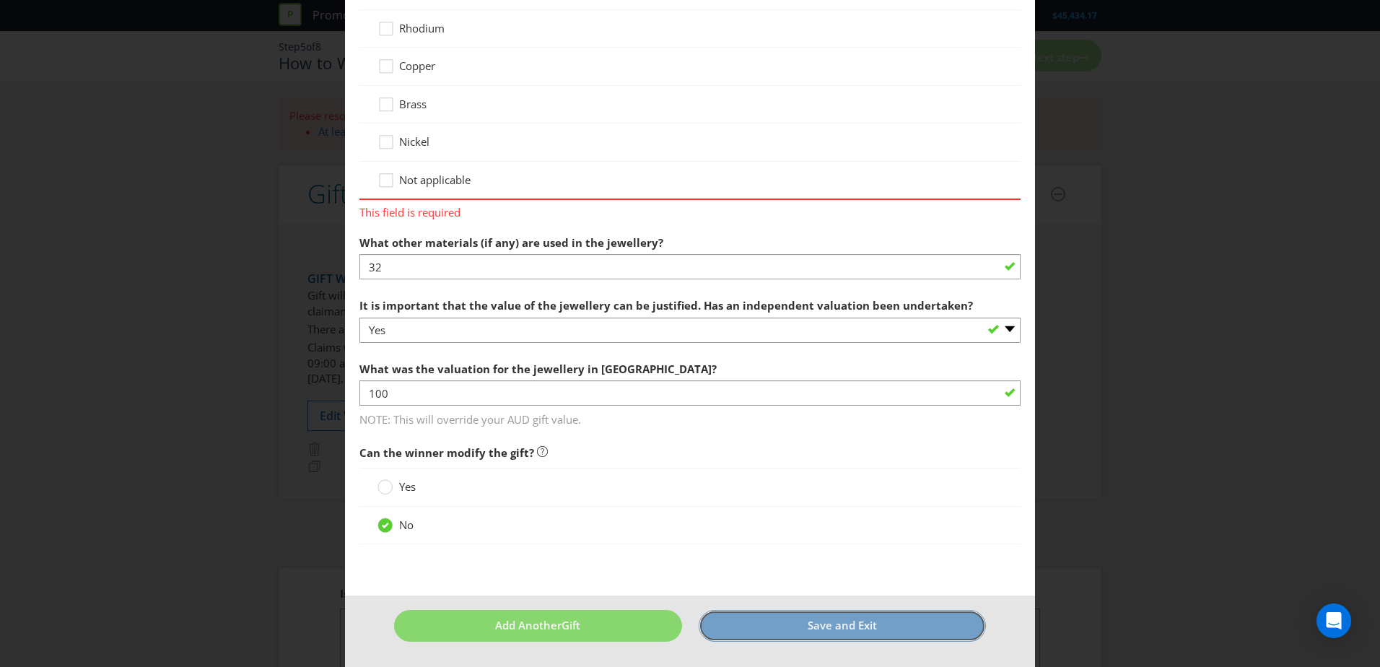
drag, startPoint x: 869, startPoint y: 636, endPoint x: 839, endPoint y: 625, distance: 32.2
click at [868, 636] on button "Save and Exit" at bounding box center [843, 625] width 288 height 31
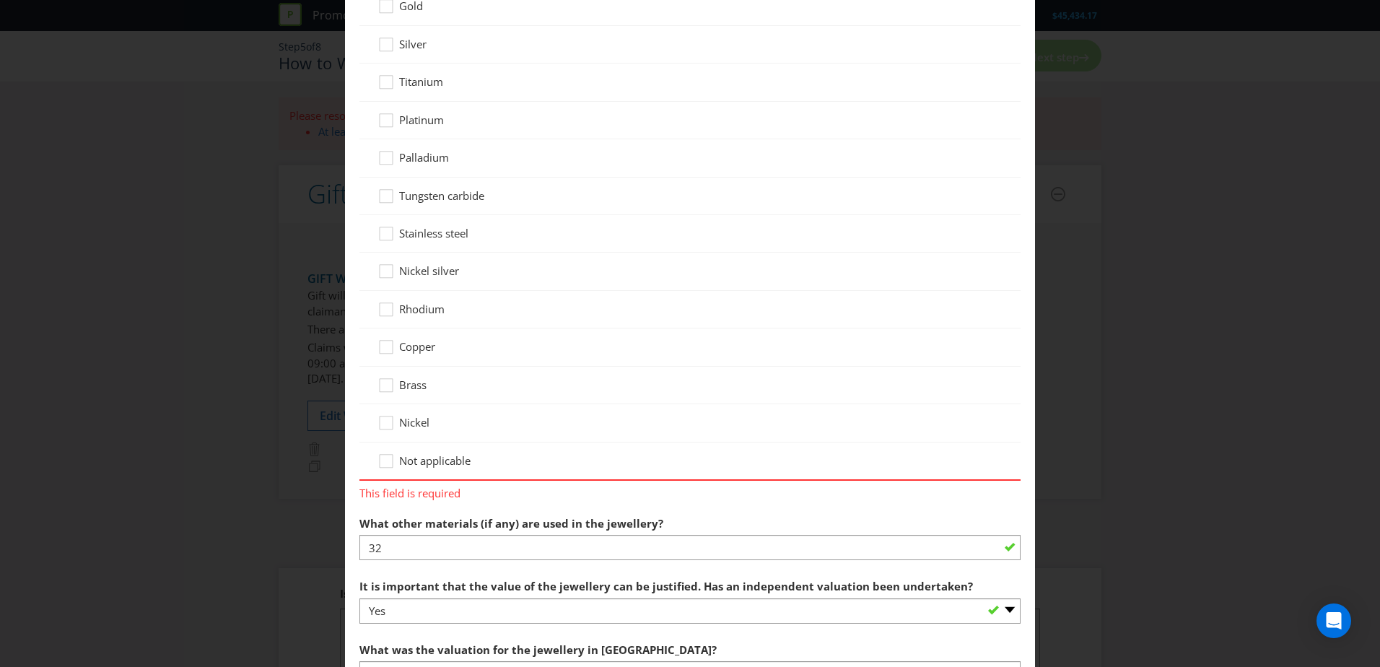
scroll to position [1217, 0]
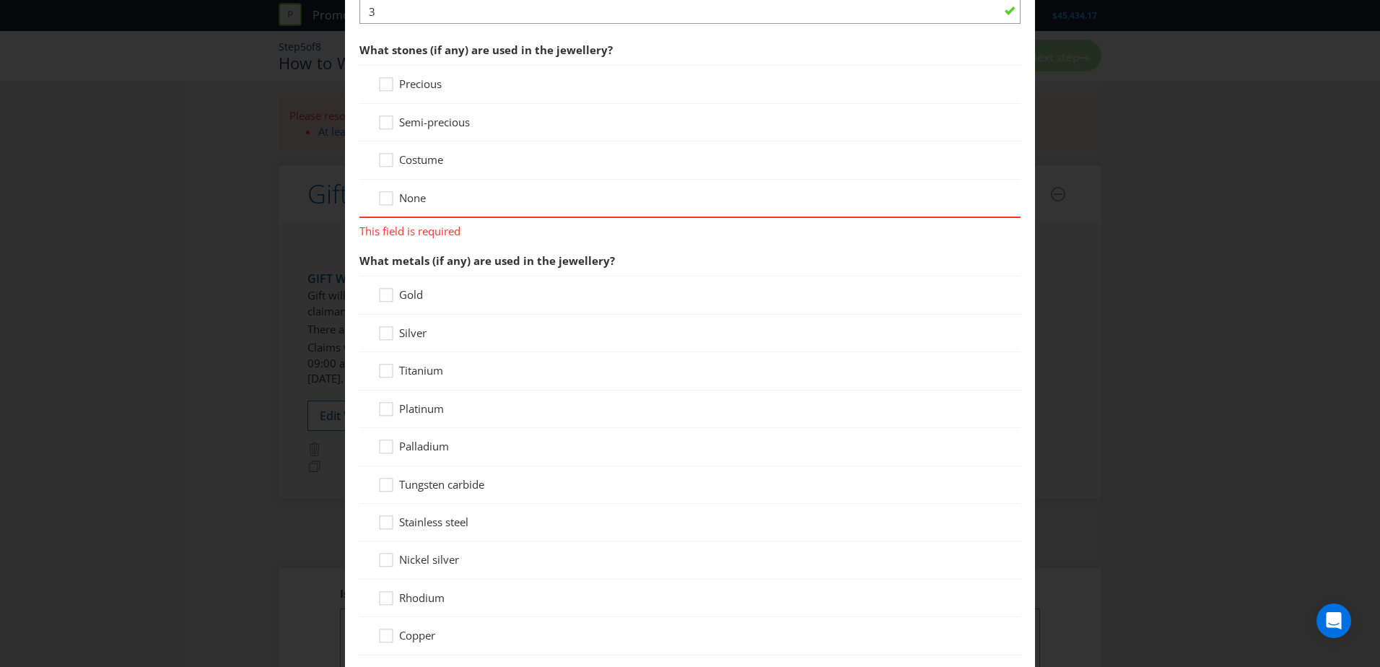
drag, startPoint x: 417, startPoint y: 165, endPoint x: 492, endPoint y: 253, distance: 116.3
click at [417, 164] on span "Costume" at bounding box center [421, 159] width 44 height 14
click at [0, 0] on input "Costume" at bounding box center [0, 0] width 0 height 0
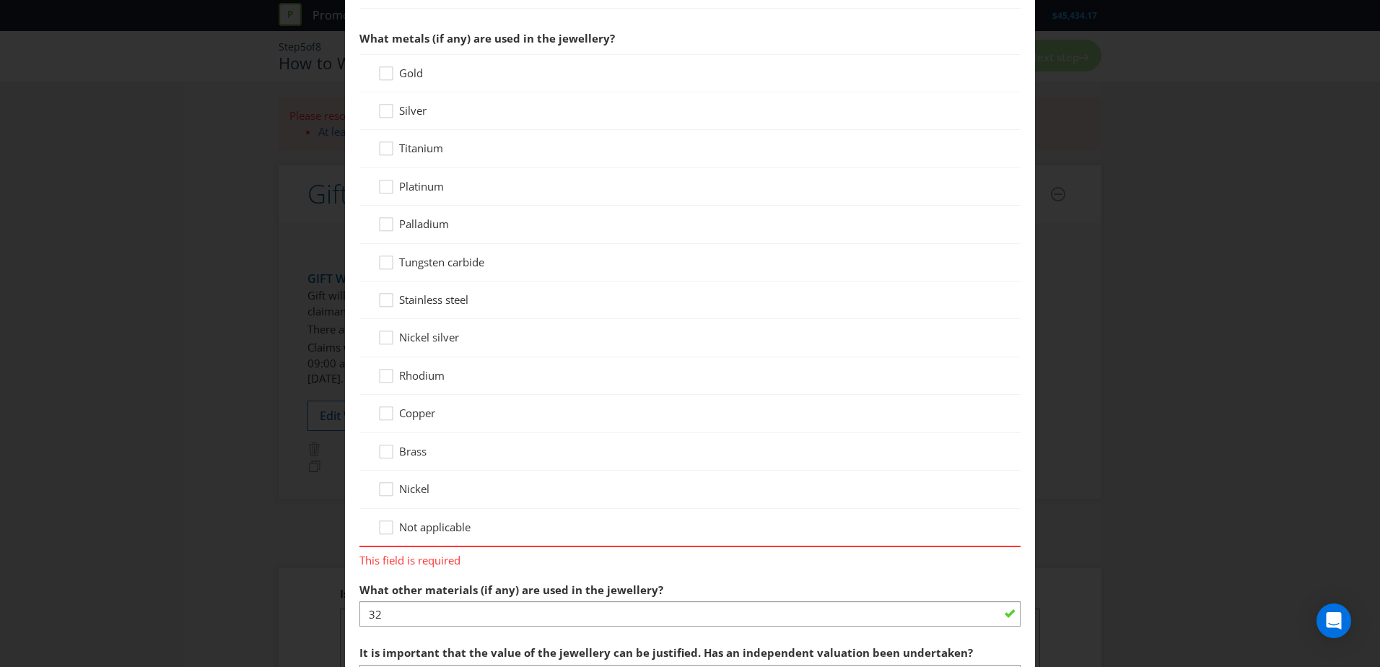
scroll to position [1650, 0]
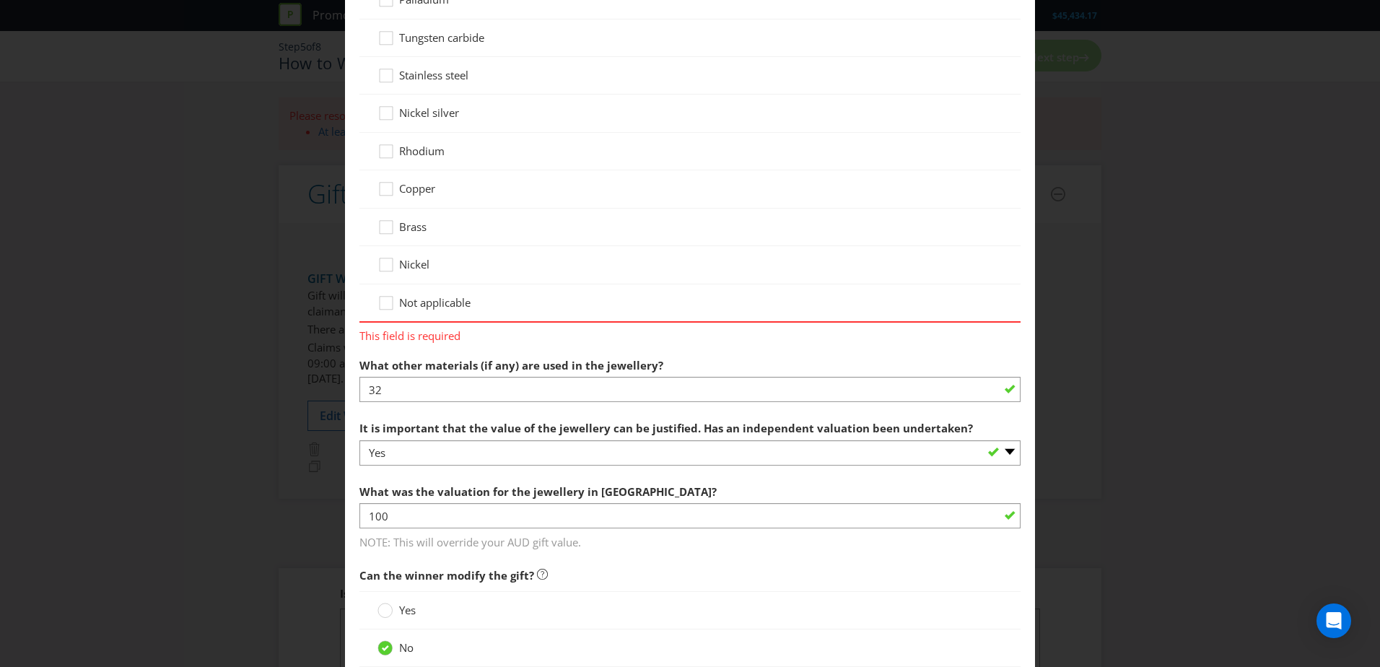
click at [414, 226] on span "Brass" at bounding box center [412, 226] width 27 height 14
click at [0, 0] on input "Brass" at bounding box center [0, 0] width 0 height 0
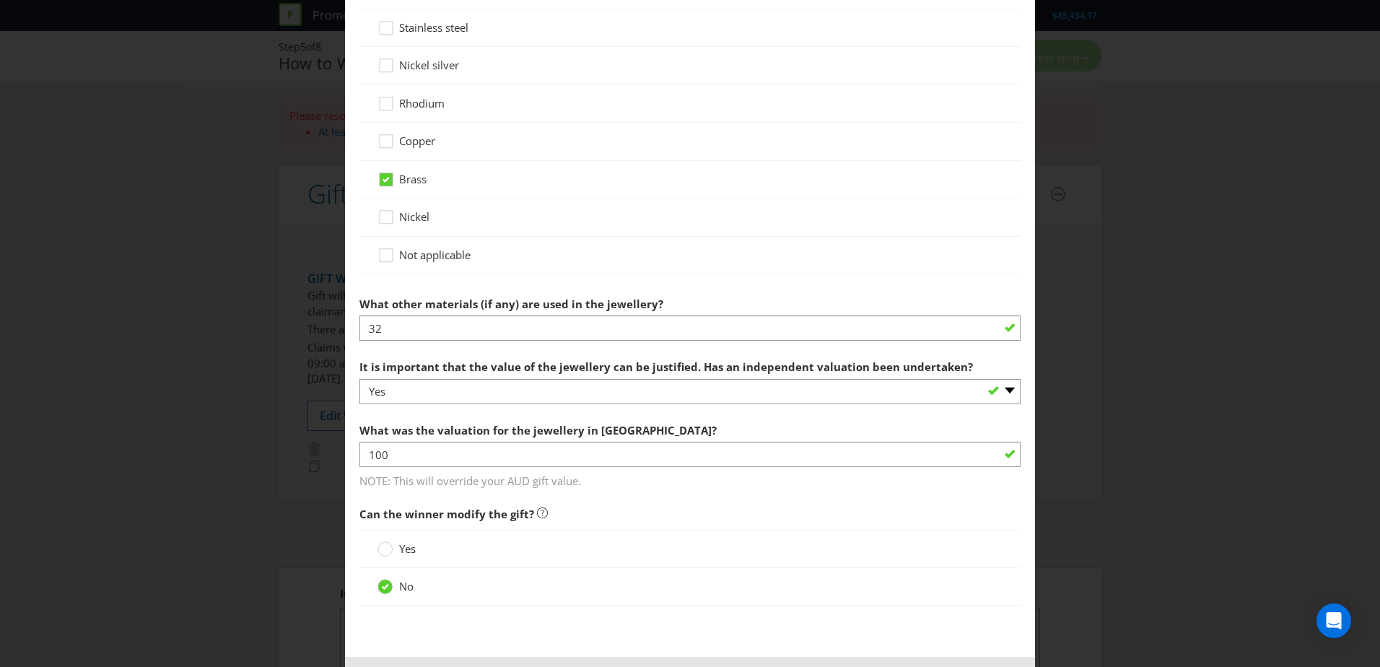
scroll to position [1759, 0]
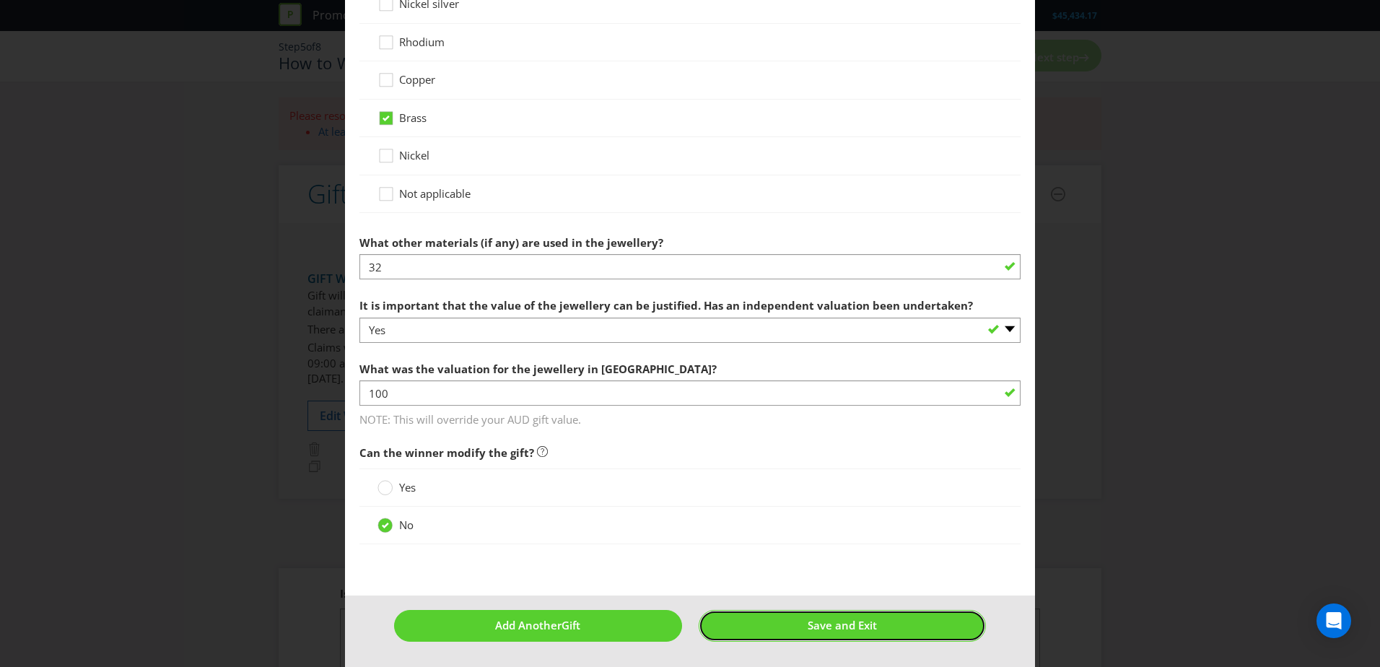
click at [861, 628] on span "Save and Exit" at bounding box center [842, 625] width 69 height 14
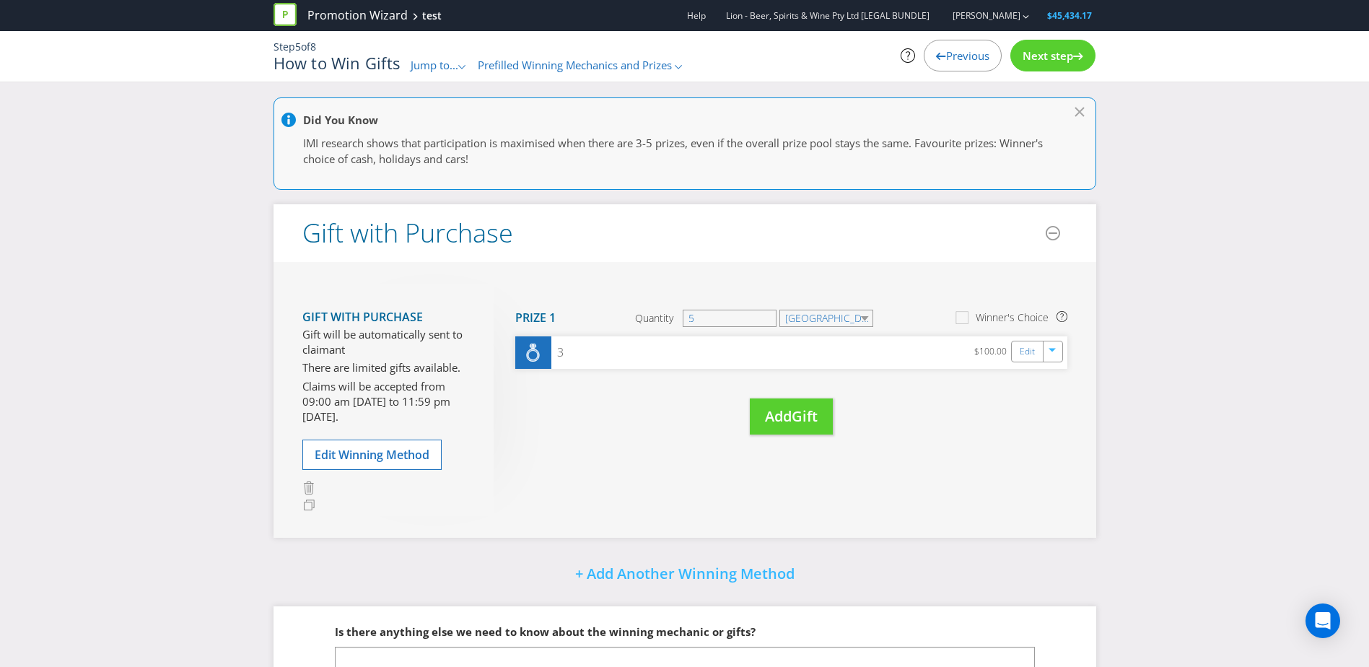
click at [1038, 50] on span "Next step" at bounding box center [1048, 55] width 51 height 14
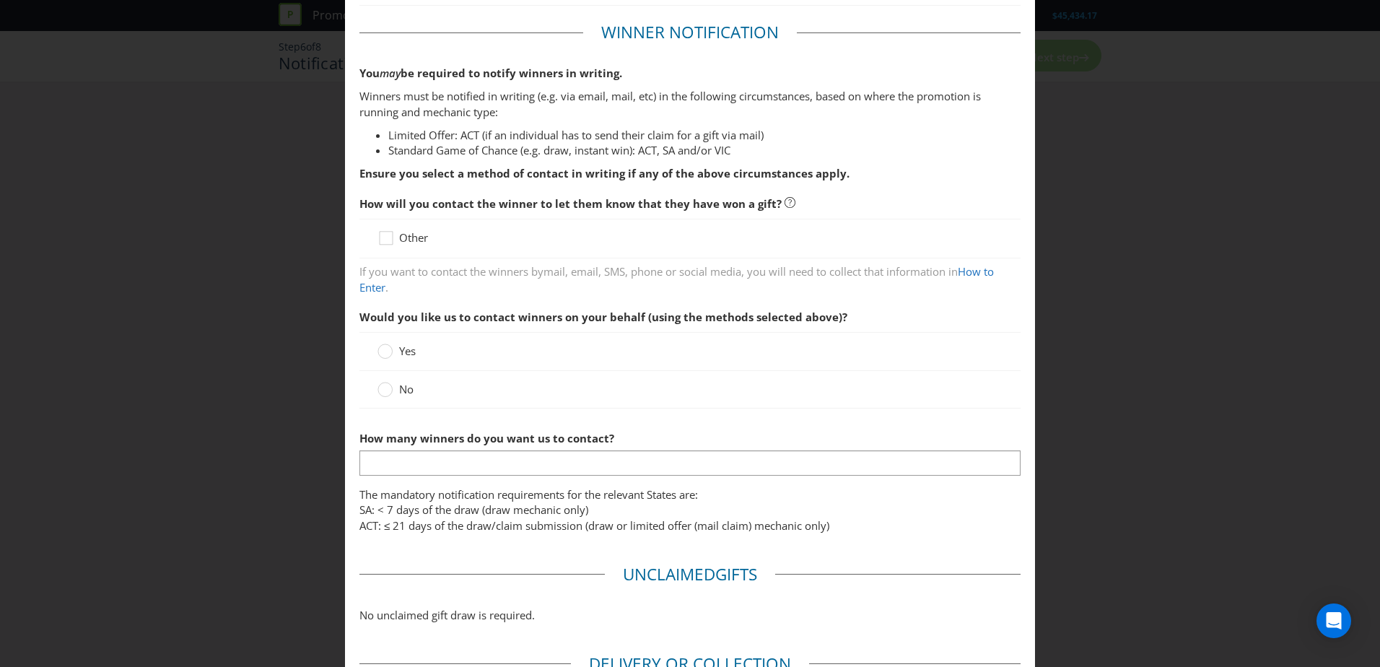
scroll to position [433, 0]
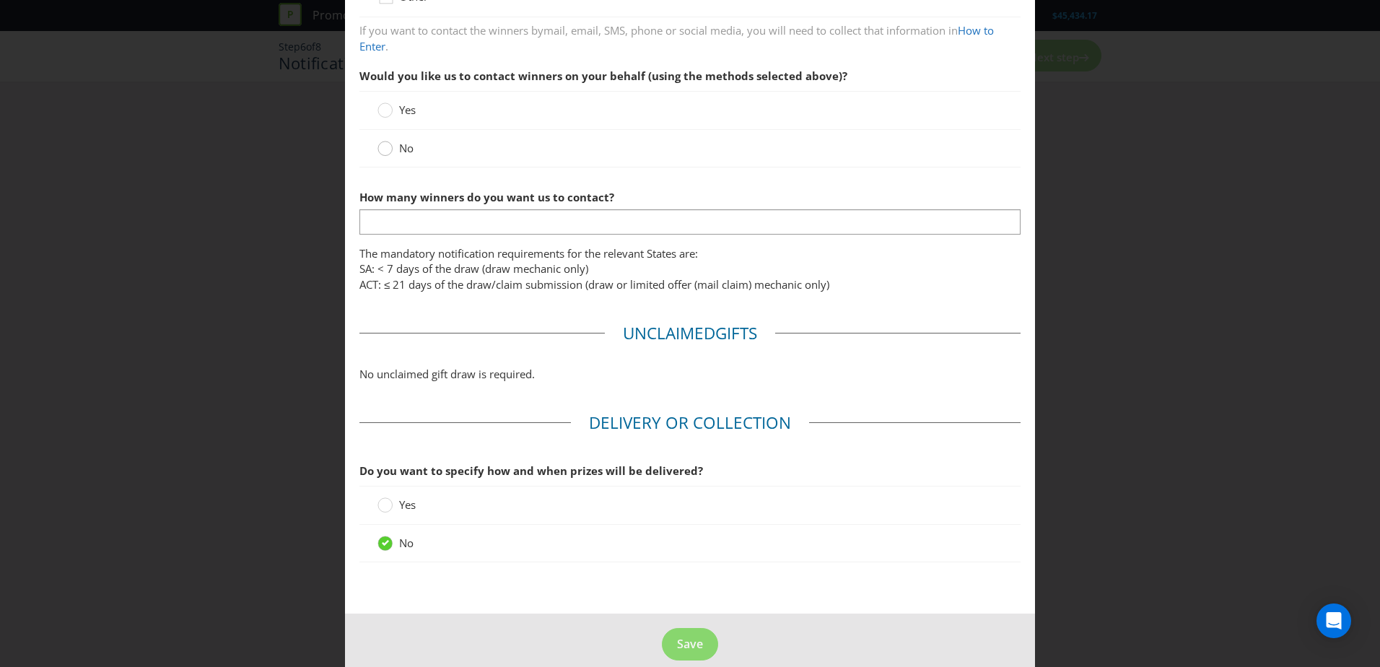
click at [390, 151] on icon at bounding box center [385, 148] width 15 height 15
click at [0, 0] on input "No" at bounding box center [0, 0] width 0 height 0
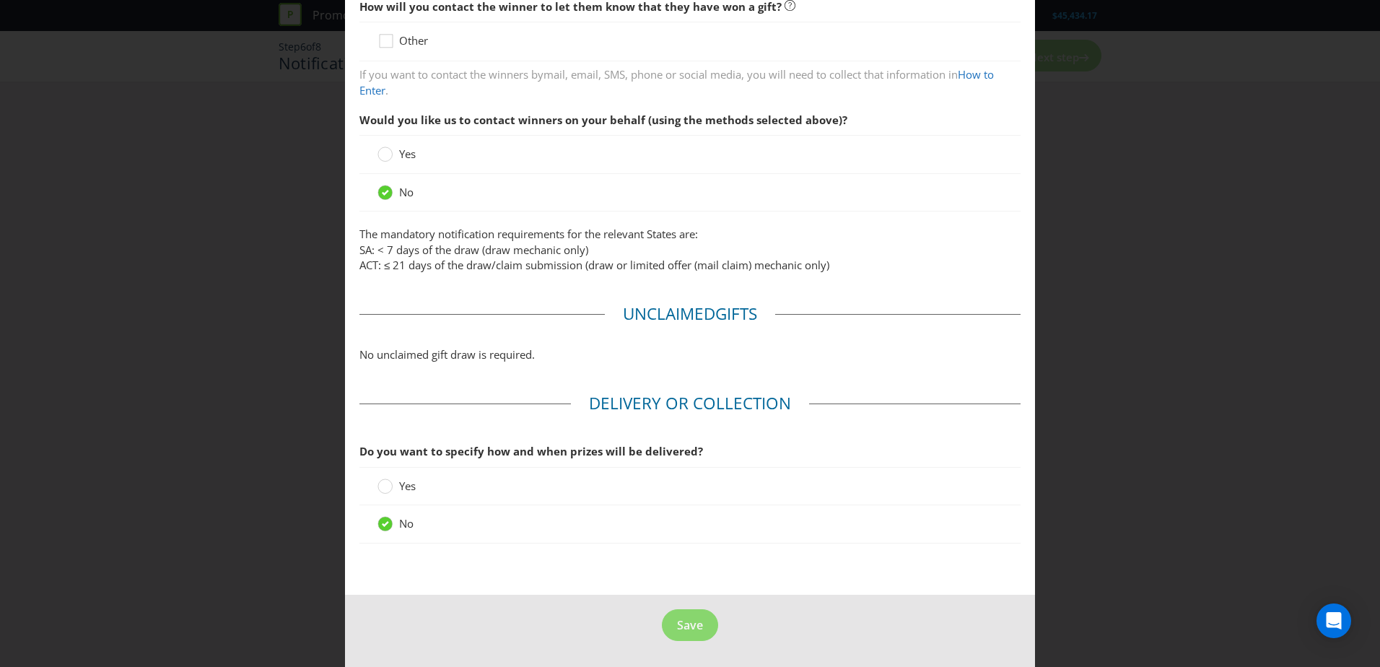
scroll to position [389, 0]
click at [689, 621] on span "Save" at bounding box center [690, 625] width 26 height 16
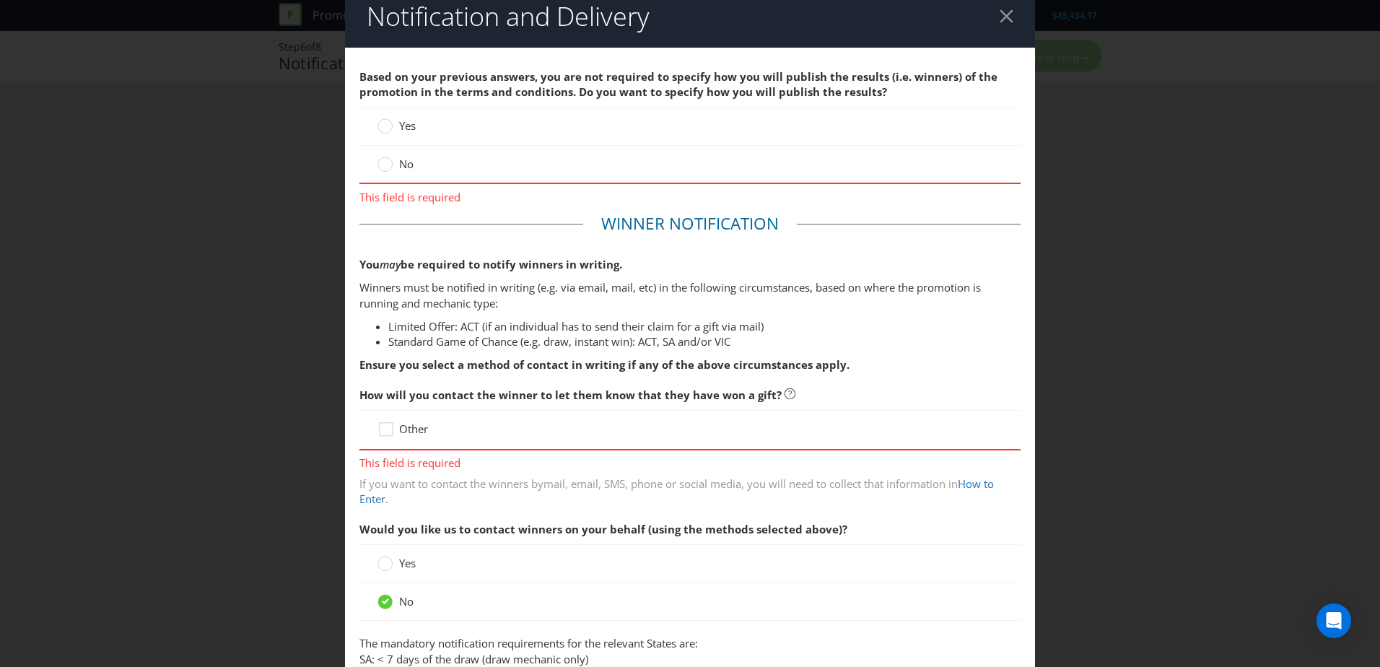
scroll to position [0, 0]
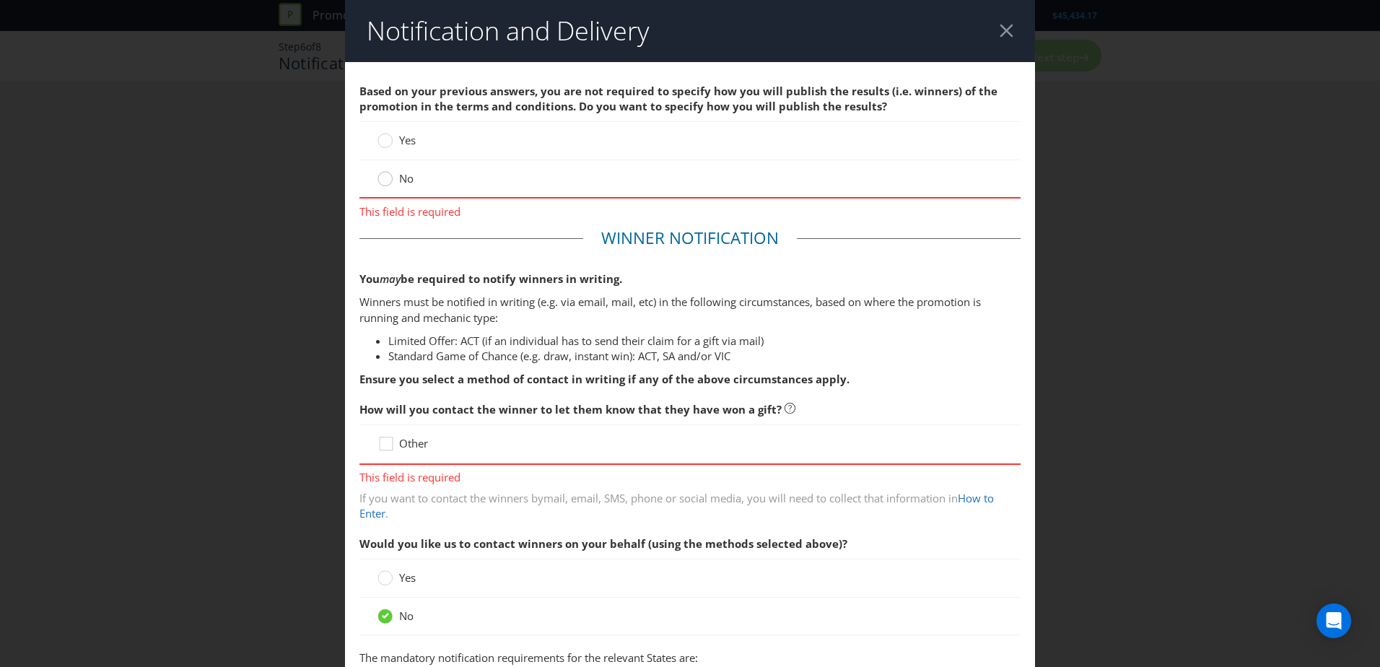
click at [382, 174] on div at bounding box center [385, 173] width 7 height 7
click at [0, 0] on input "No" at bounding box center [0, 0] width 0 height 0
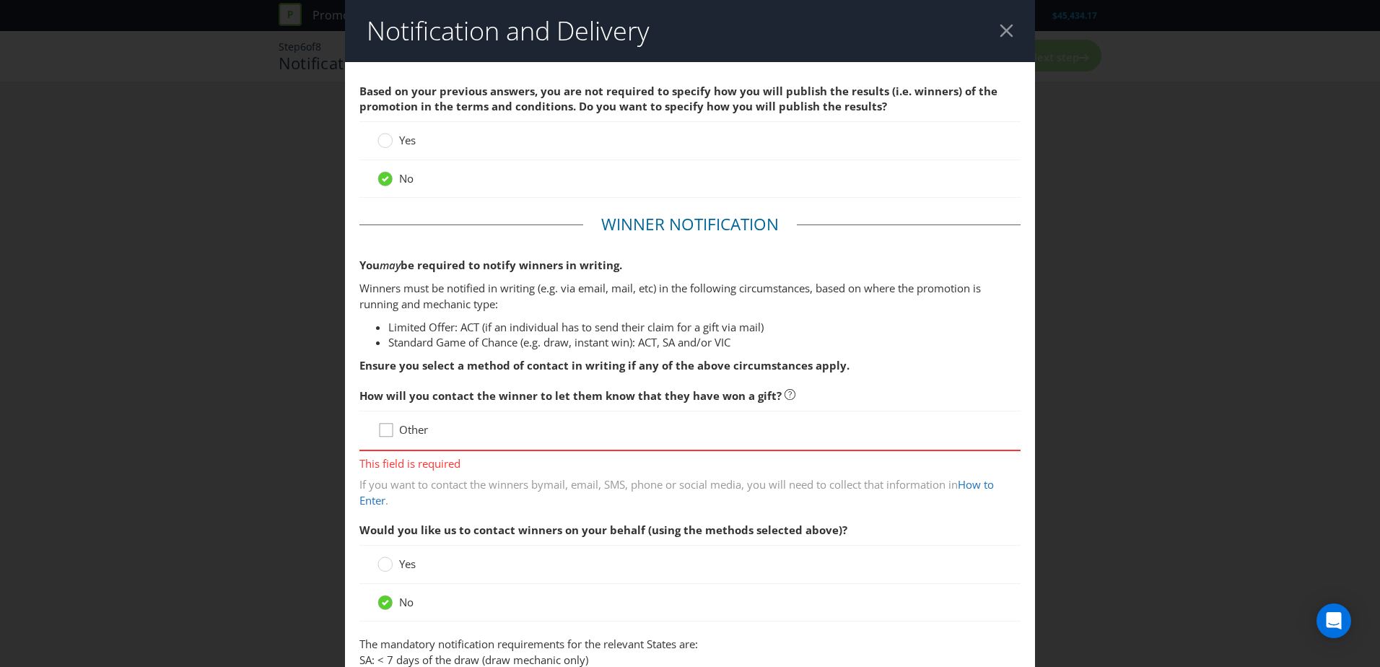
click at [379, 432] on icon at bounding box center [389, 433] width 22 height 22
click at [0, 0] on input "Other" at bounding box center [0, 0] width 0 height 0
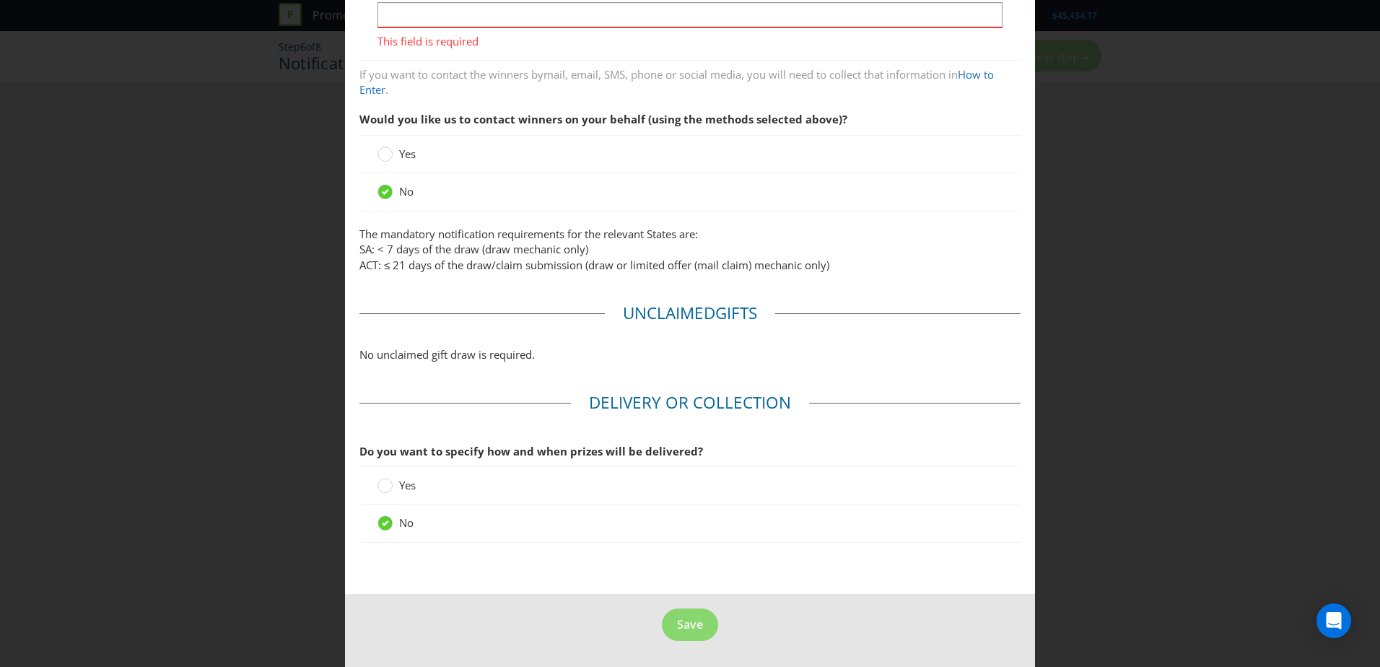
scroll to position [329, 0]
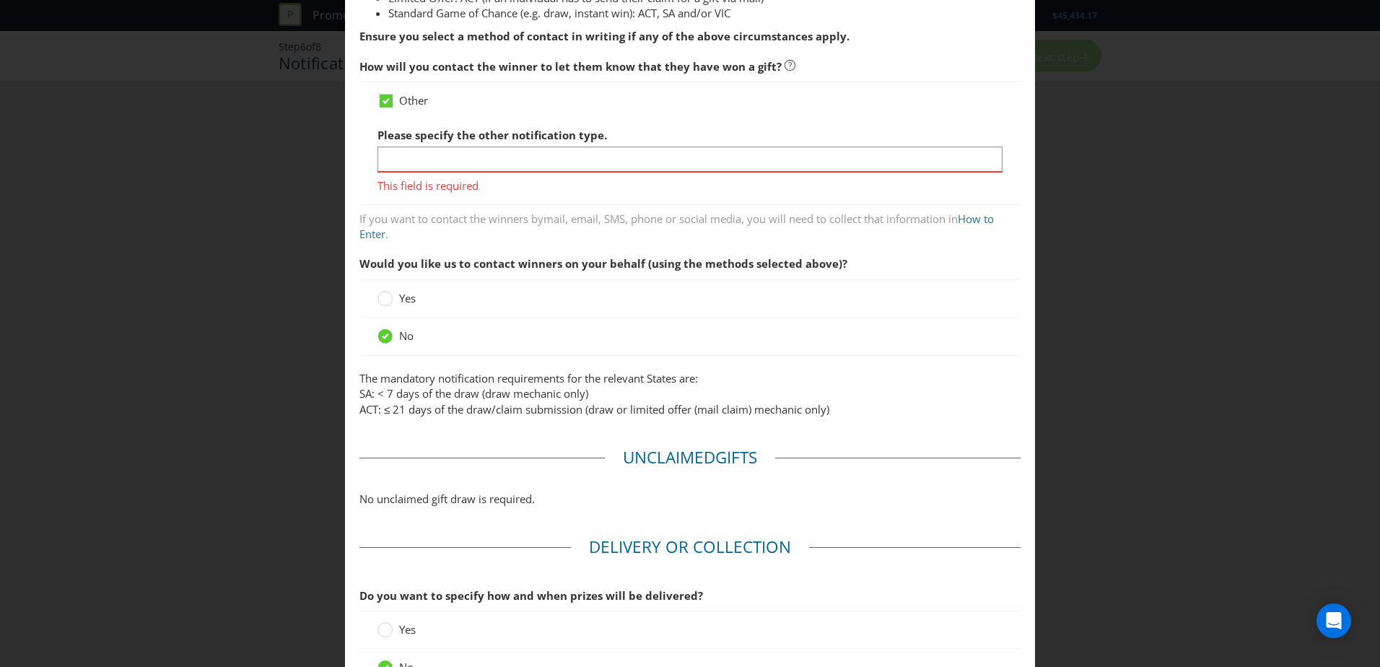
click at [469, 174] on span "This field is required" at bounding box center [690, 183] width 625 height 21
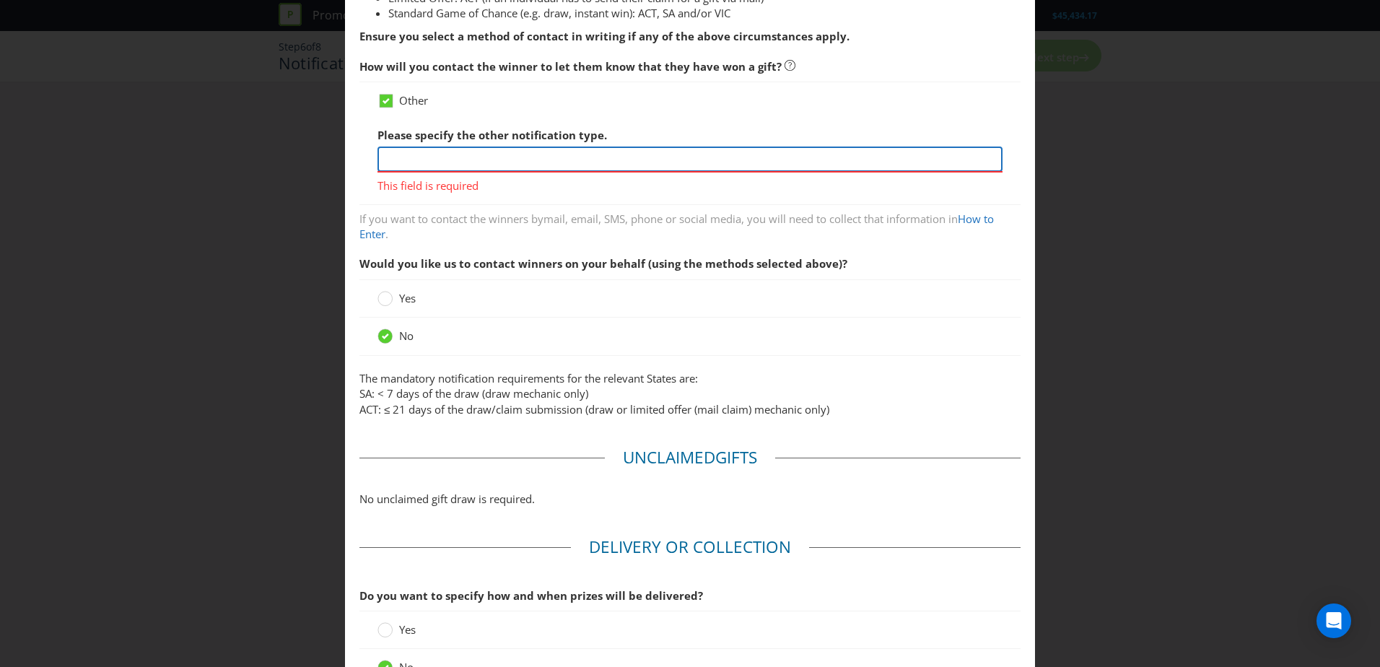
click at [574, 153] on input "text" at bounding box center [690, 159] width 625 height 25
type input "rgw"
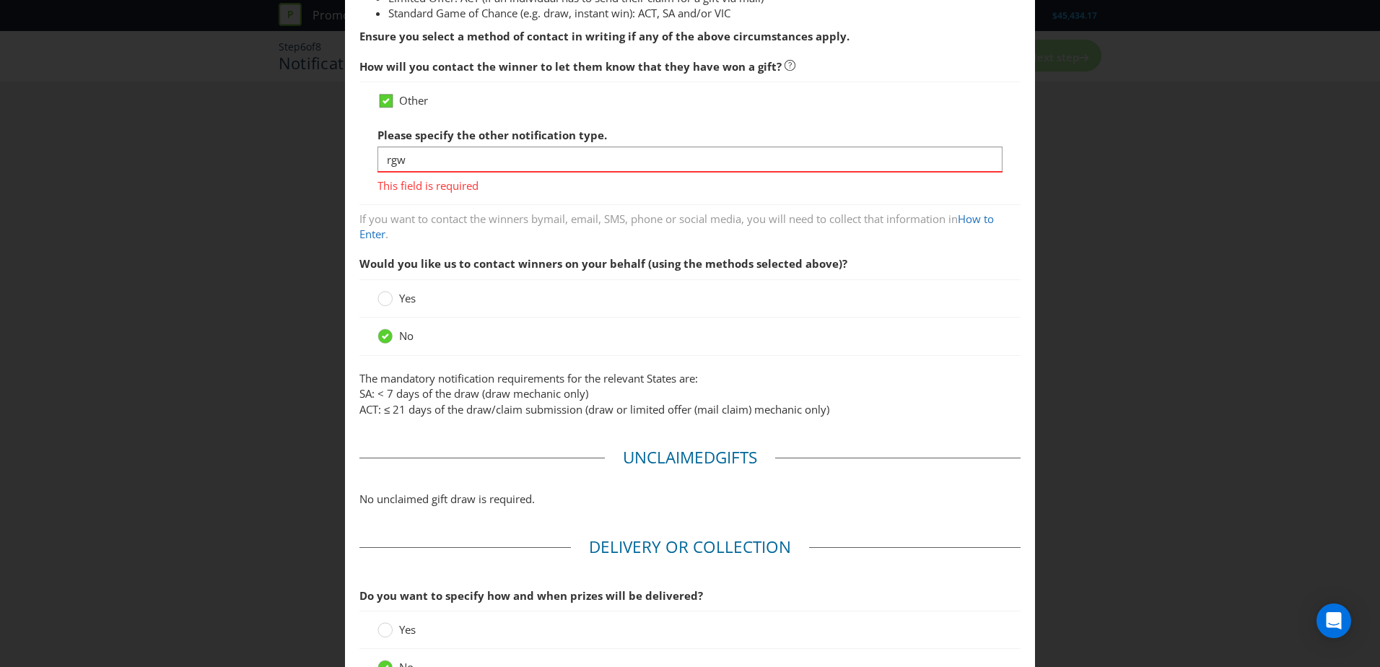
click at [389, 97] on icon at bounding box center [386, 101] width 13 height 13
click at [0, 0] on input "Other" at bounding box center [0, 0] width 0 height 0
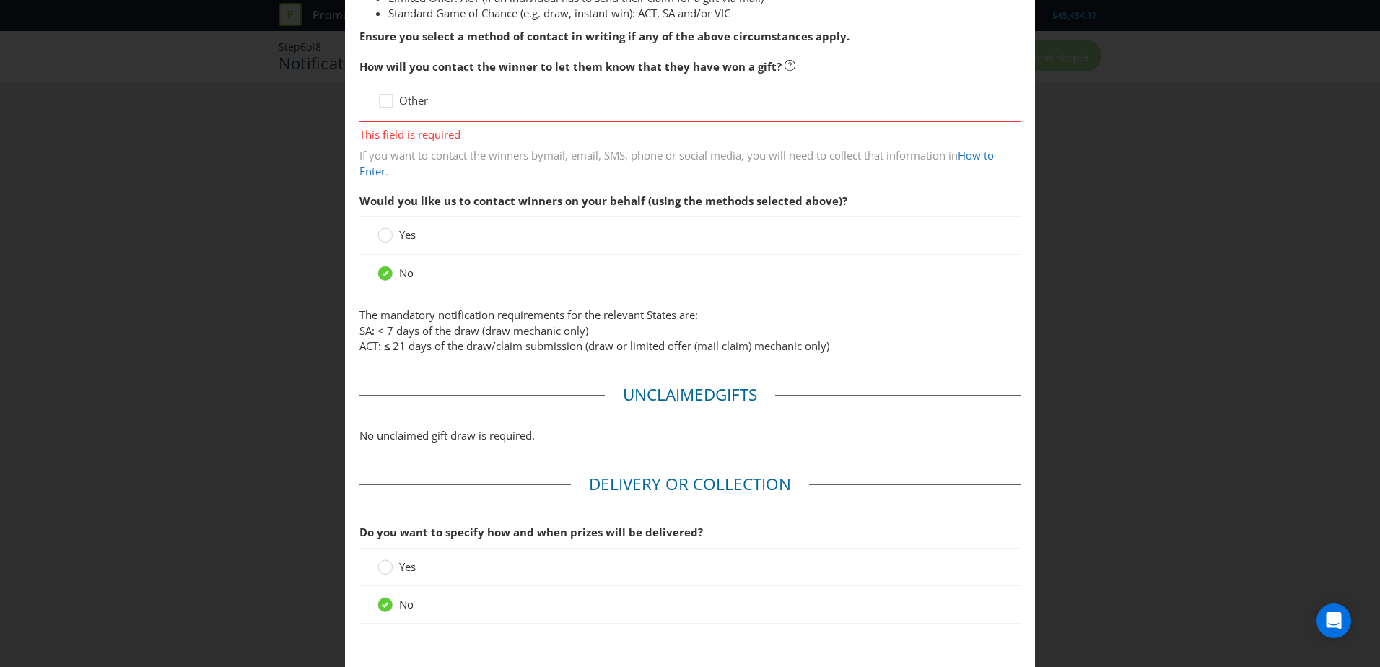
drag, startPoint x: 385, startPoint y: 105, endPoint x: 409, endPoint y: 119, distance: 27.5
click at [385, 107] on icon at bounding box center [389, 104] width 22 height 22
click at [0, 0] on input "Other" at bounding box center [0, 0] width 0 height 0
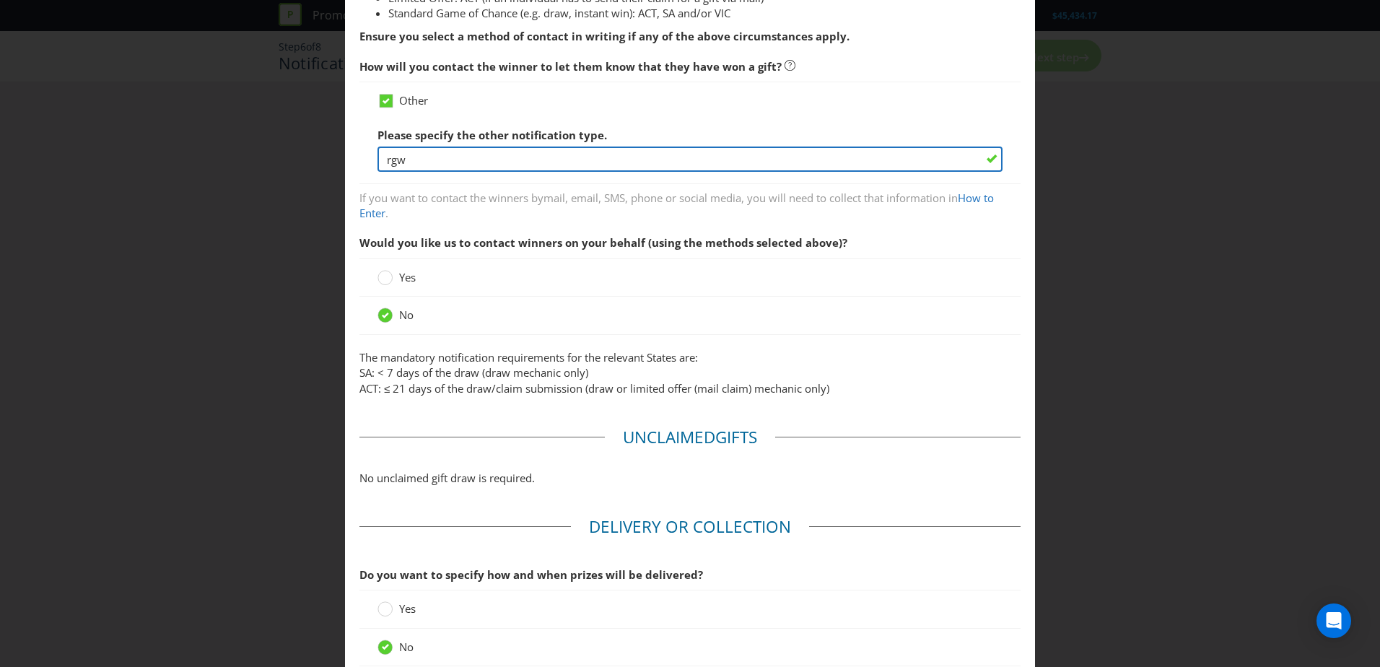
drag, startPoint x: 504, startPoint y: 167, endPoint x: 513, endPoint y: 183, distance: 18.1
click at [505, 169] on input "rgw" at bounding box center [690, 159] width 625 height 25
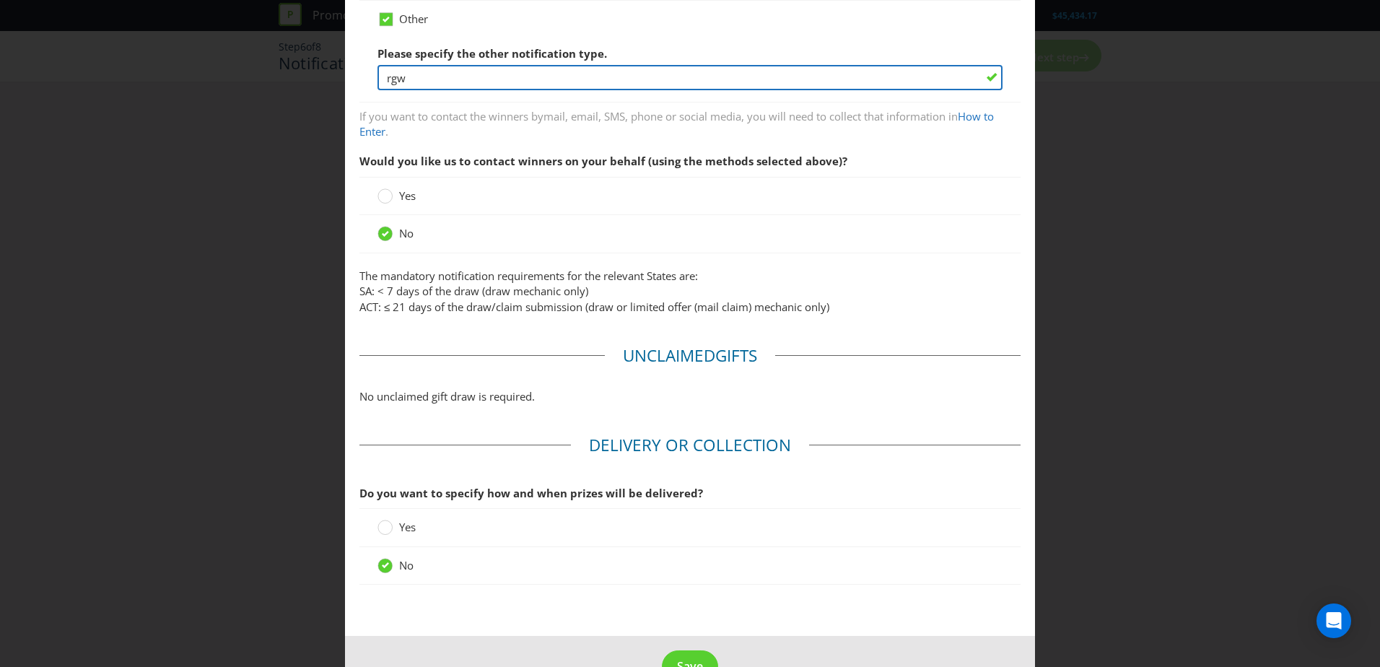
scroll to position [453, 0]
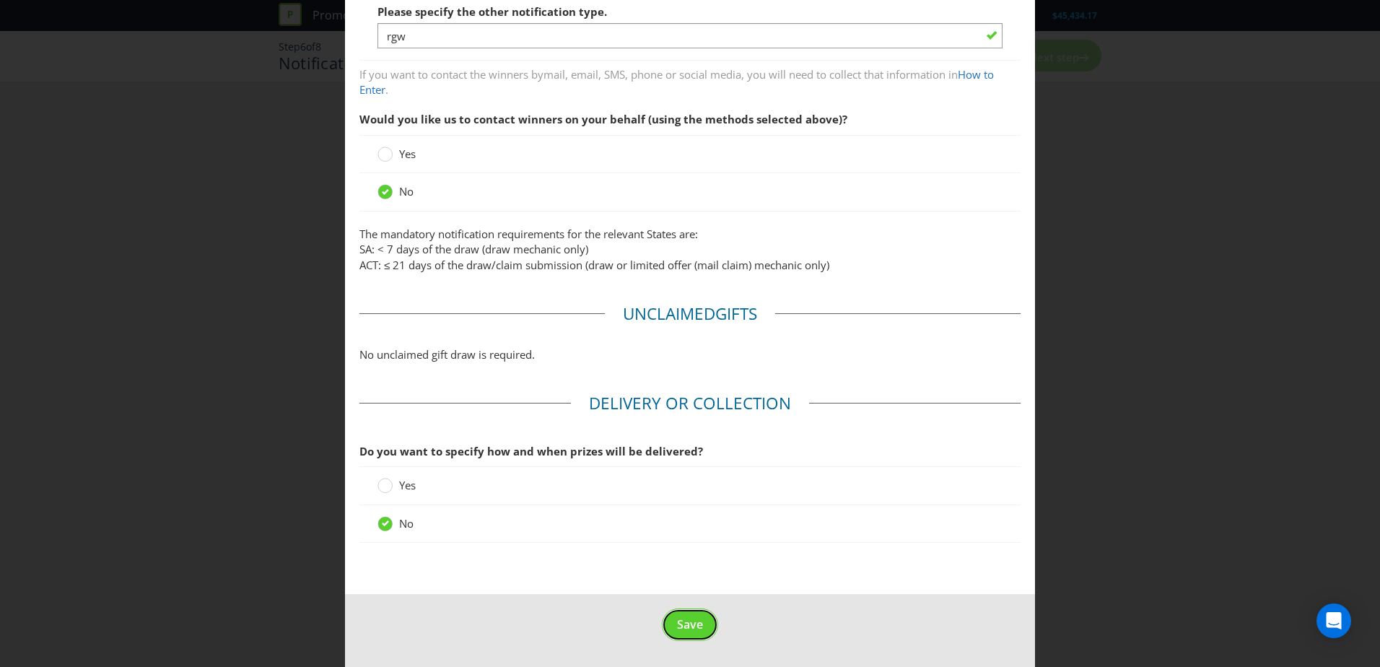
click at [690, 635] on button "Save" at bounding box center [690, 625] width 56 height 32
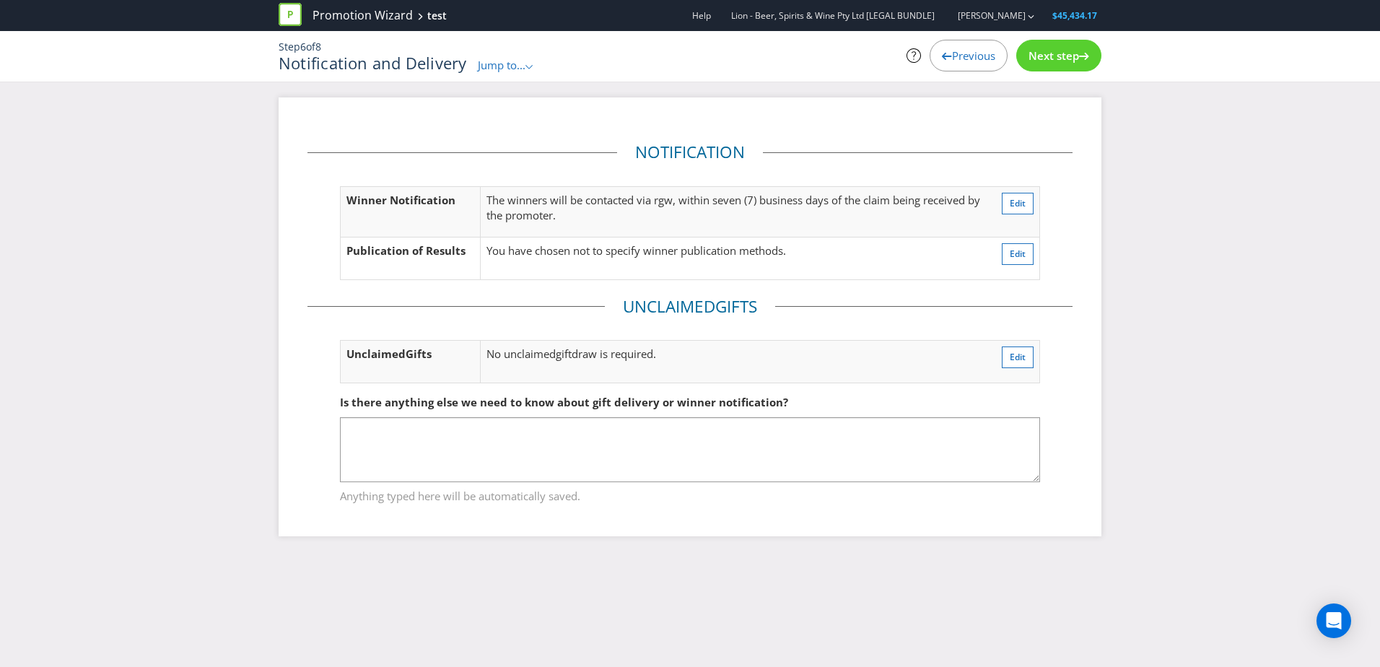
click at [1063, 48] on span "Next step" at bounding box center [1054, 55] width 51 height 14
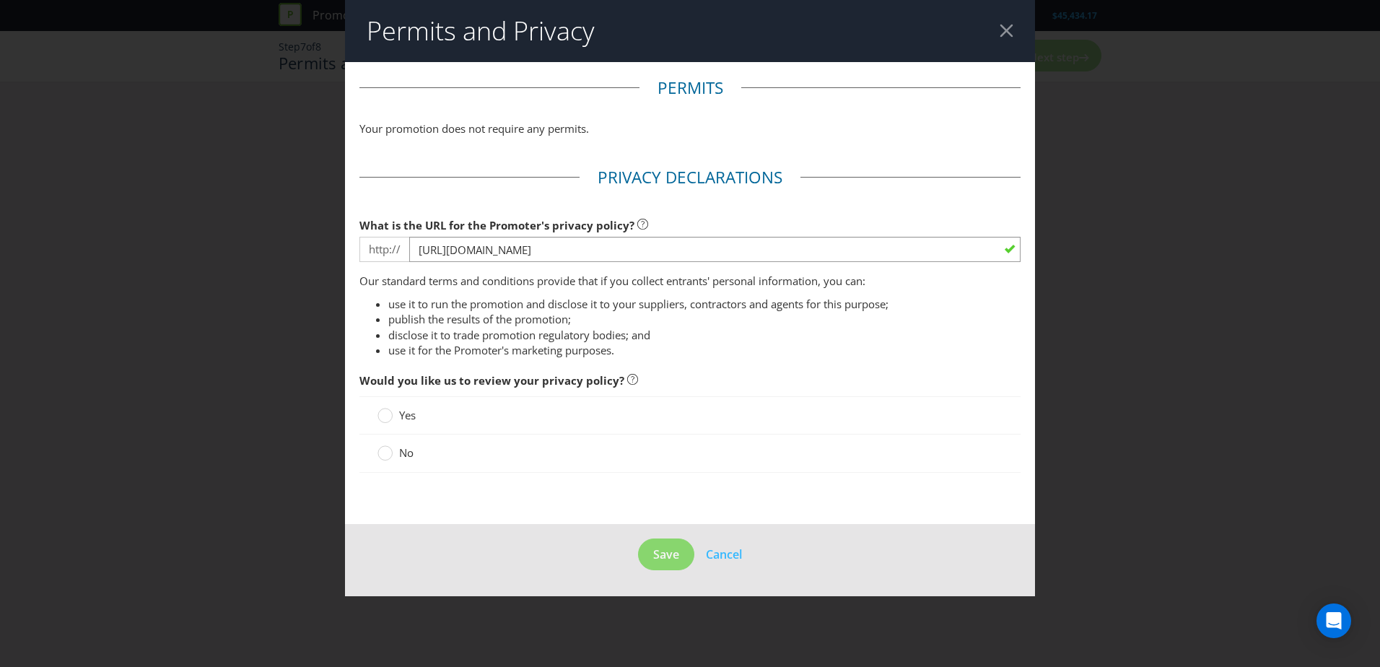
click at [404, 456] on span "No" at bounding box center [406, 452] width 14 height 14
click at [385, 455] on circle at bounding box center [385, 453] width 14 height 14
click at [0, 0] on input "No" at bounding box center [0, 0] width 0 height 0
click at [1009, 27] on div at bounding box center [1007, 31] width 14 height 14
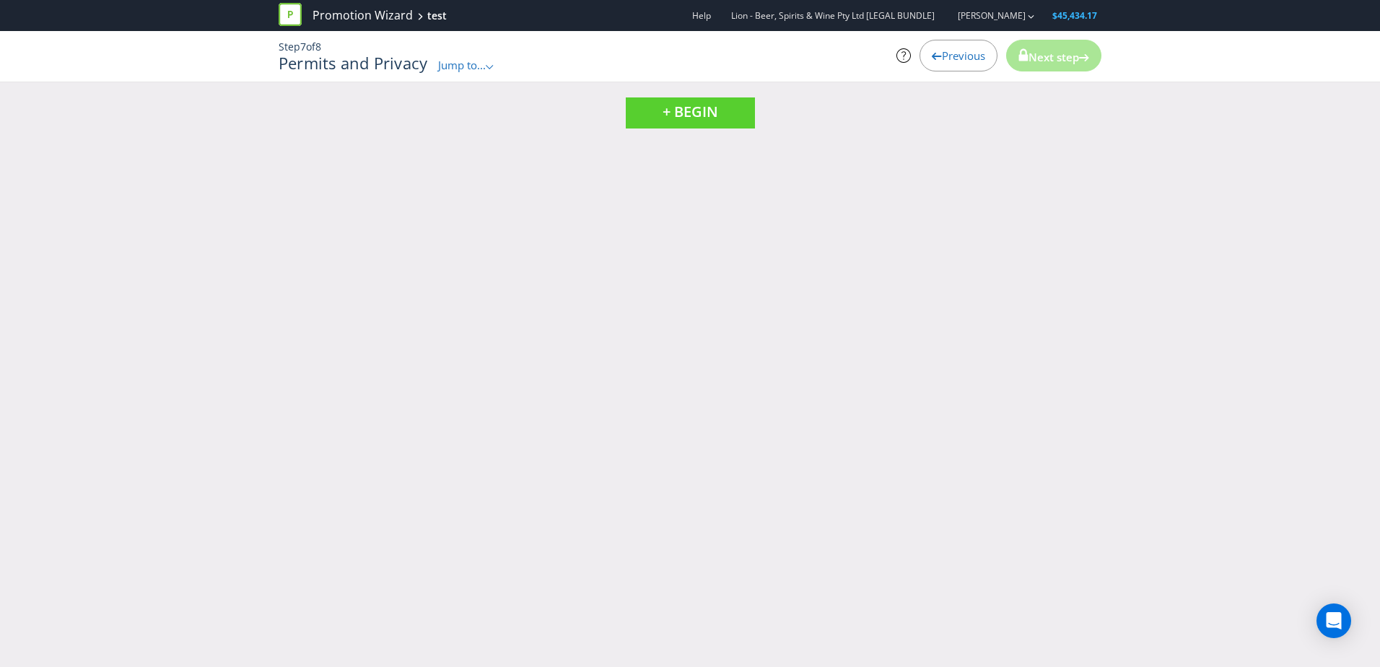
click at [922, 55] on div "Previous" at bounding box center [959, 56] width 78 height 32
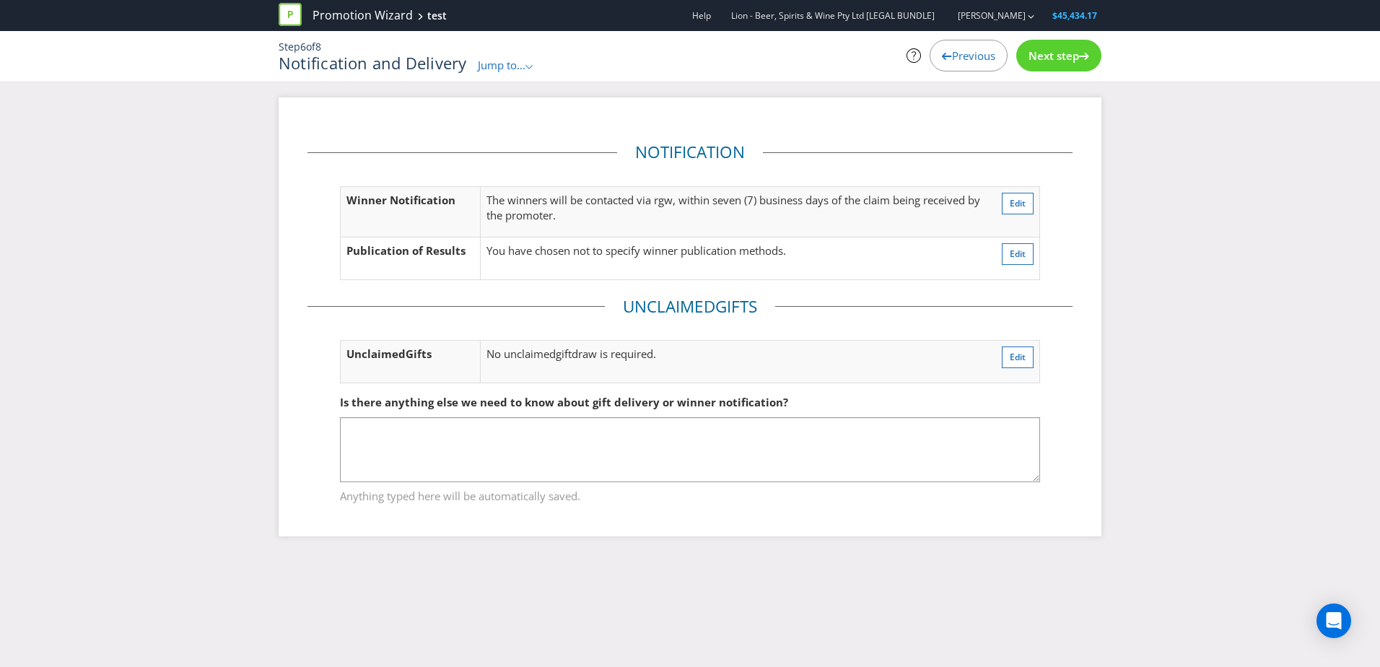
click at [931, 61] on div "Previous" at bounding box center [969, 56] width 78 height 32
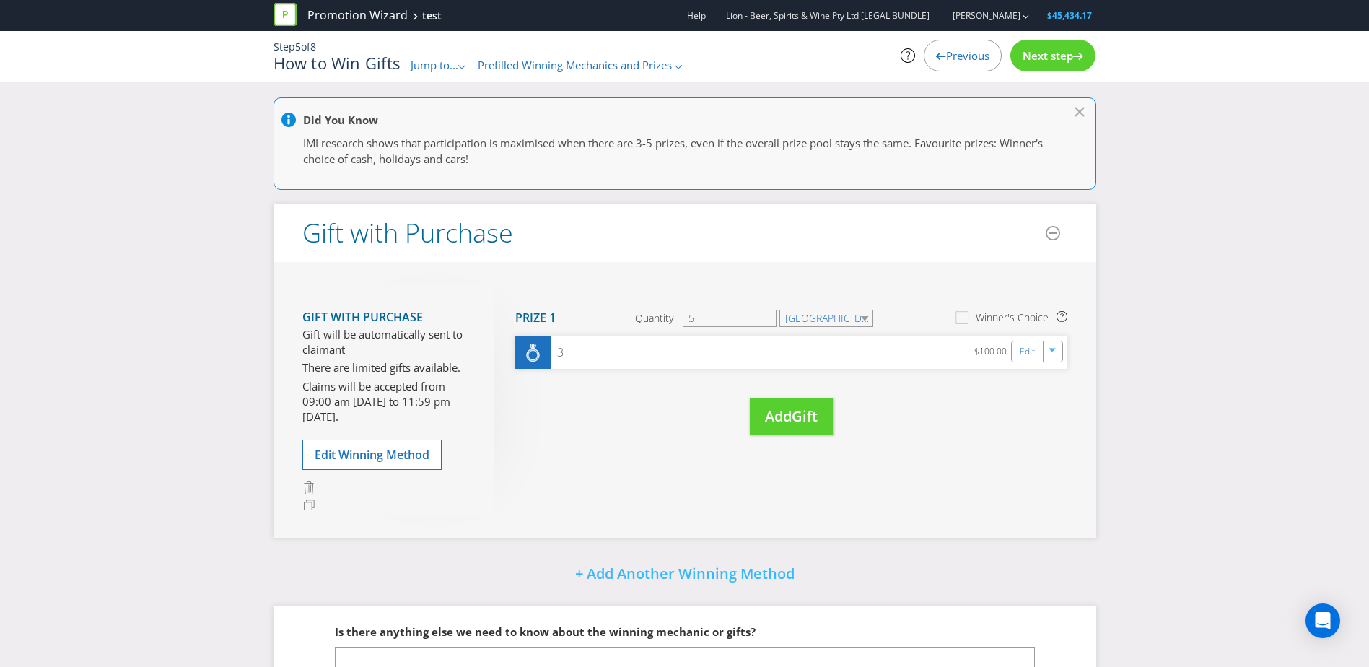
click at [933, 63] on div "Previous" at bounding box center [963, 56] width 78 height 32
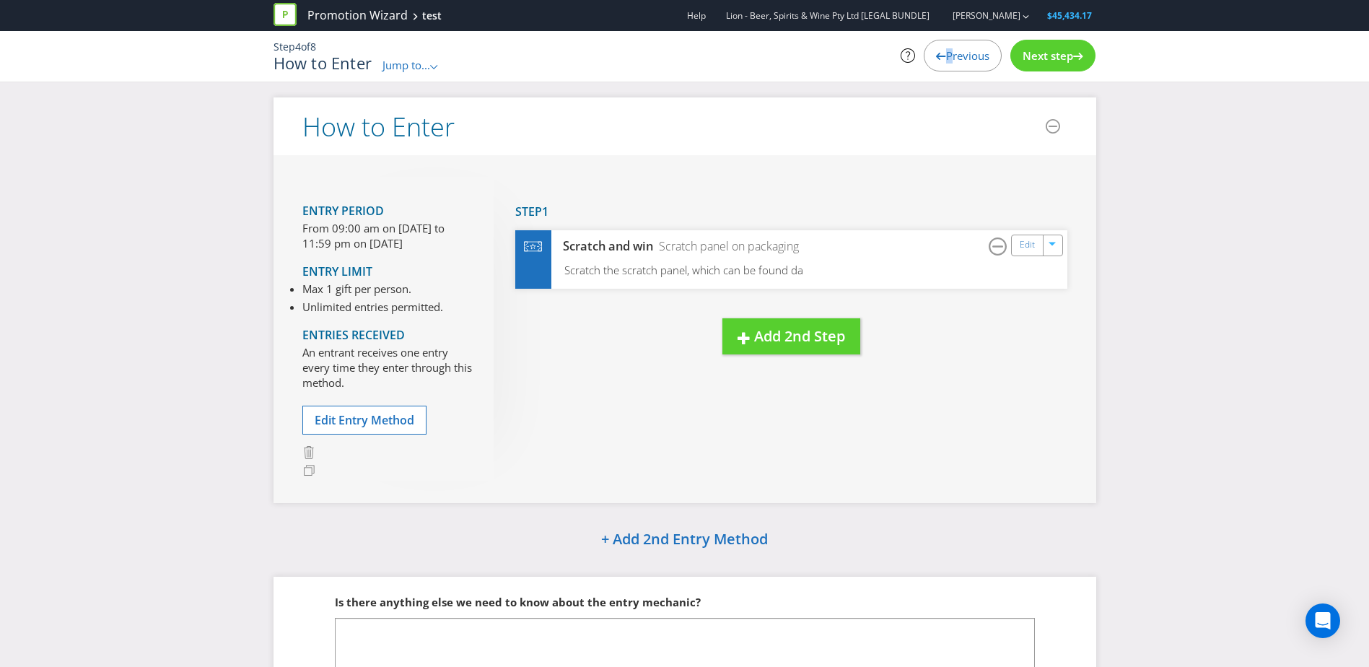
click at [933, 63] on div "Previous" at bounding box center [963, 56] width 78 height 32
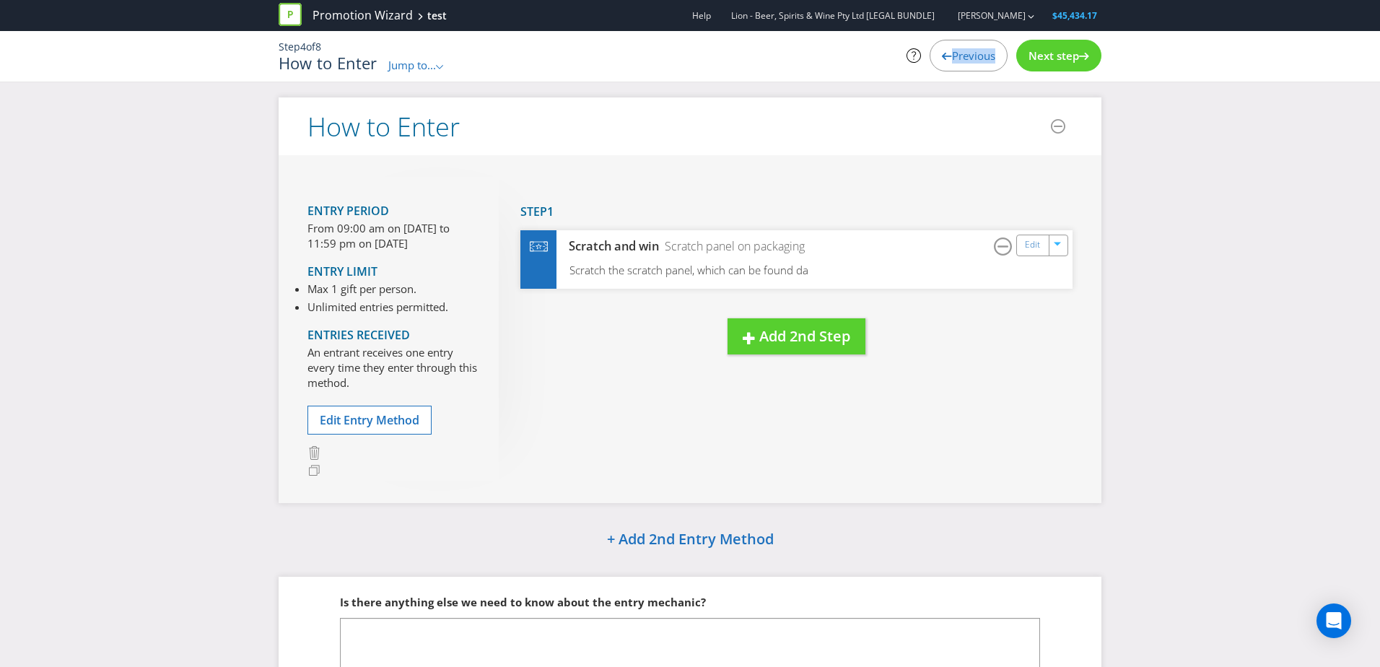
click at [933, 63] on div "Previous" at bounding box center [969, 56] width 78 height 32
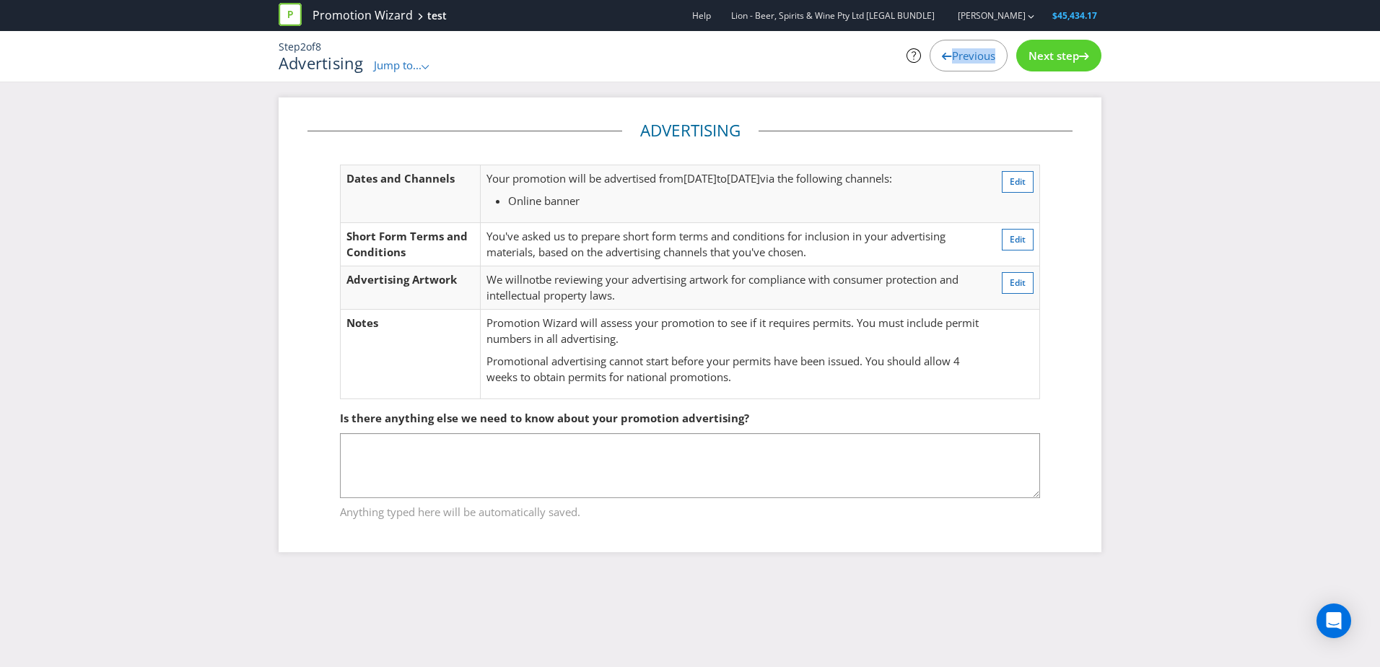
click at [952, 61] on span "Previous" at bounding box center [973, 55] width 43 height 14
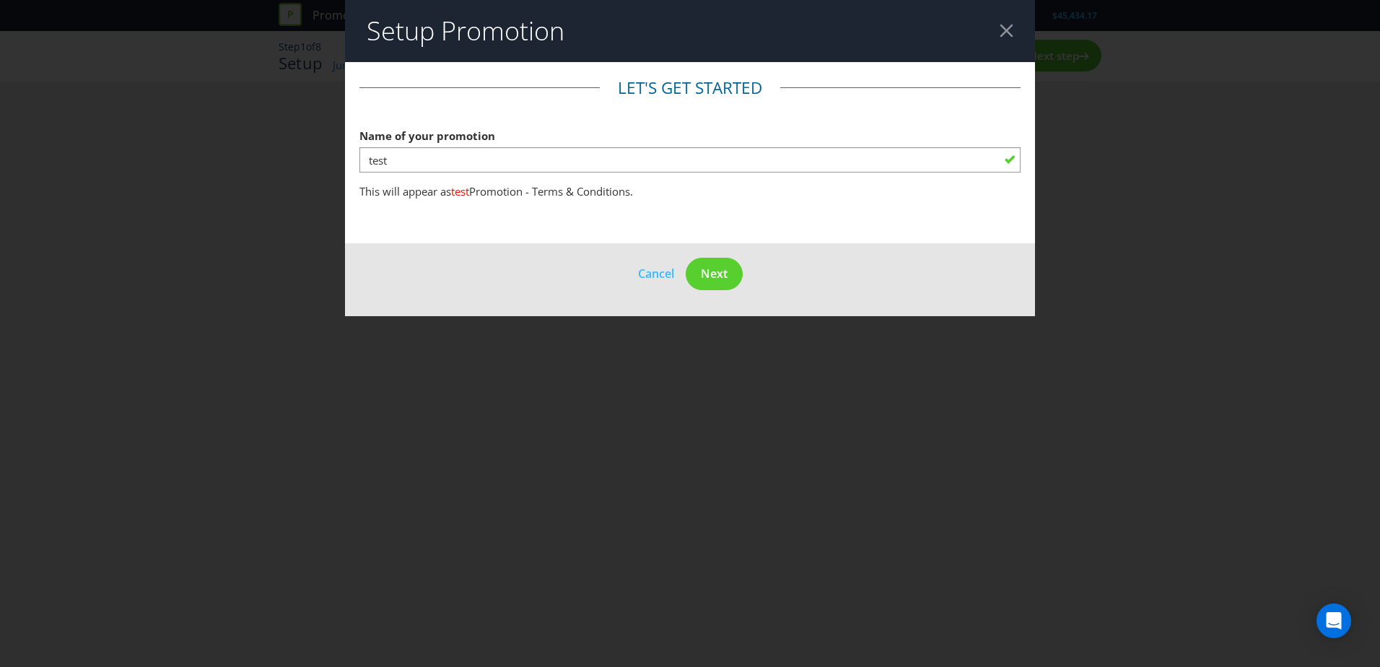
click at [1014, 19] on header "Setup Promotion" at bounding box center [690, 31] width 690 height 62
click at [1007, 30] on div at bounding box center [1007, 31] width 14 height 14
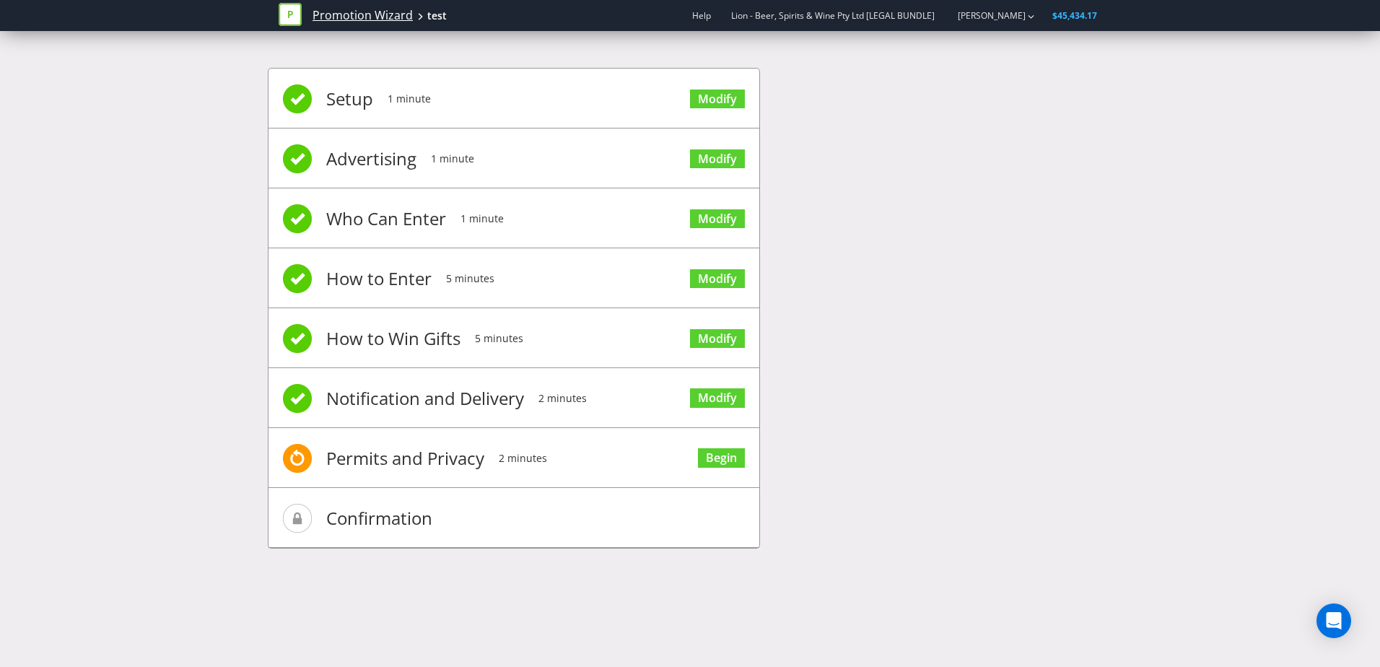
click at [326, 16] on link "Promotion Wizard" at bounding box center [363, 15] width 100 height 17
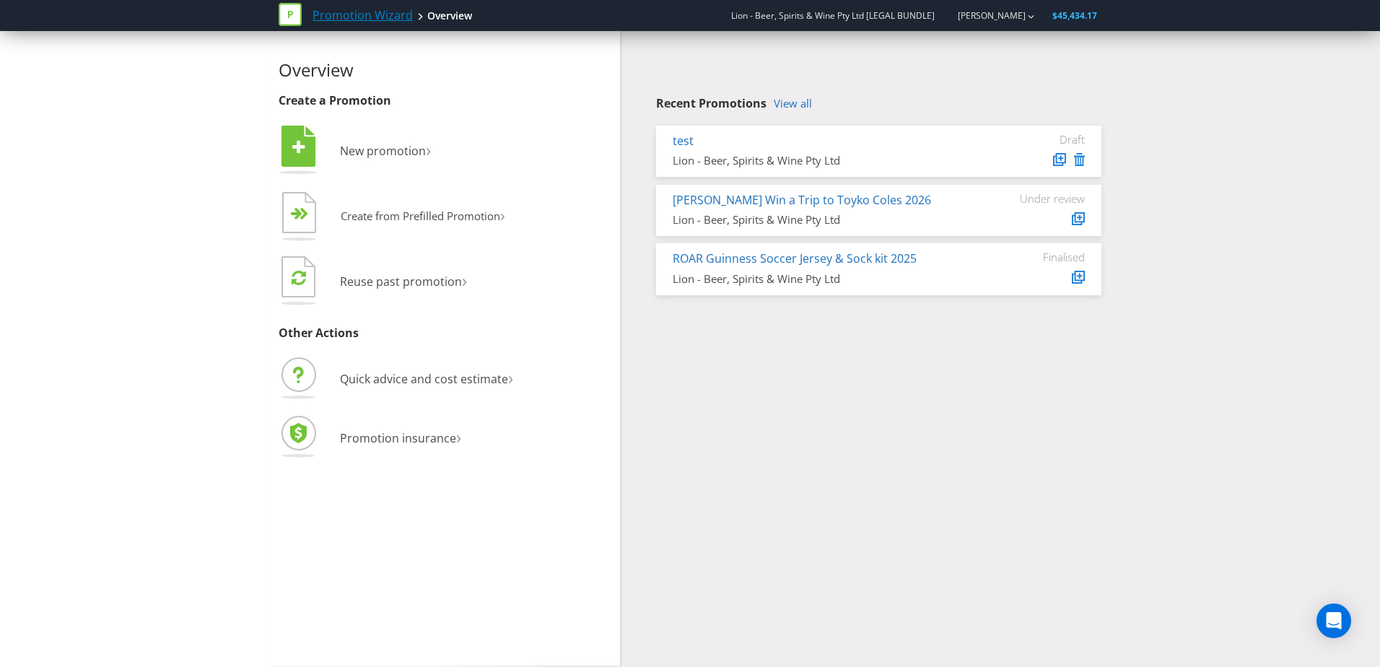
click at [326, 16] on link "Promotion Wizard" at bounding box center [363, 15] width 100 height 17
click at [1077, 161] on icon at bounding box center [1079, 159] width 11 height 13
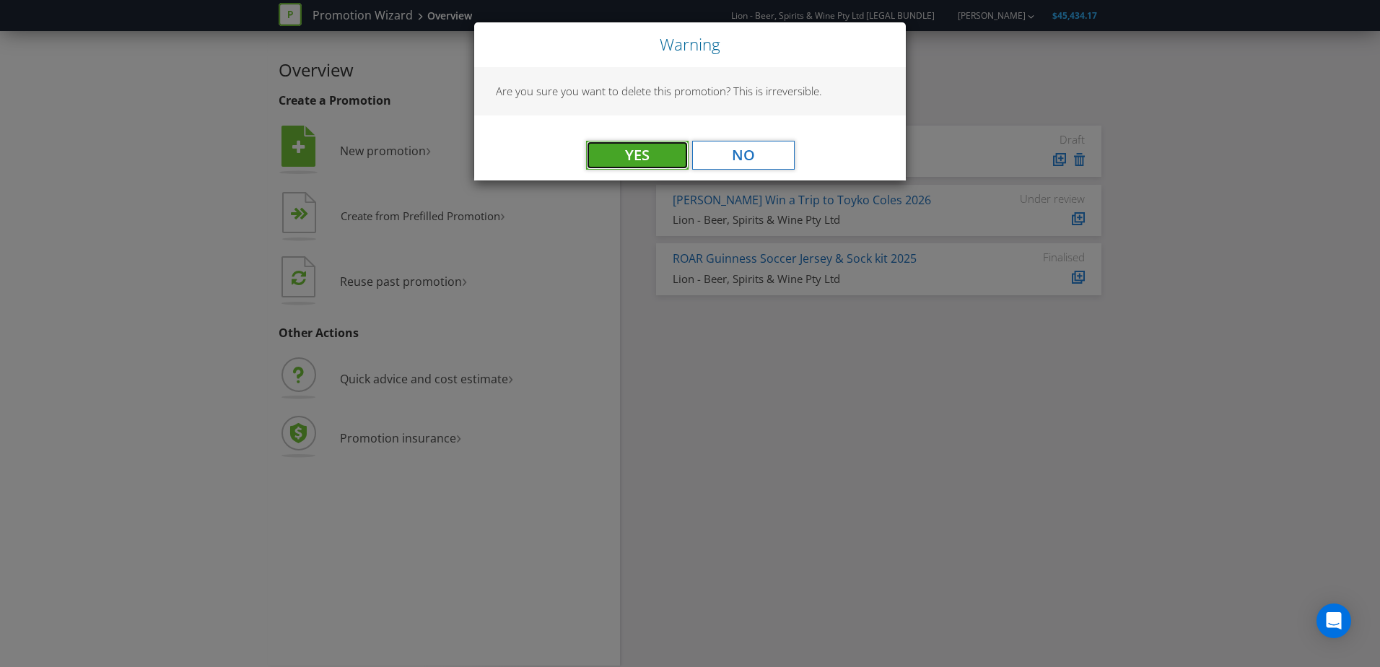
click at [655, 154] on button "Yes" at bounding box center [637, 155] width 103 height 29
